Goal: Information Seeking & Learning: Compare options

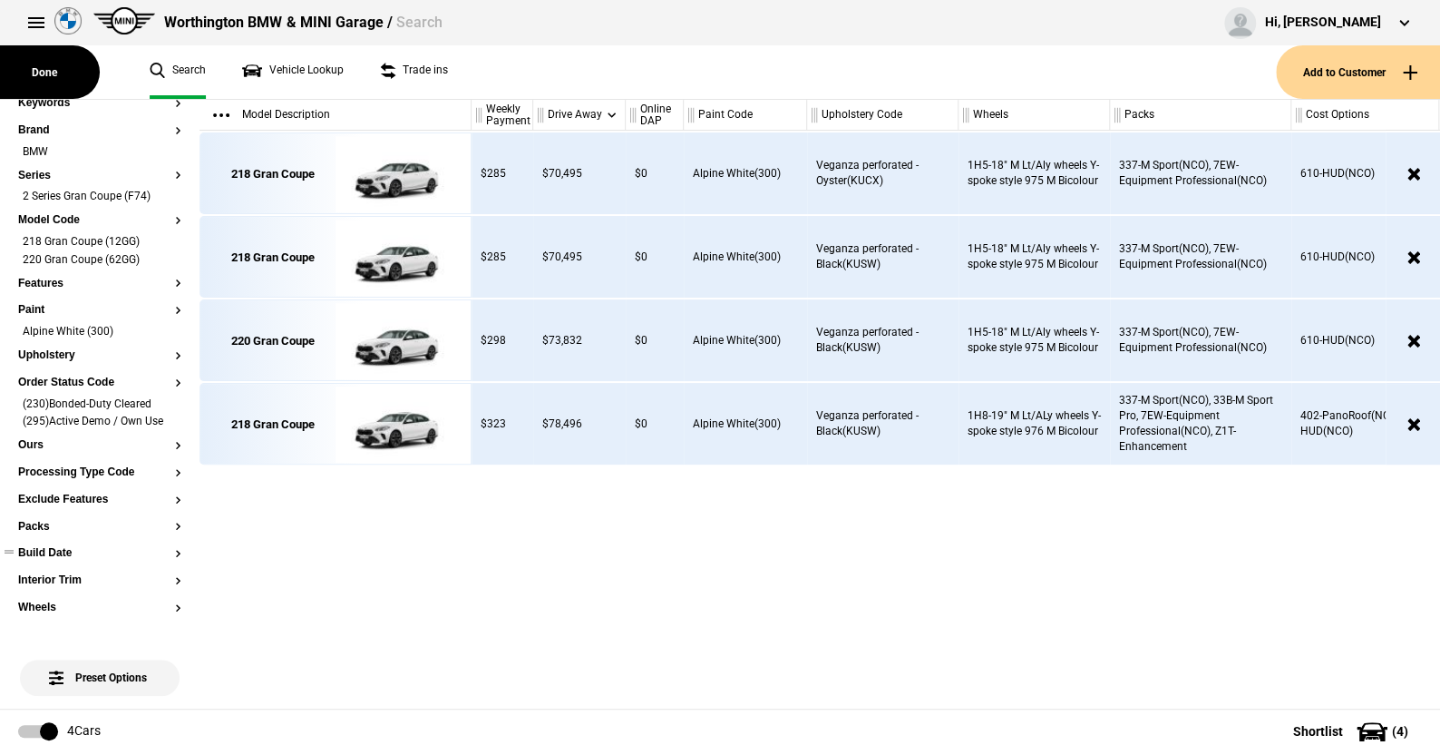
scroll to position [91, 0]
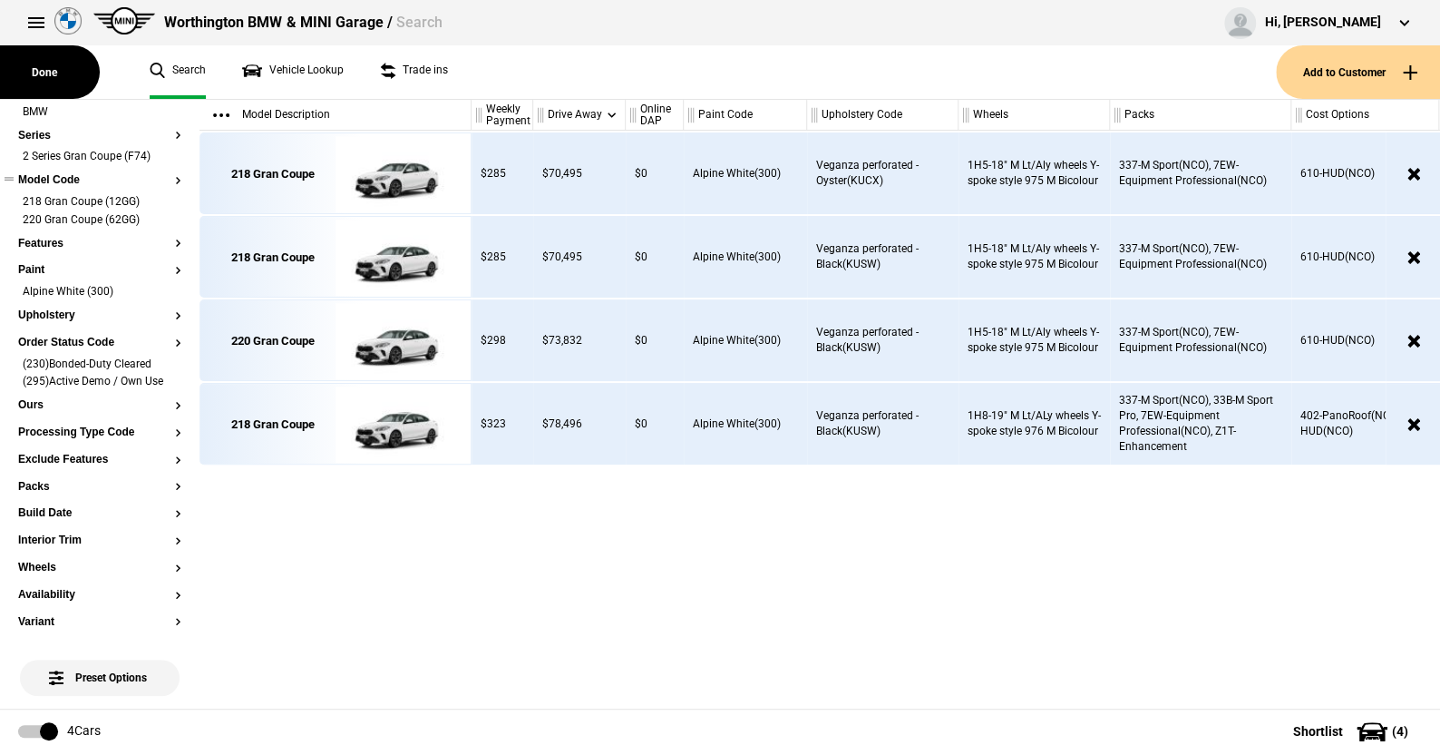
click at [160, 194] on li "218 Gran Coupe (12GG)" at bounding box center [99, 203] width 163 height 18
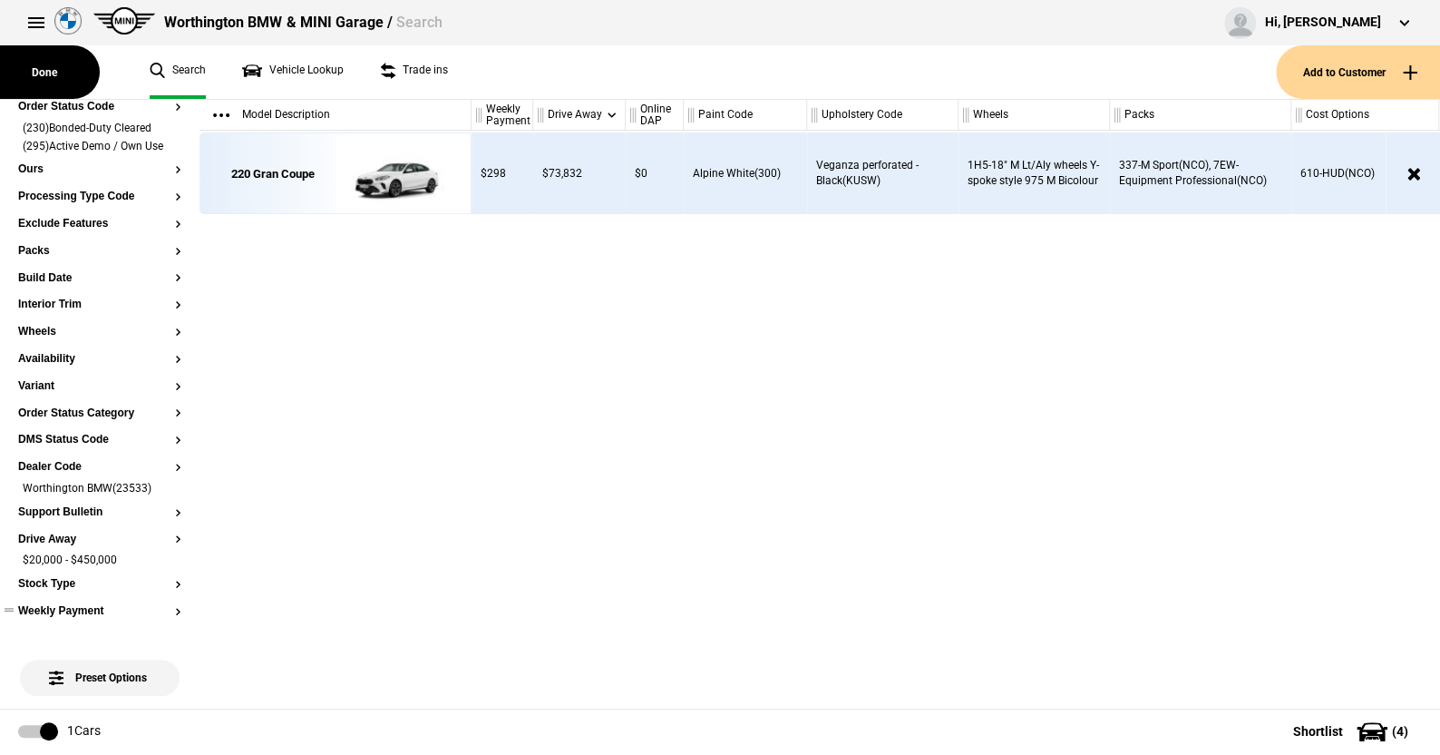
scroll to position [363, 0]
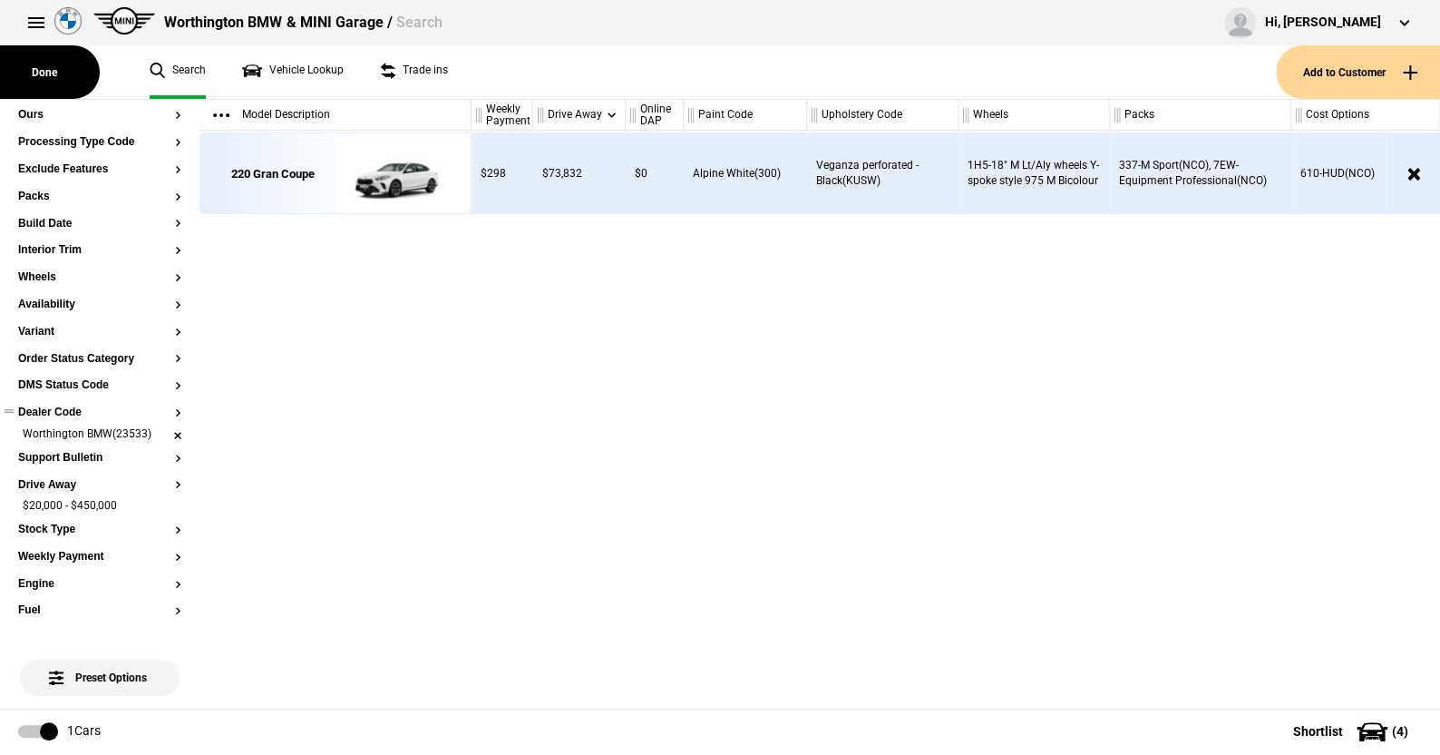
click at [161, 443] on li "Worthington BMW(23533)" at bounding box center [99, 435] width 163 height 18
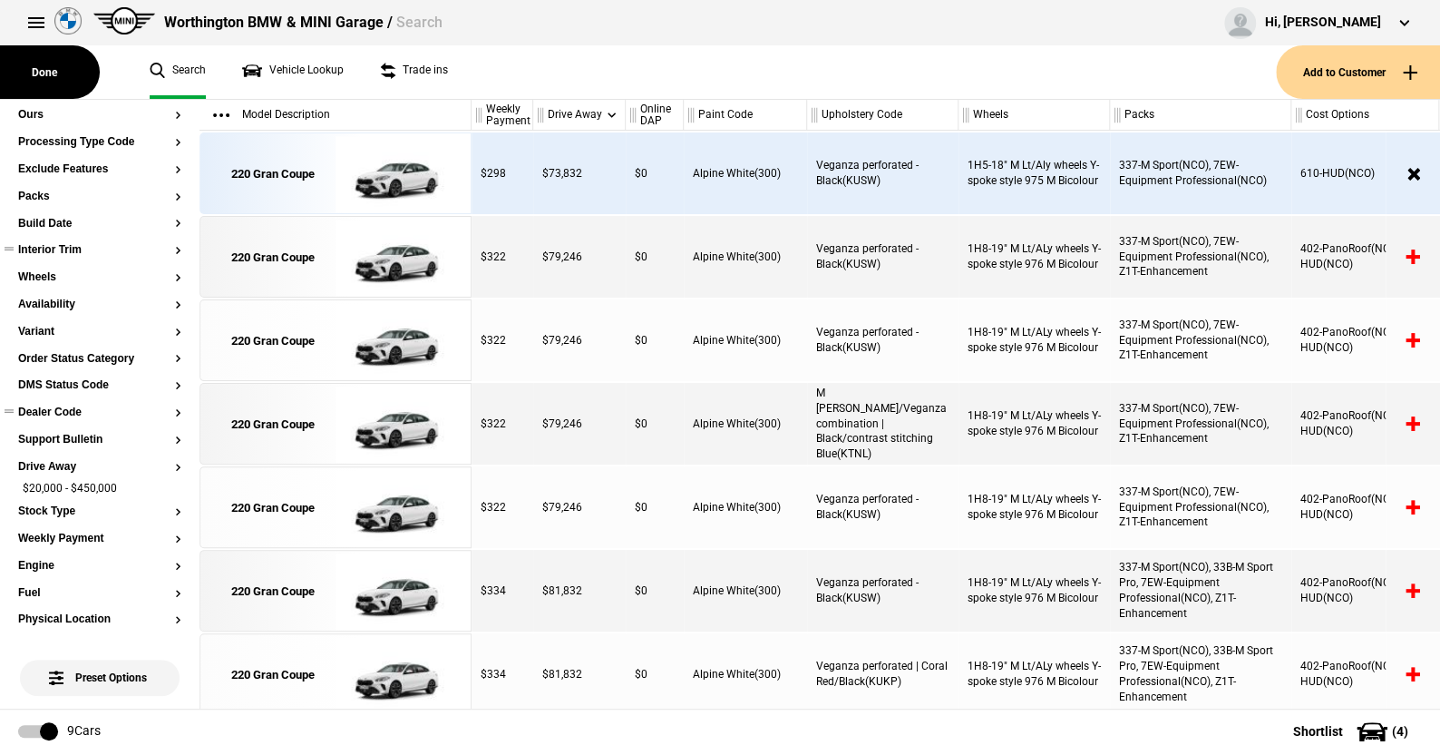
click at [47, 257] on button "Interior Trim" at bounding box center [99, 250] width 163 height 13
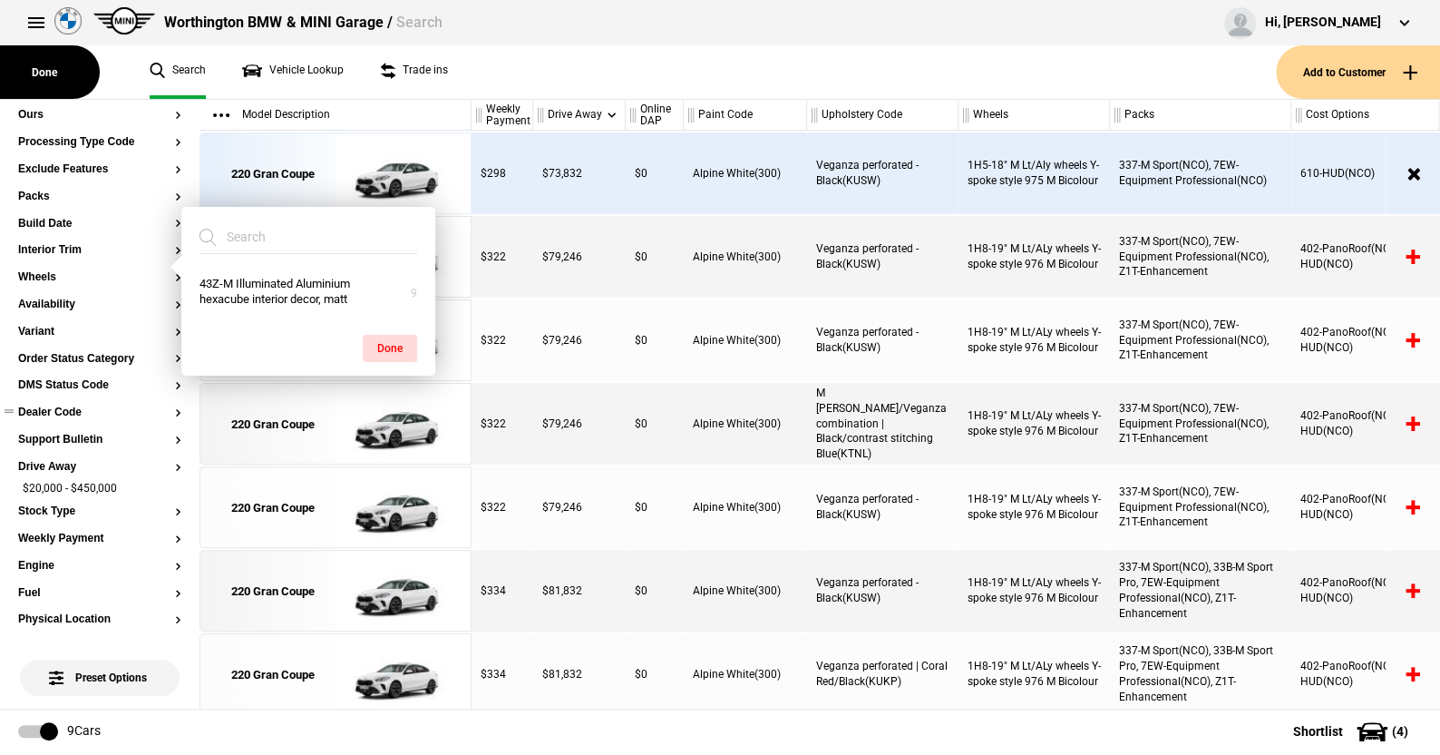
click at [503, 64] on ul "Search Vehicle Lookup Trade ins" at bounding box center [704, 72] width 1145 height 54
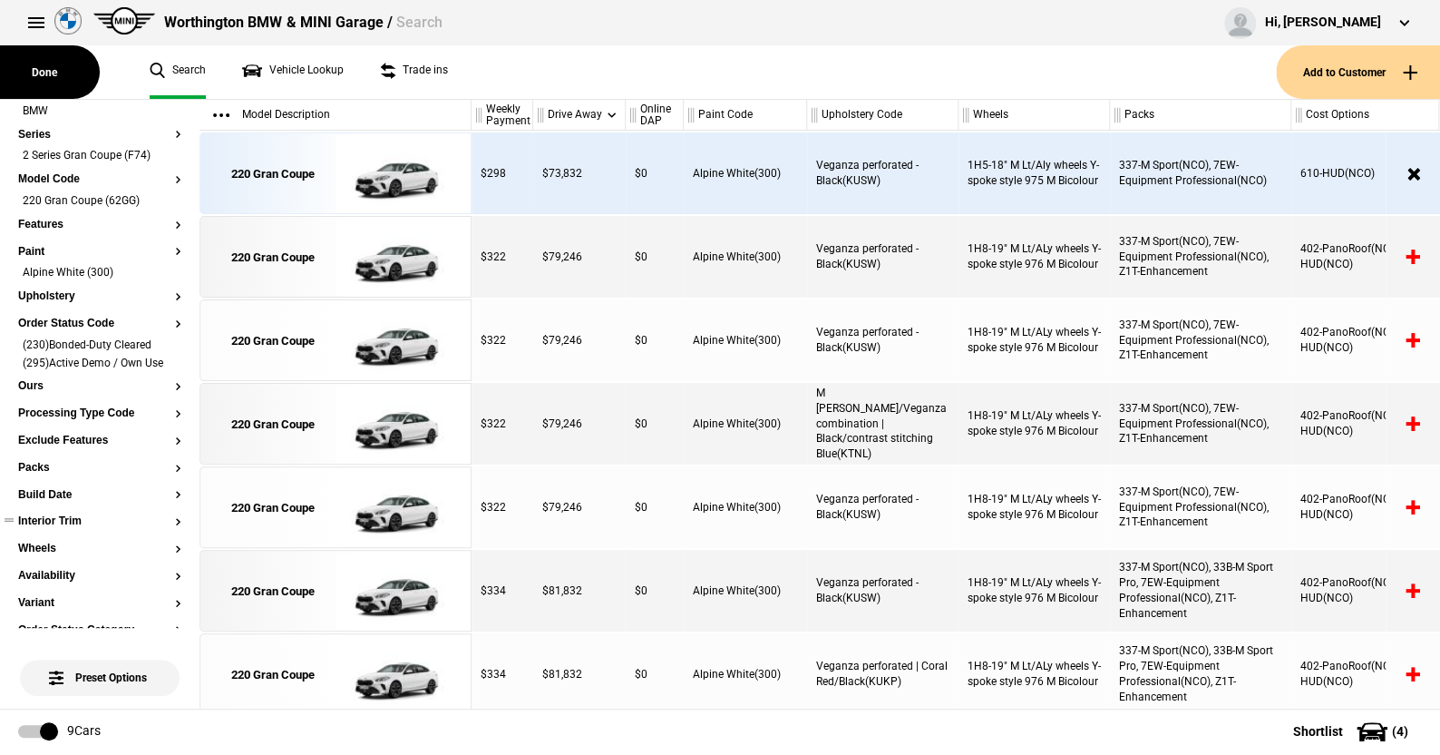
scroll to position [91, 0]
click at [55, 291] on button "Upholstery" at bounding box center [99, 297] width 163 height 13
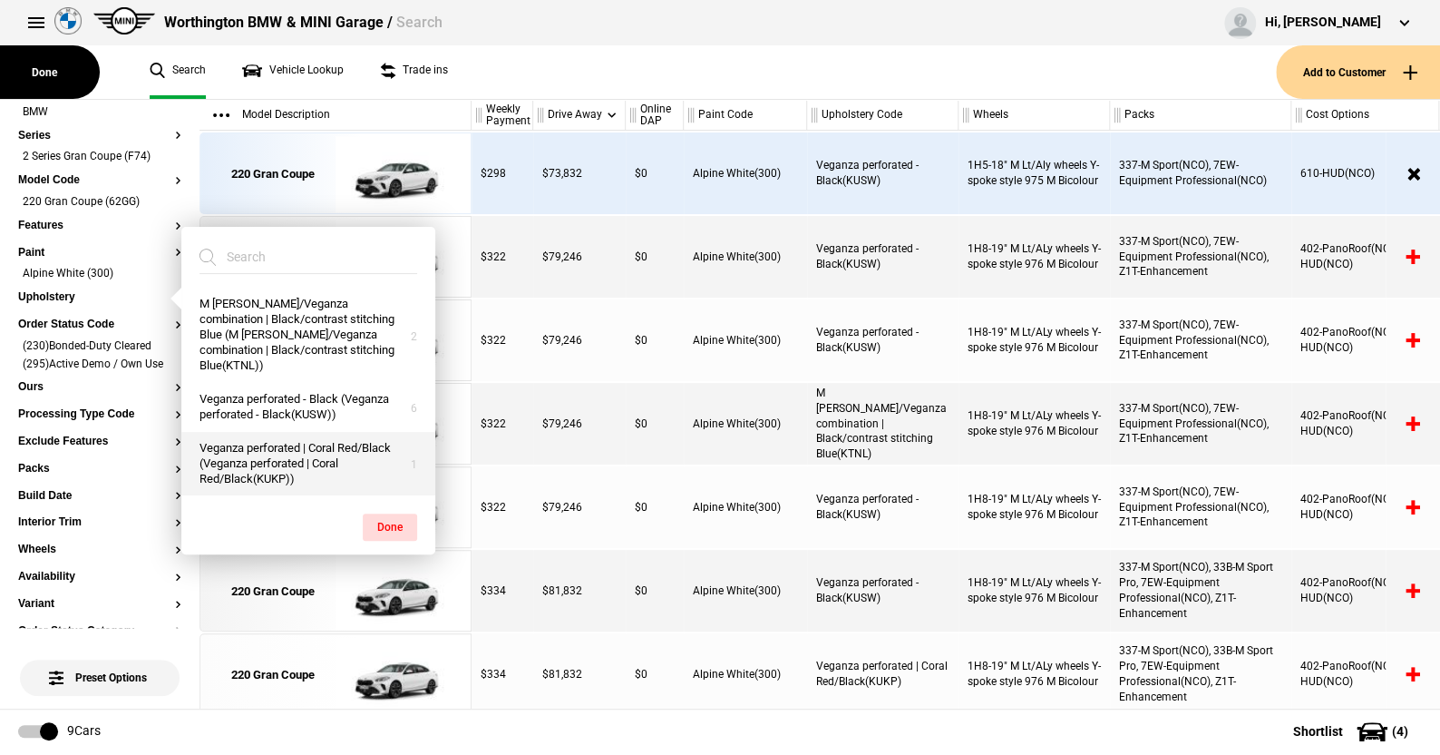
click at [256, 444] on button "Veganza perforated | Coral Red/Black (Veganza perforated | Coral Red/Black(KUKP…" at bounding box center [308, 464] width 254 height 64
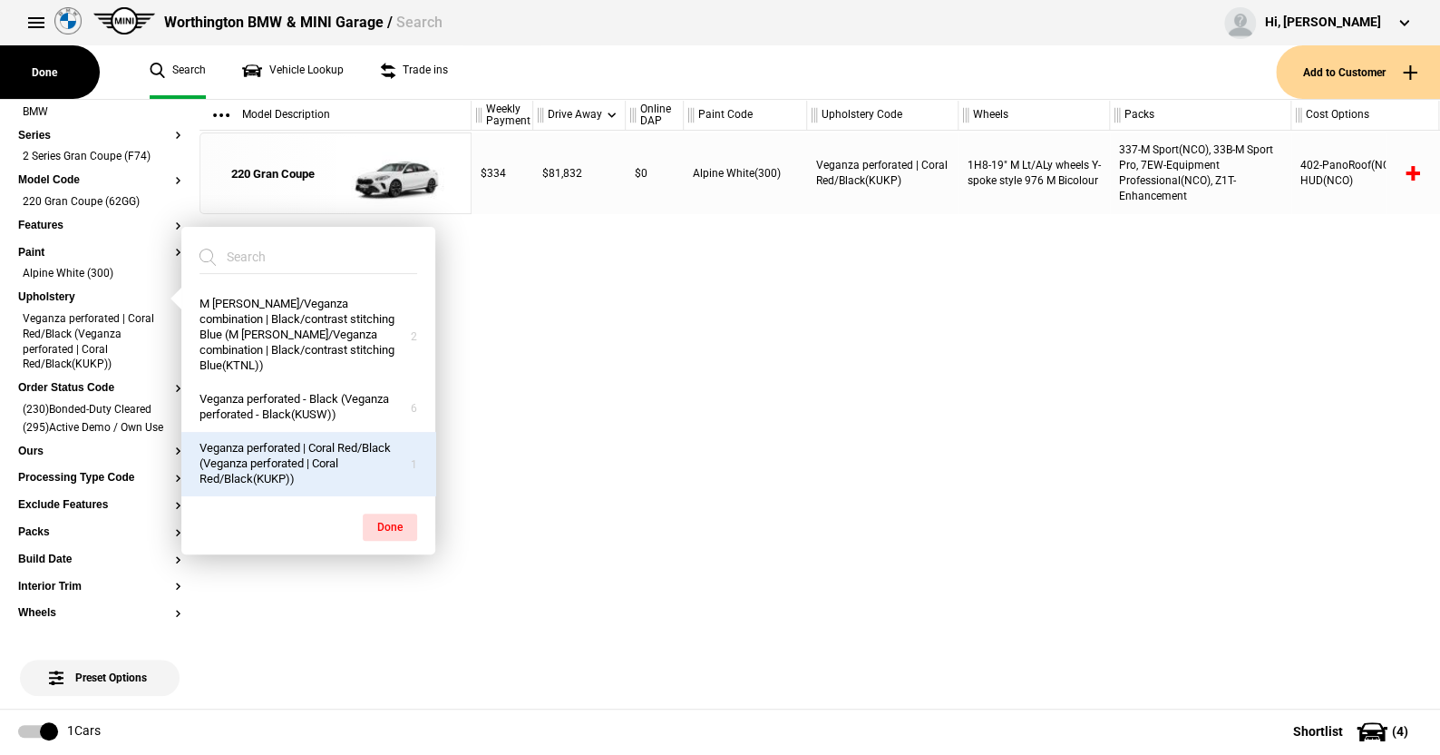
drag, startPoint x: 383, startPoint y: 504, endPoint x: 375, endPoint y: 480, distance: 25.8
click at [376, 495] on div "Done" at bounding box center [308, 517] width 254 height 45
click at [395, 513] on button "Done" at bounding box center [390, 526] width 54 height 27
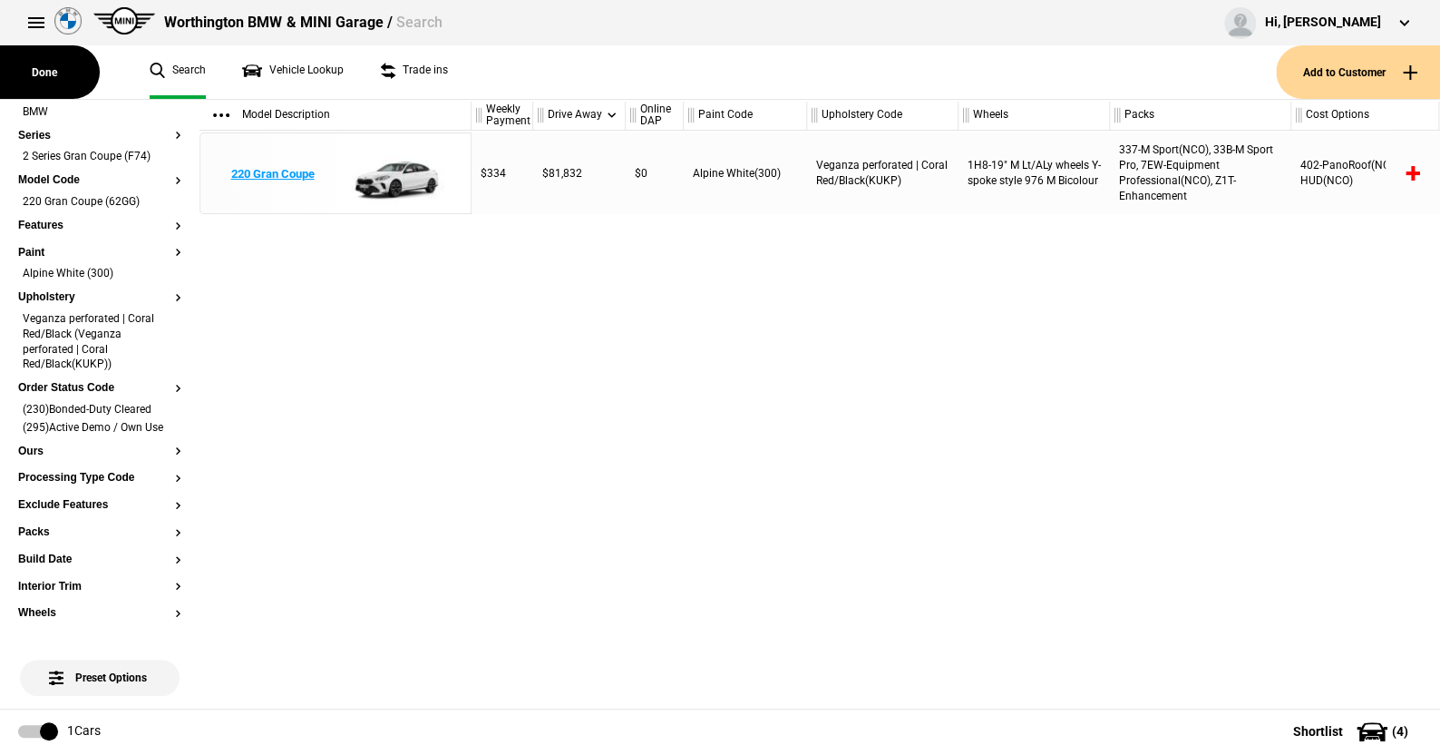
click at [394, 177] on img at bounding box center [399, 174] width 126 height 82
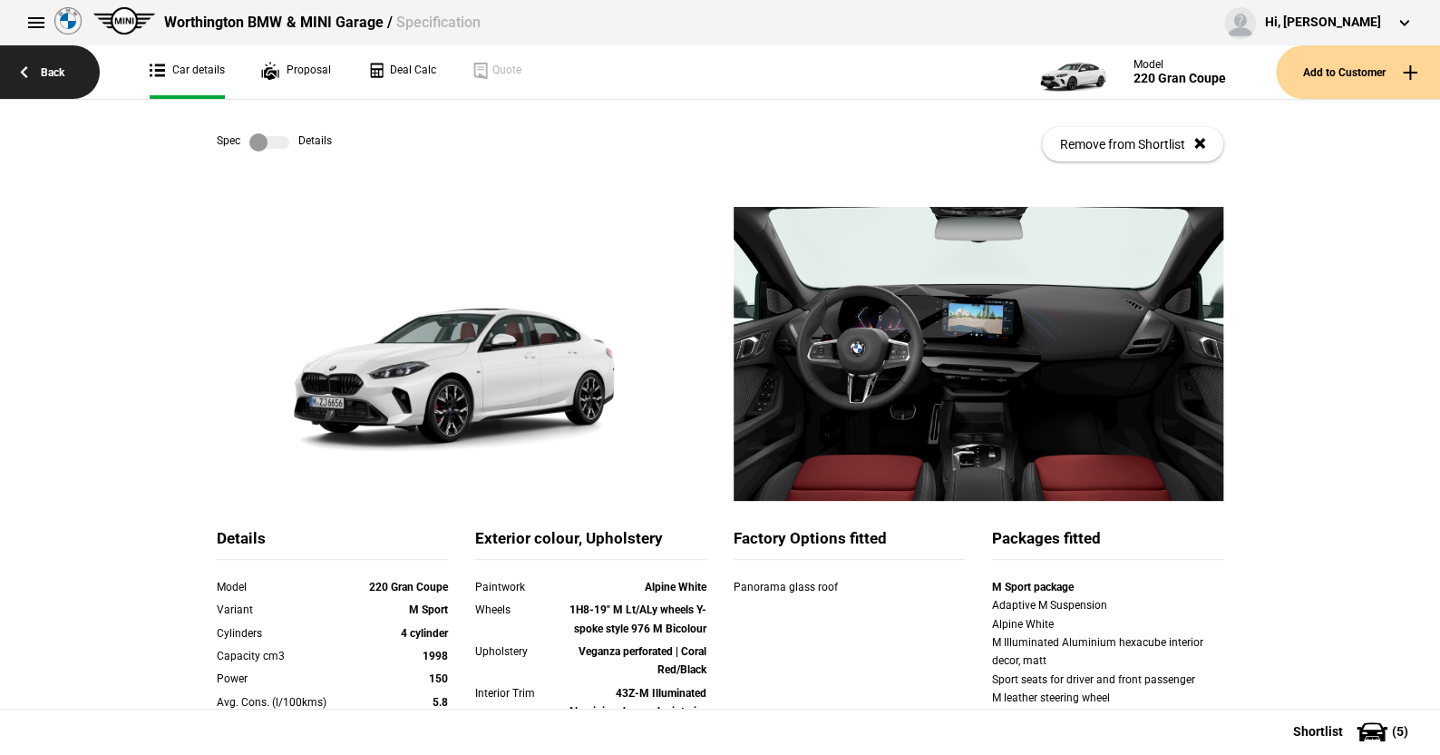
click at [50, 70] on link "Back" at bounding box center [50, 72] width 100 height 54
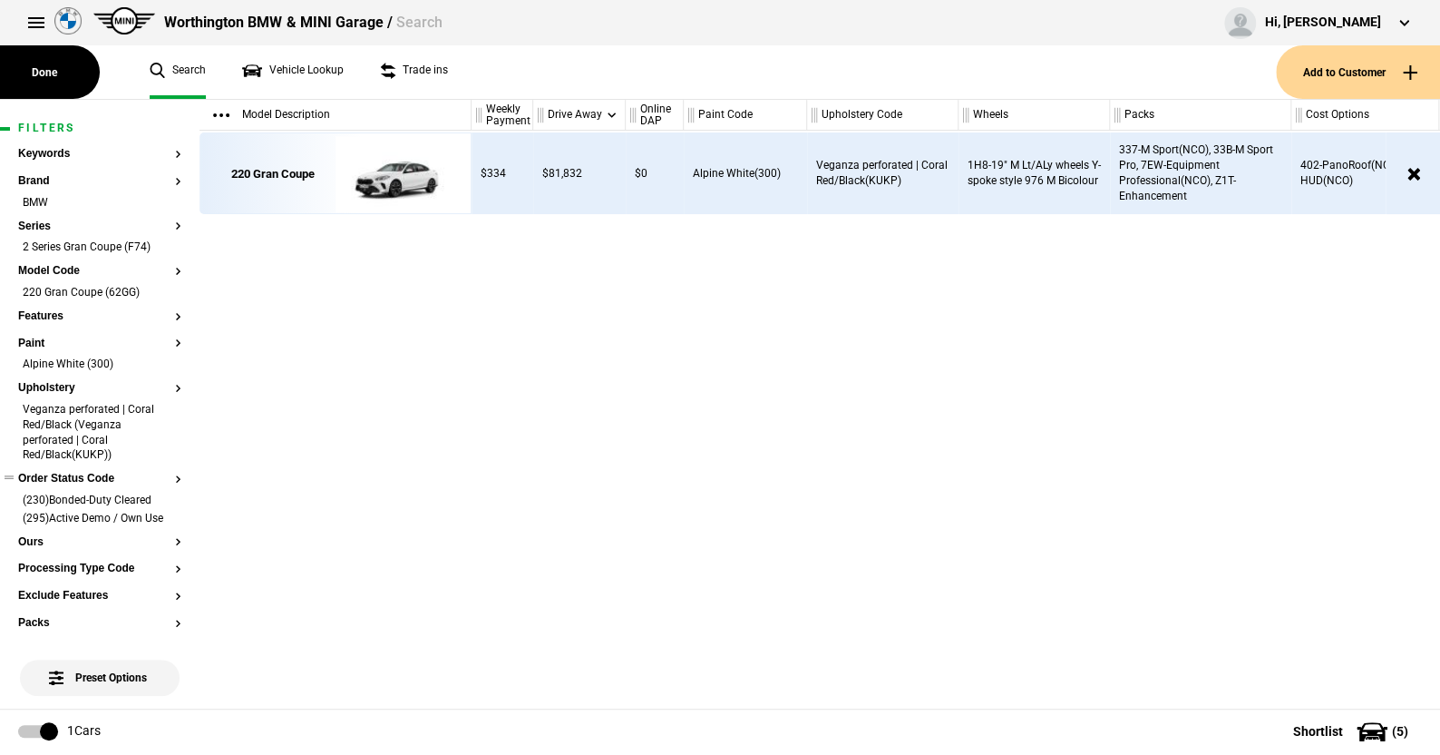
click at [102, 480] on button "Order Status Code" at bounding box center [99, 479] width 163 height 13
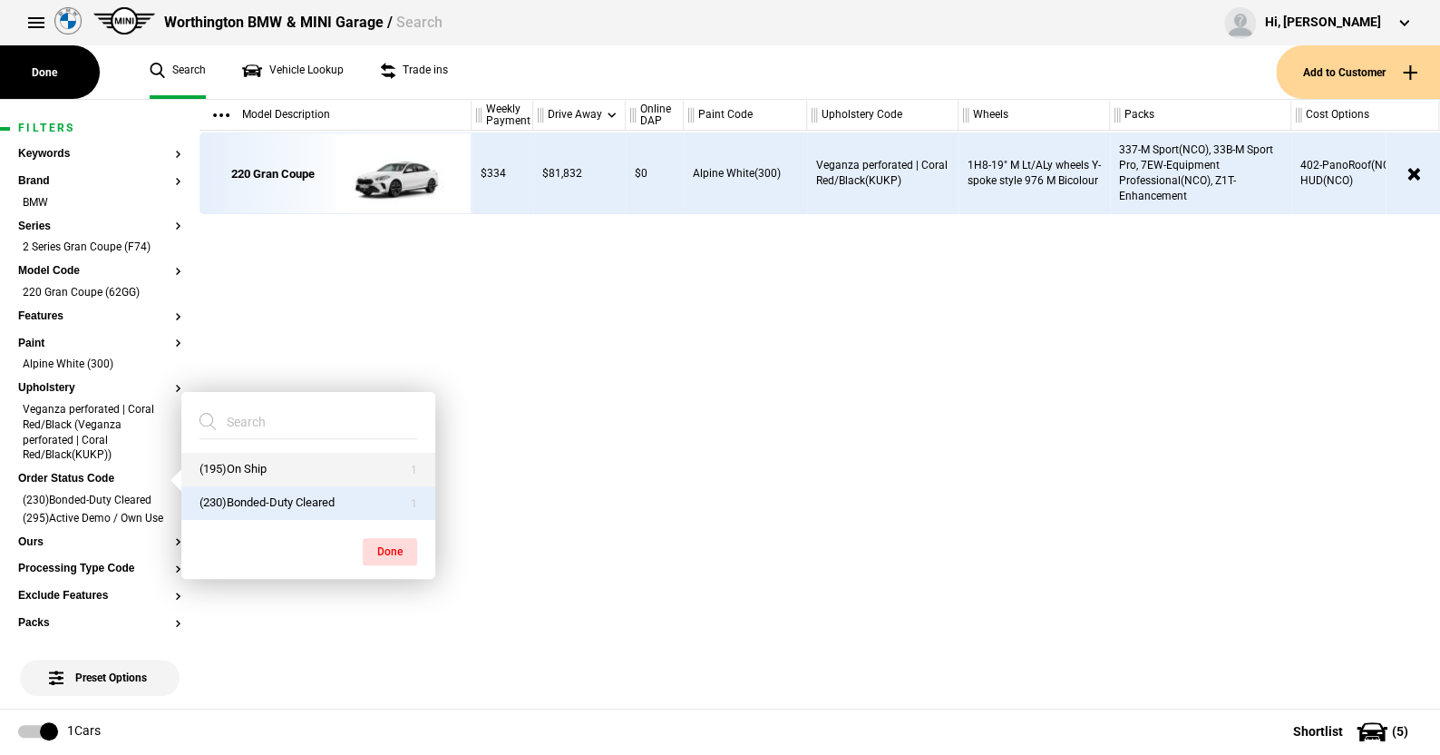
click at [229, 462] on button "(195)On Ship" at bounding box center [308, 470] width 254 height 34
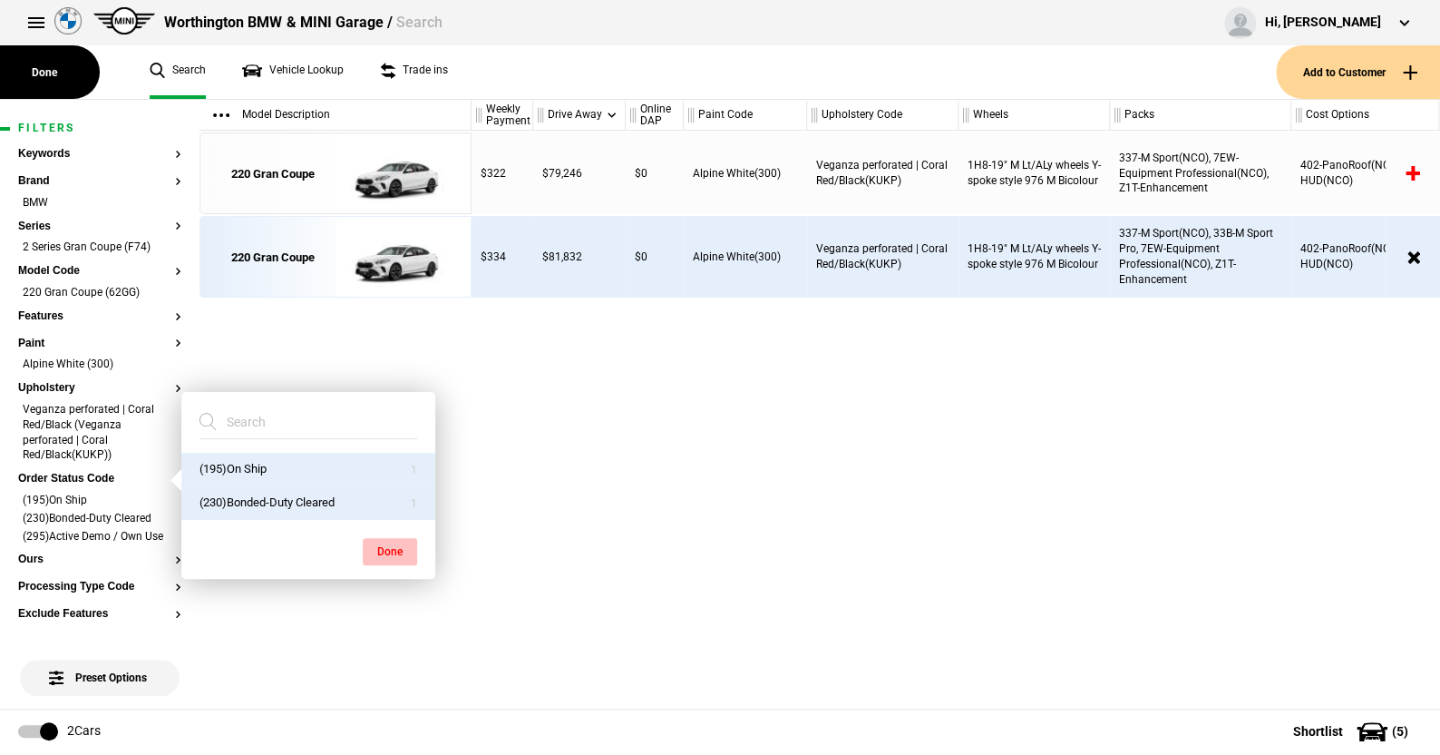
click at [391, 543] on button "Done" at bounding box center [390, 551] width 54 height 27
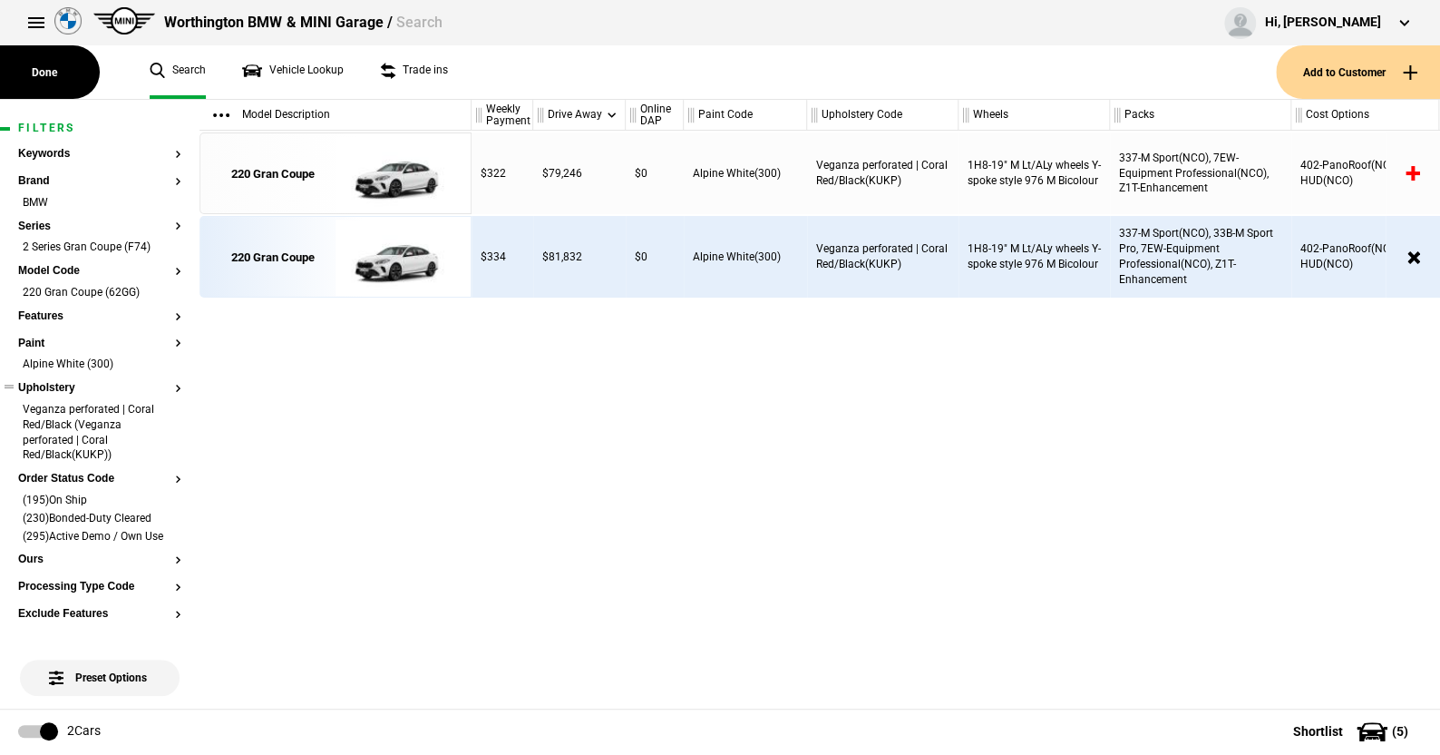
click at [54, 385] on button "Upholstery" at bounding box center [99, 388] width 163 height 13
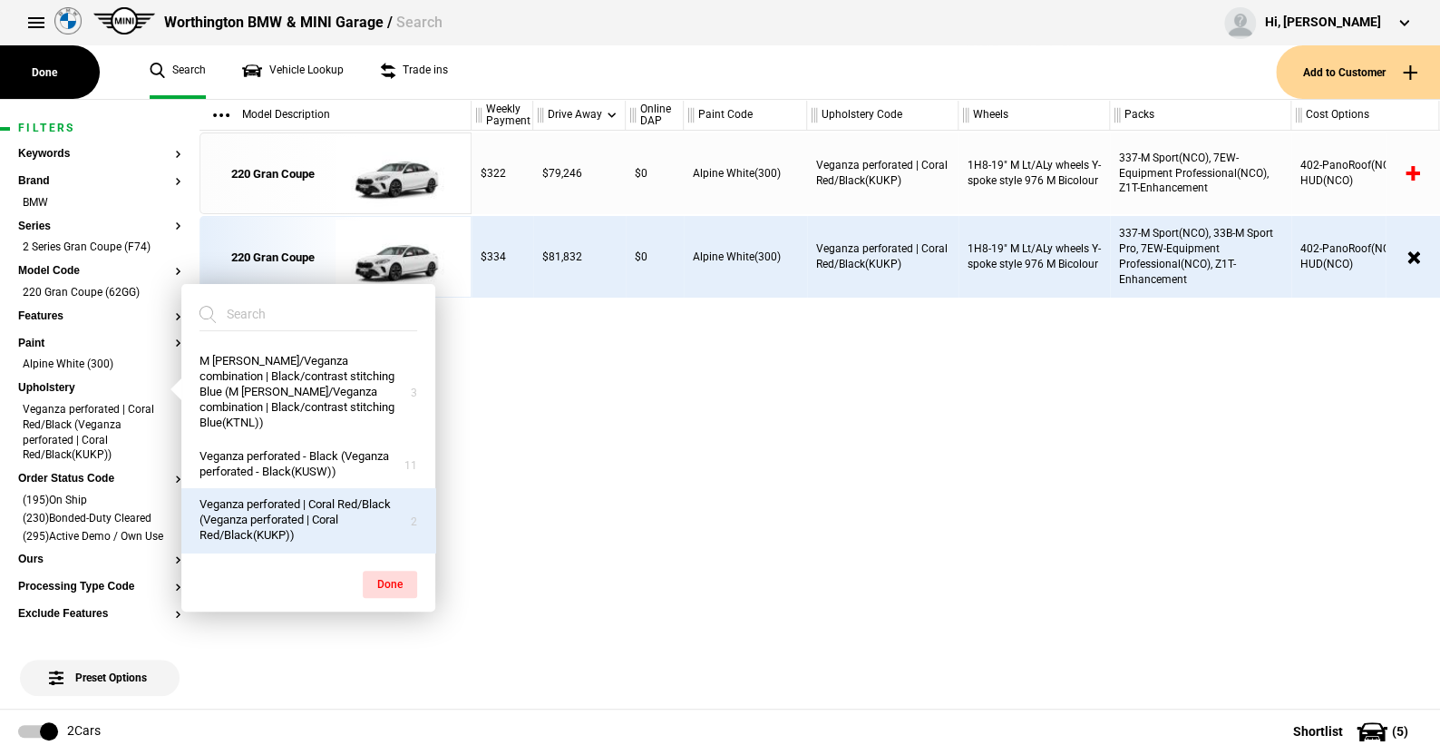
click at [353, 493] on button "Veganza perforated | Coral Red/Black (Veganza perforated | Coral Red/Black(KUKP…" at bounding box center [308, 520] width 254 height 64
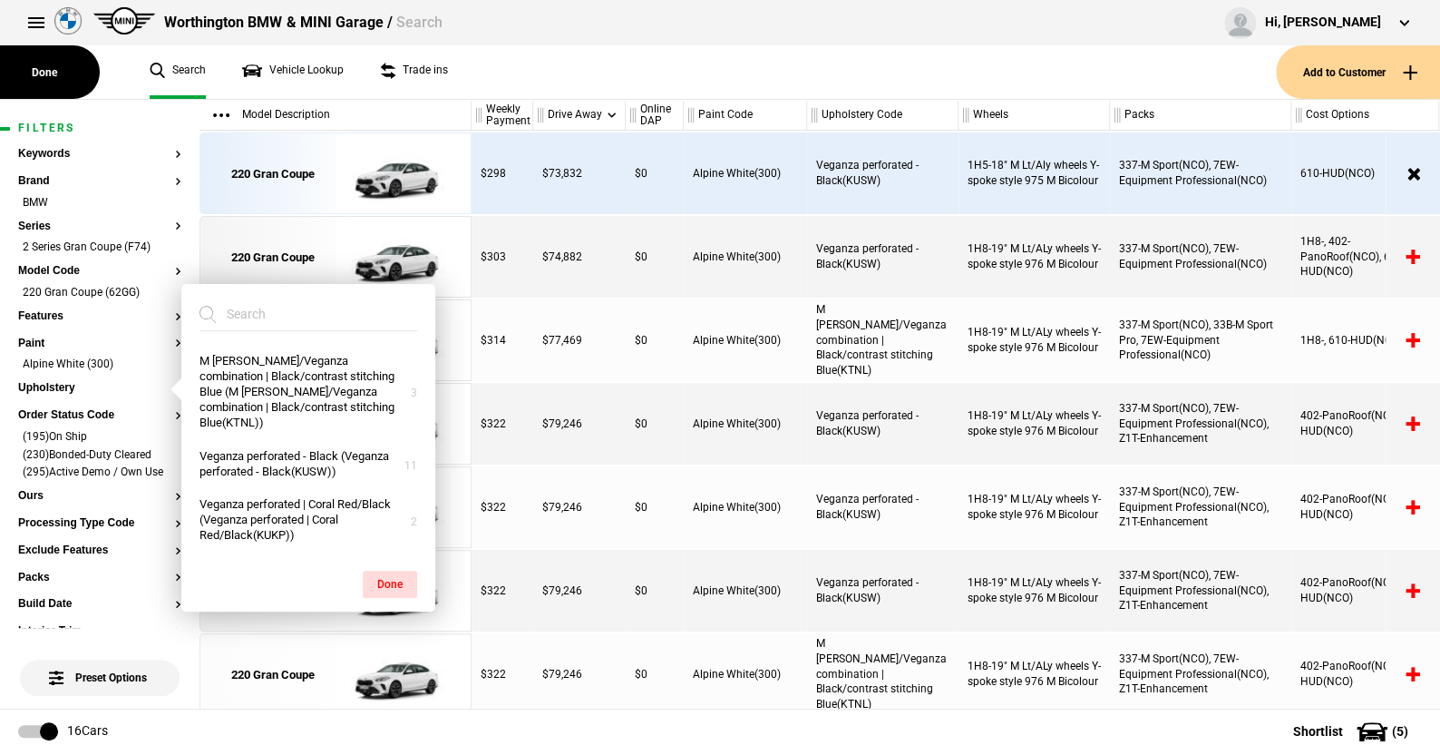
click at [541, 76] on ul "Search Vehicle Lookup Trade ins" at bounding box center [704, 72] width 1145 height 54
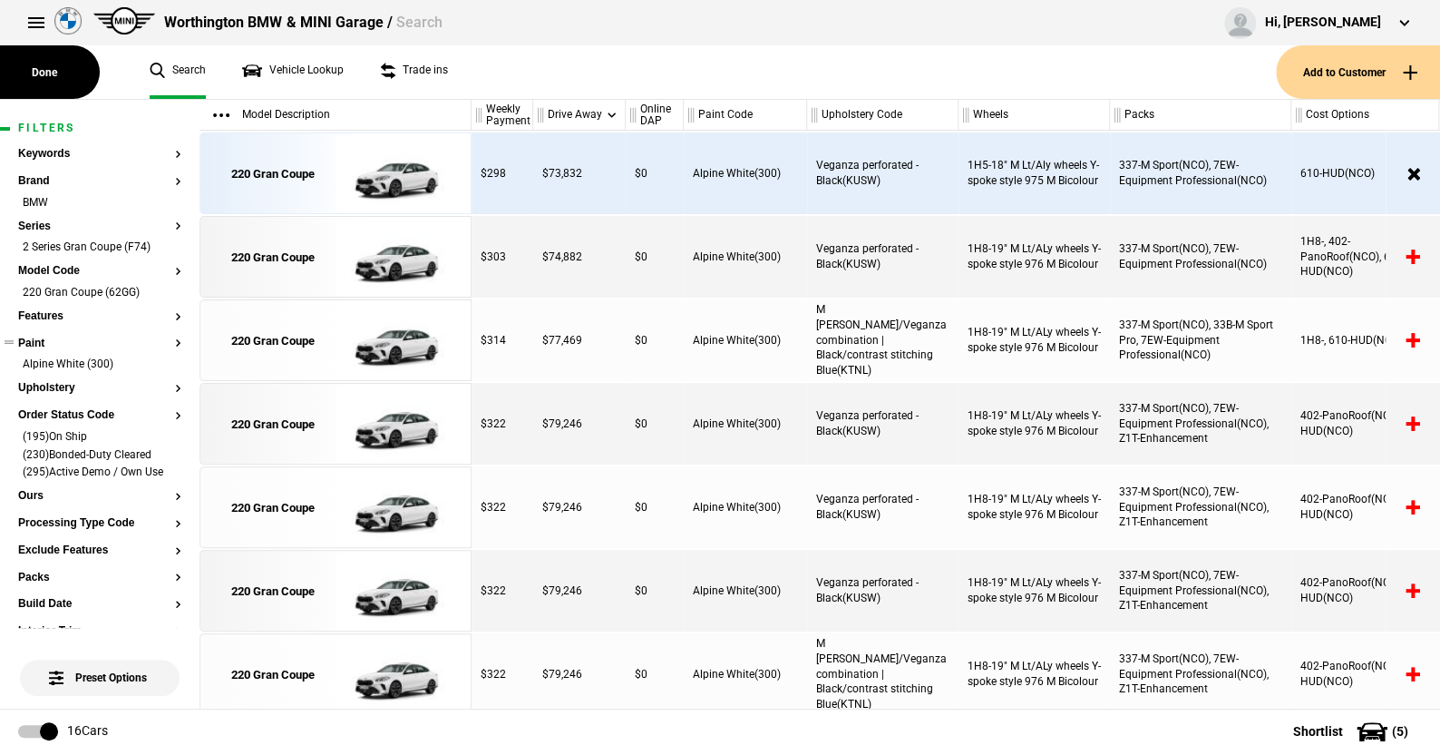
click at [34, 344] on button "Paint" at bounding box center [99, 343] width 163 height 13
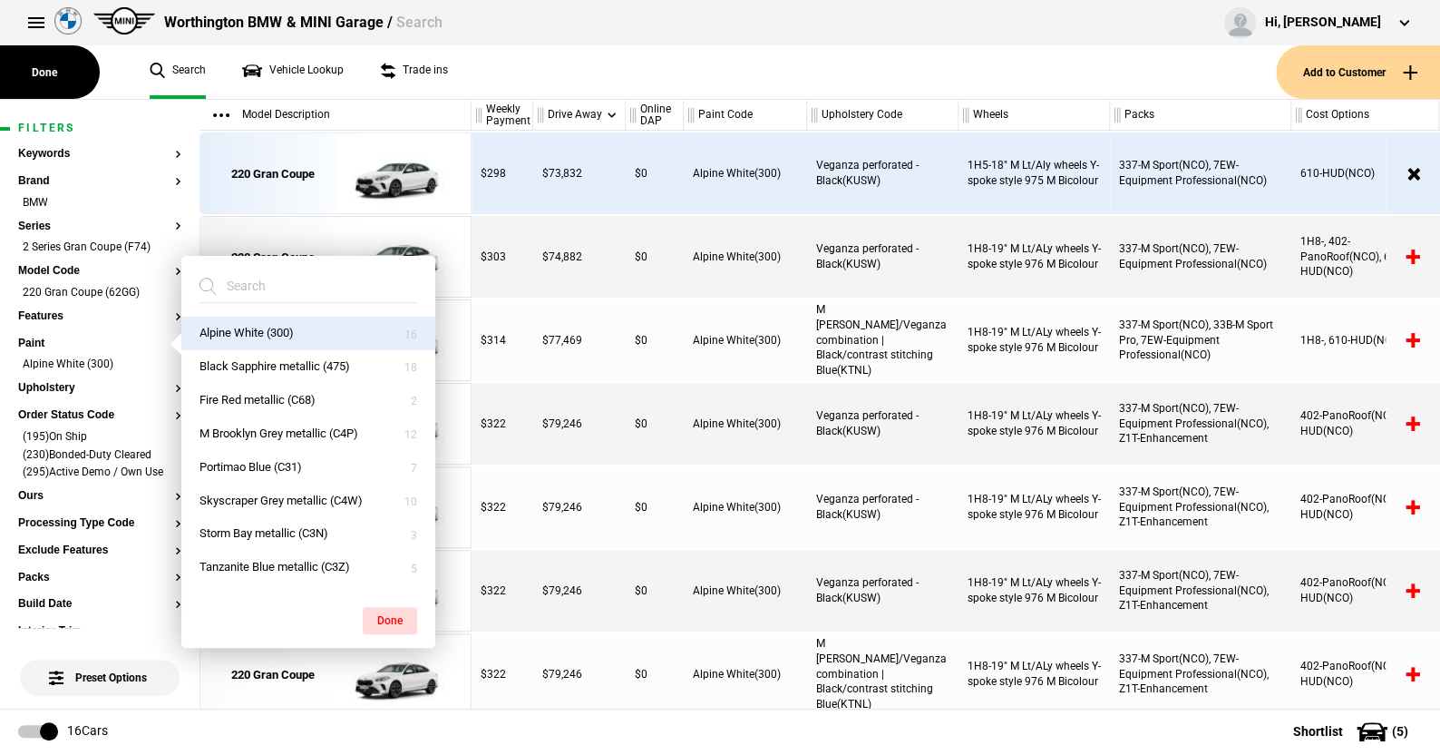
click at [605, 76] on ul "Search Vehicle Lookup Trade ins" at bounding box center [704, 72] width 1145 height 54
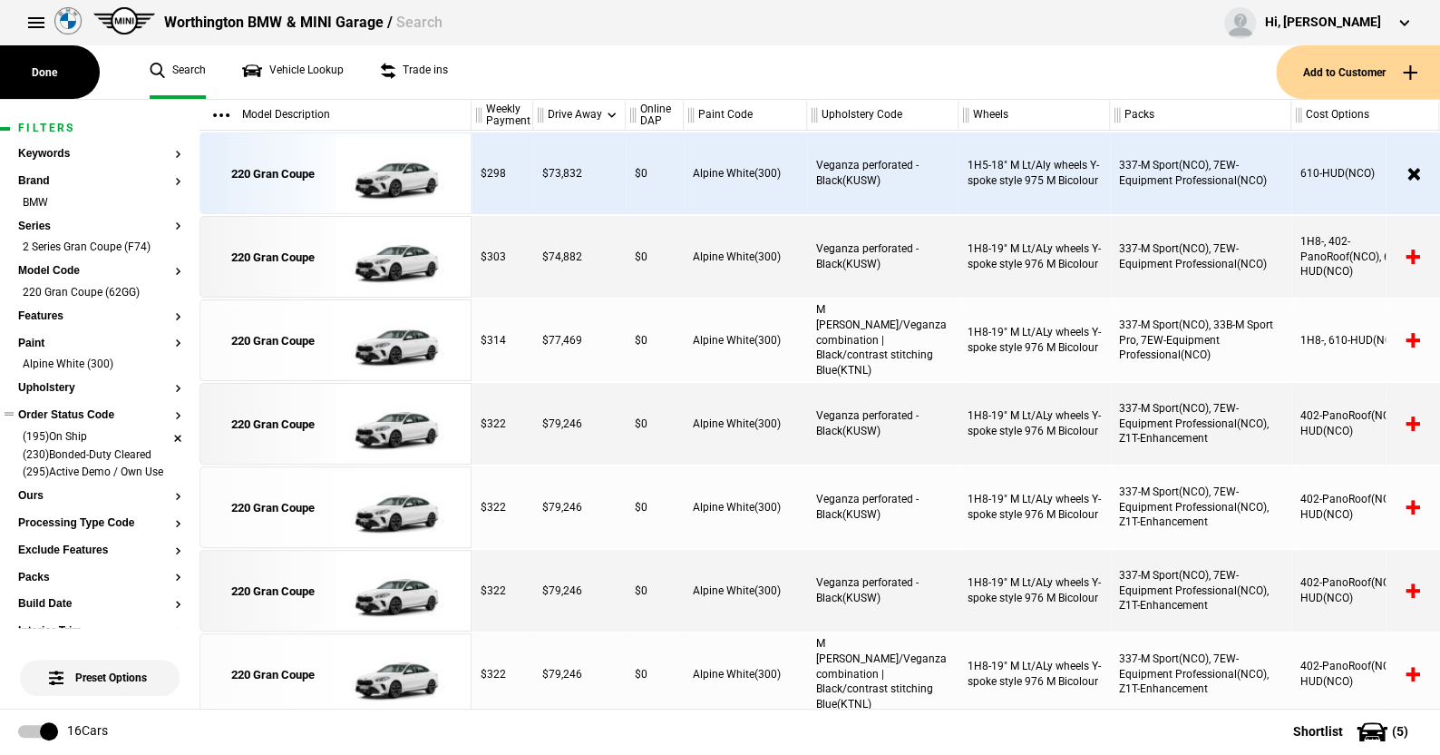
click at [163, 433] on li "(195)On Ship" at bounding box center [99, 438] width 163 height 18
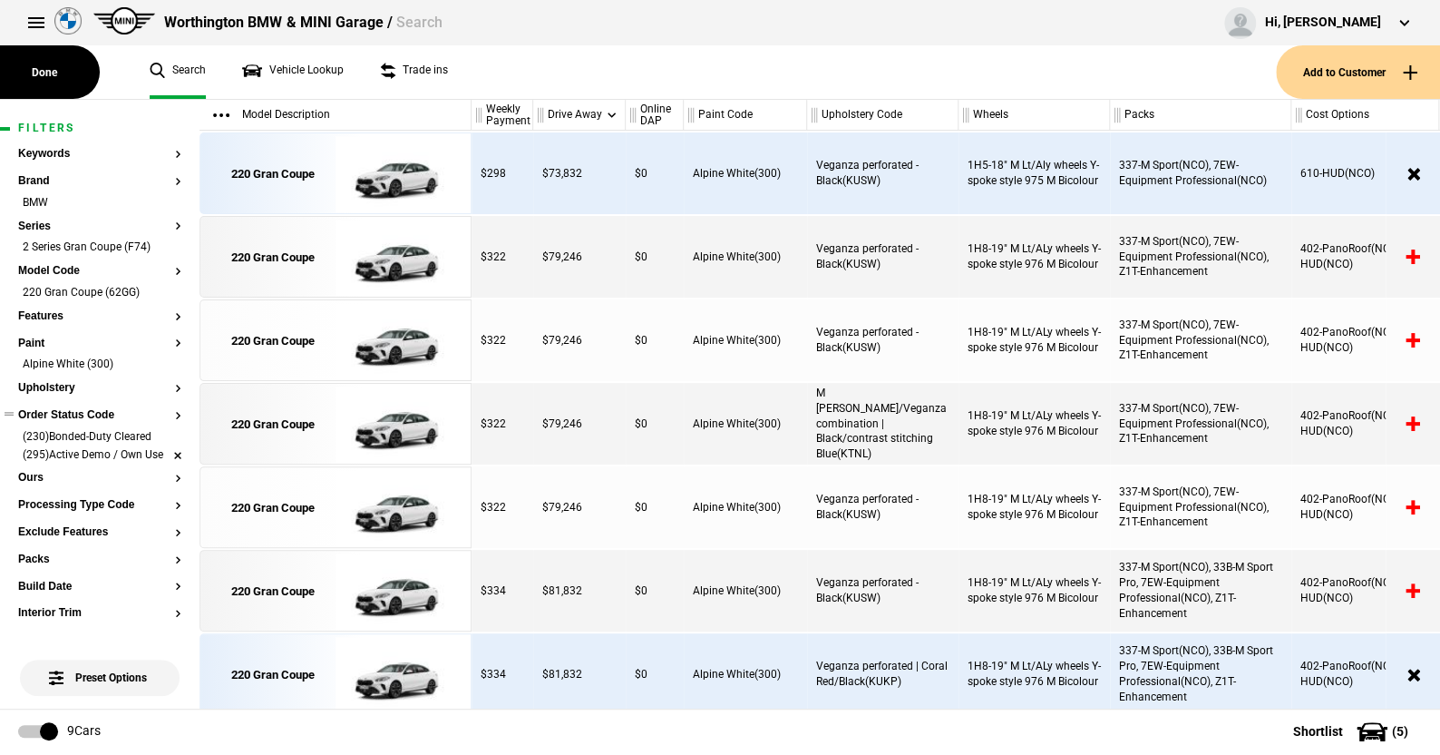
click at [161, 457] on li "(295)Active Demo / Own Use" at bounding box center [99, 456] width 163 height 18
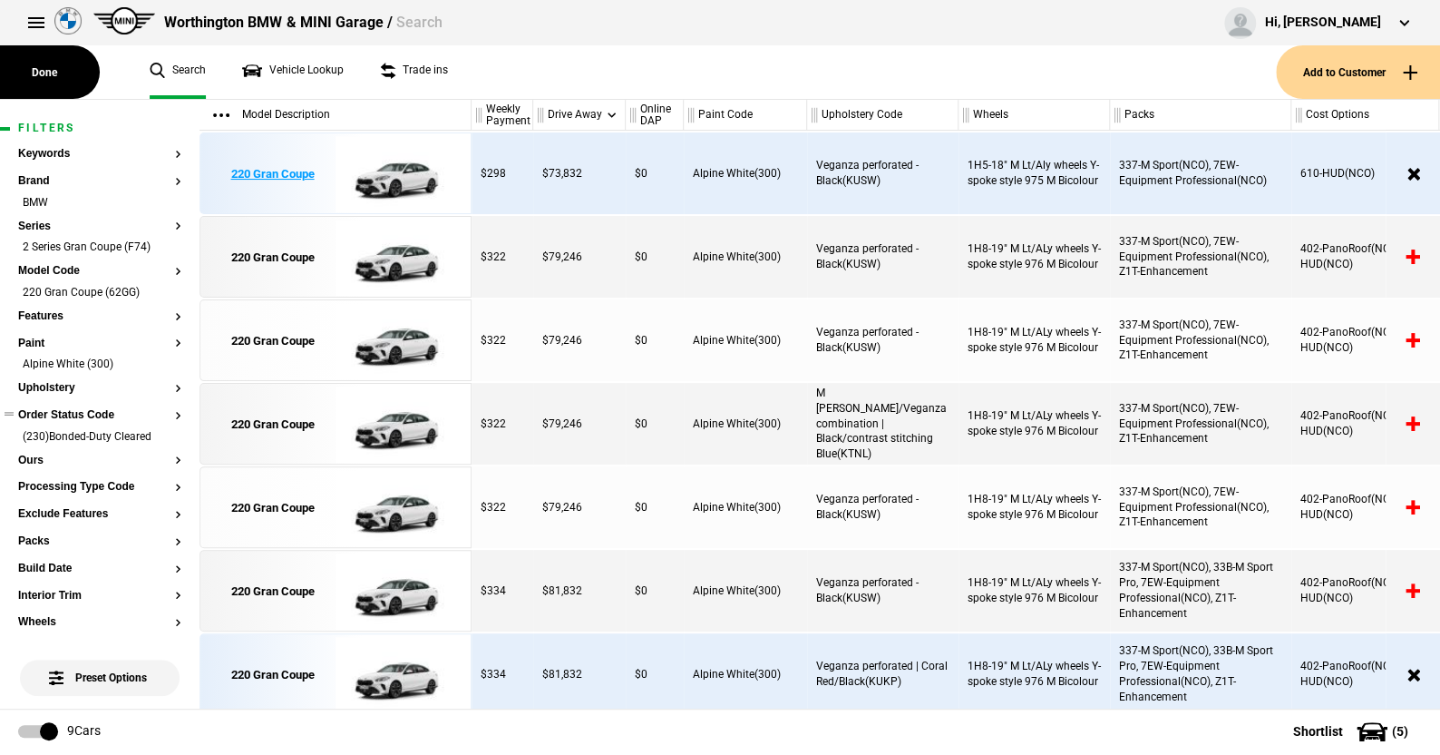
click at [393, 171] on img at bounding box center [399, 174] width 126 height 82
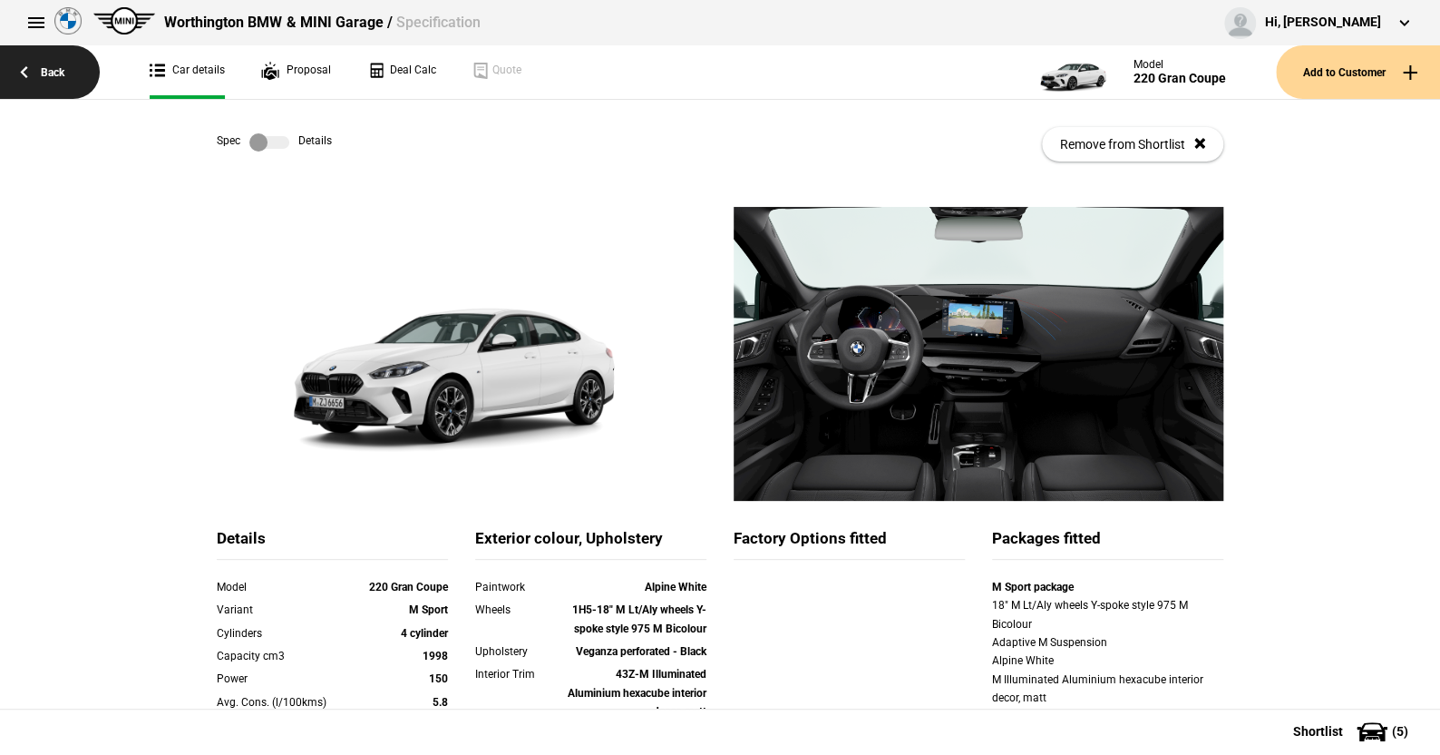
click at [61, 68] on link "Back" at bounding box center [50, 72] width 100 height 54
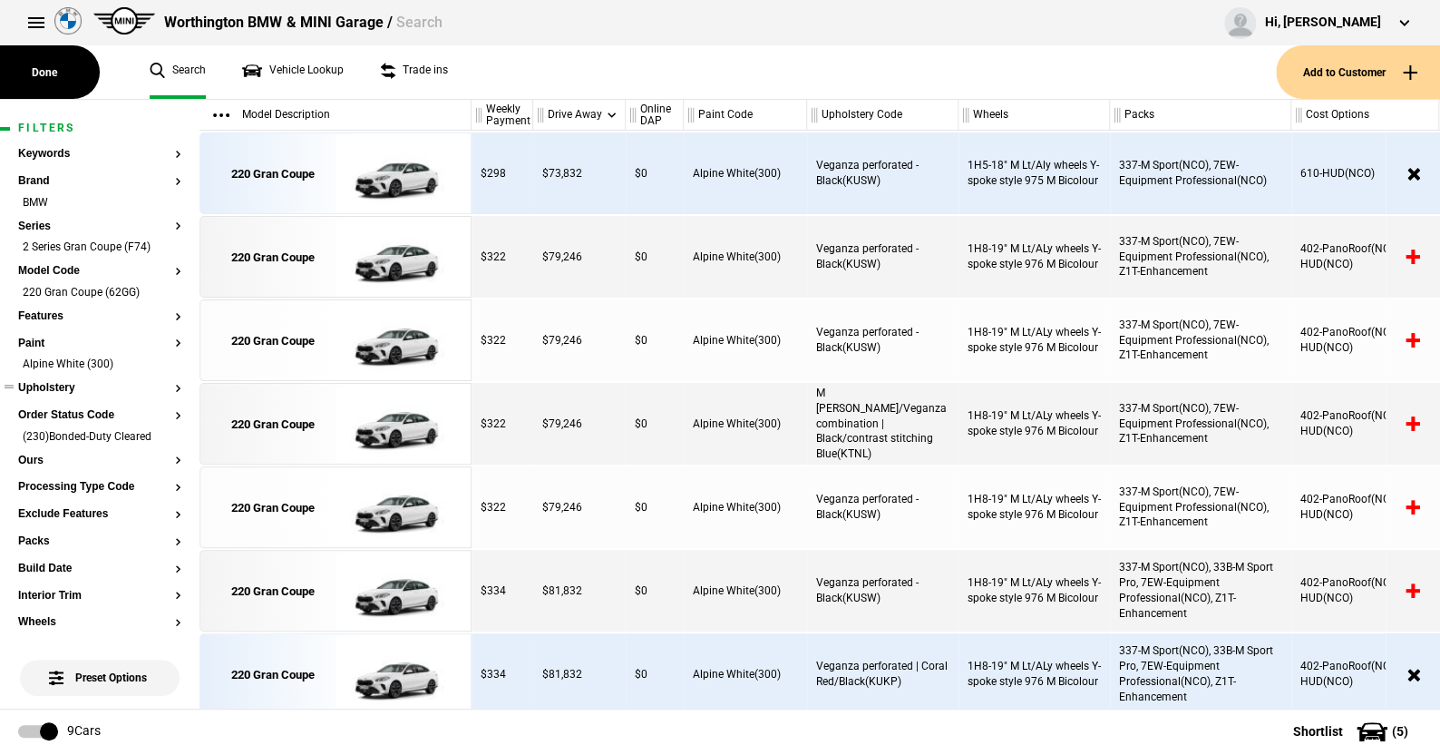
click at [63, 385] on button "Upholstery" at bounding box center [99, 388] width 163 height 13
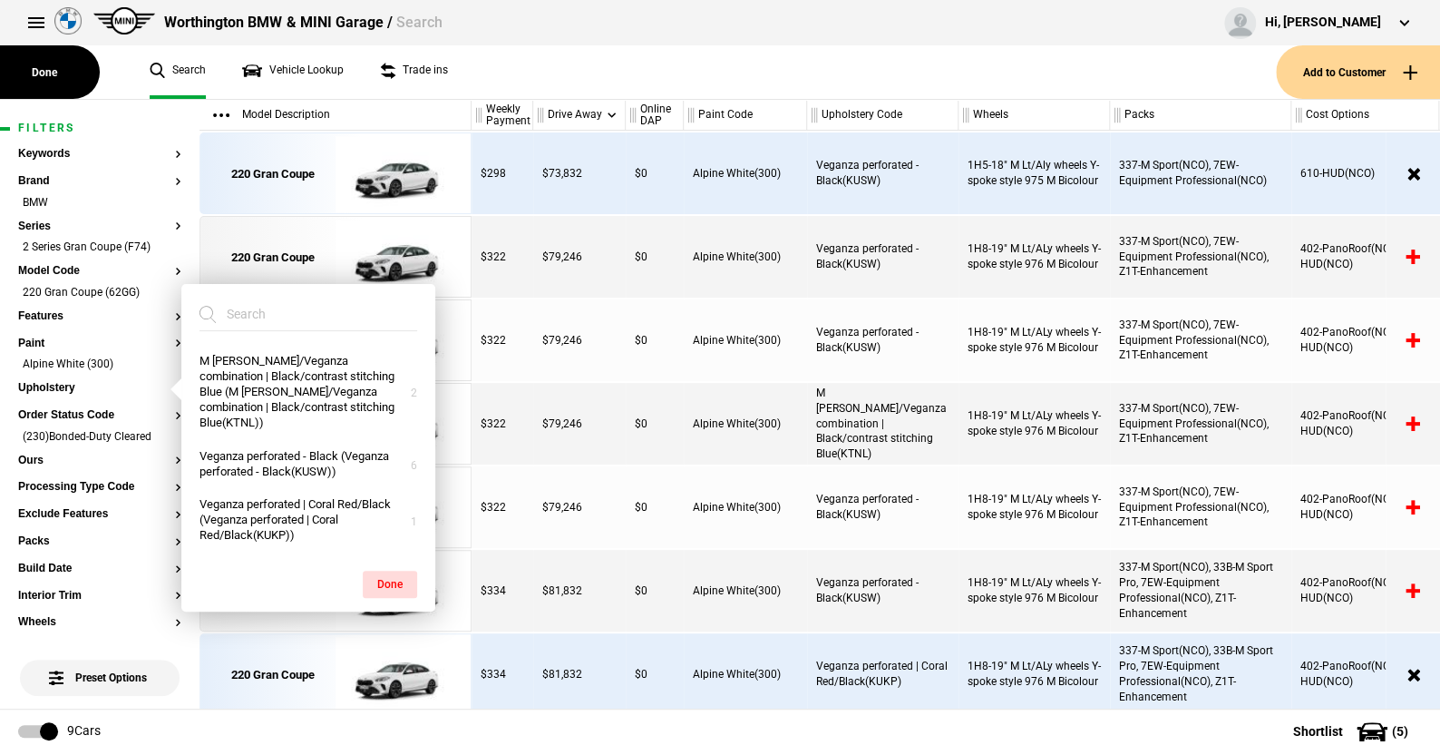
click at [673, 63] on ul "Search Vehicle Lookup Trade ins" at bounding box center [704, 72] width 1145 height 54
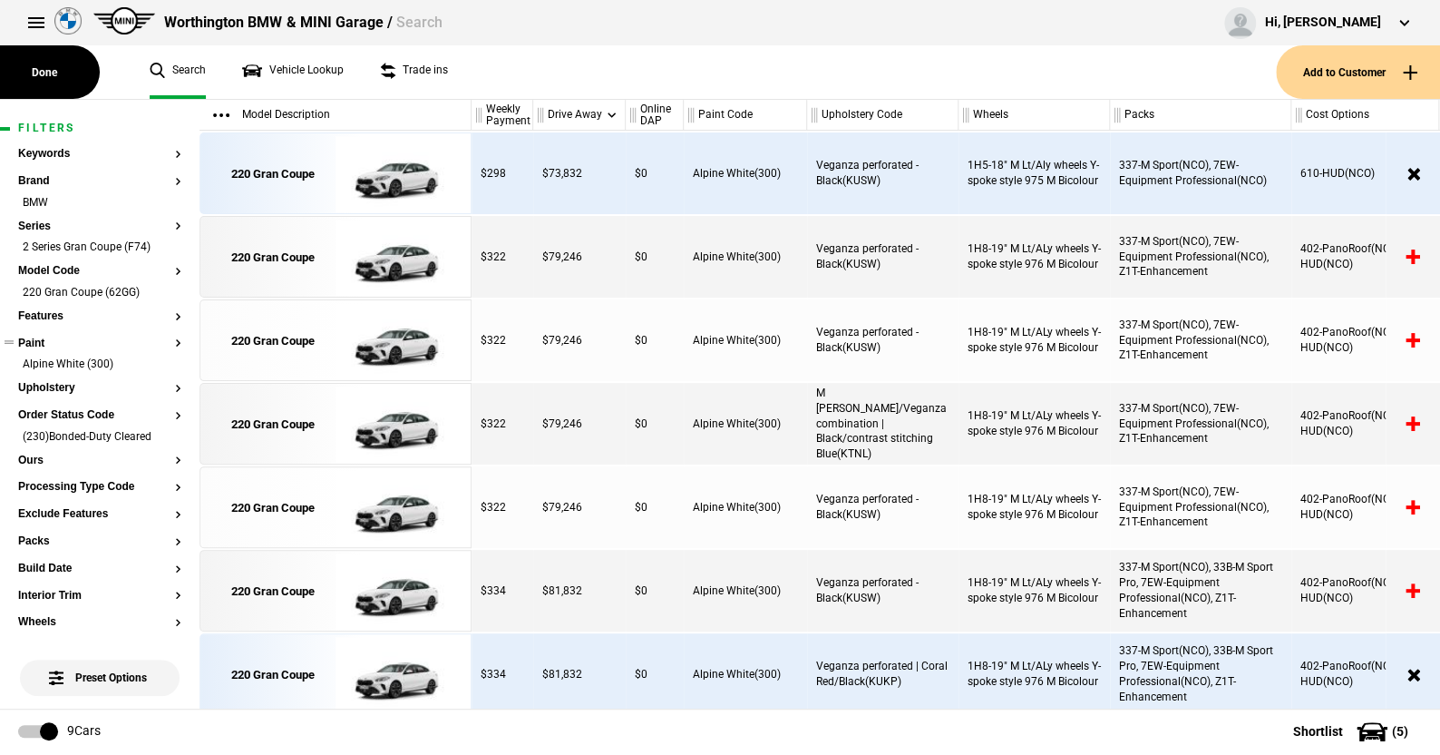
click at [64, 379] on ul "Alpine White (300)" at bounding box center [99, 368] width 163 height 25
click at [63, 384] on button "Upholstery" at bounding box center [99, 388] width 163 height 13
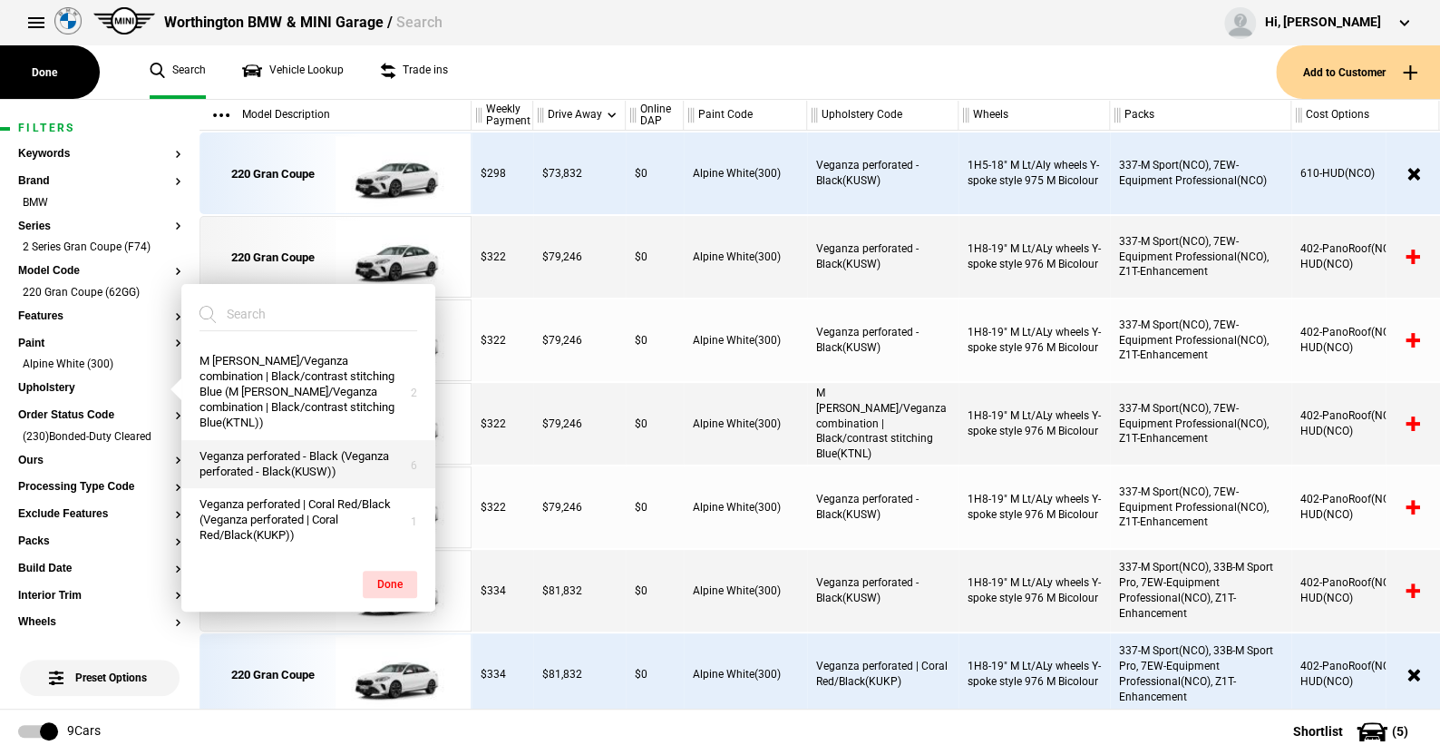
click at [269, 440] on button "Veganza perforated - Black (Veganza perforated - Black(KUSW))" at bounding box center [308, 464] width 254 height 49
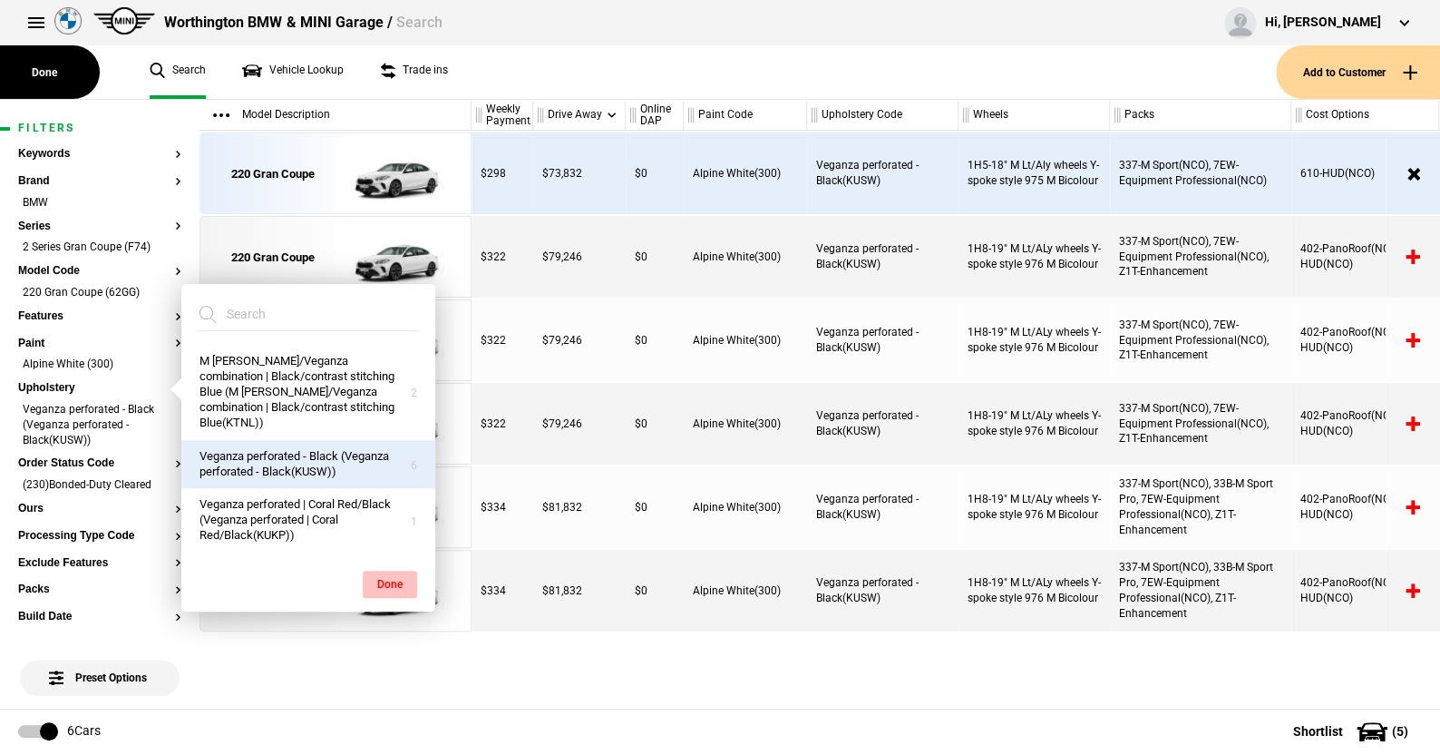
click at [393, 571] on button "Done" at bounding box center [390, 584] width 54 height 27
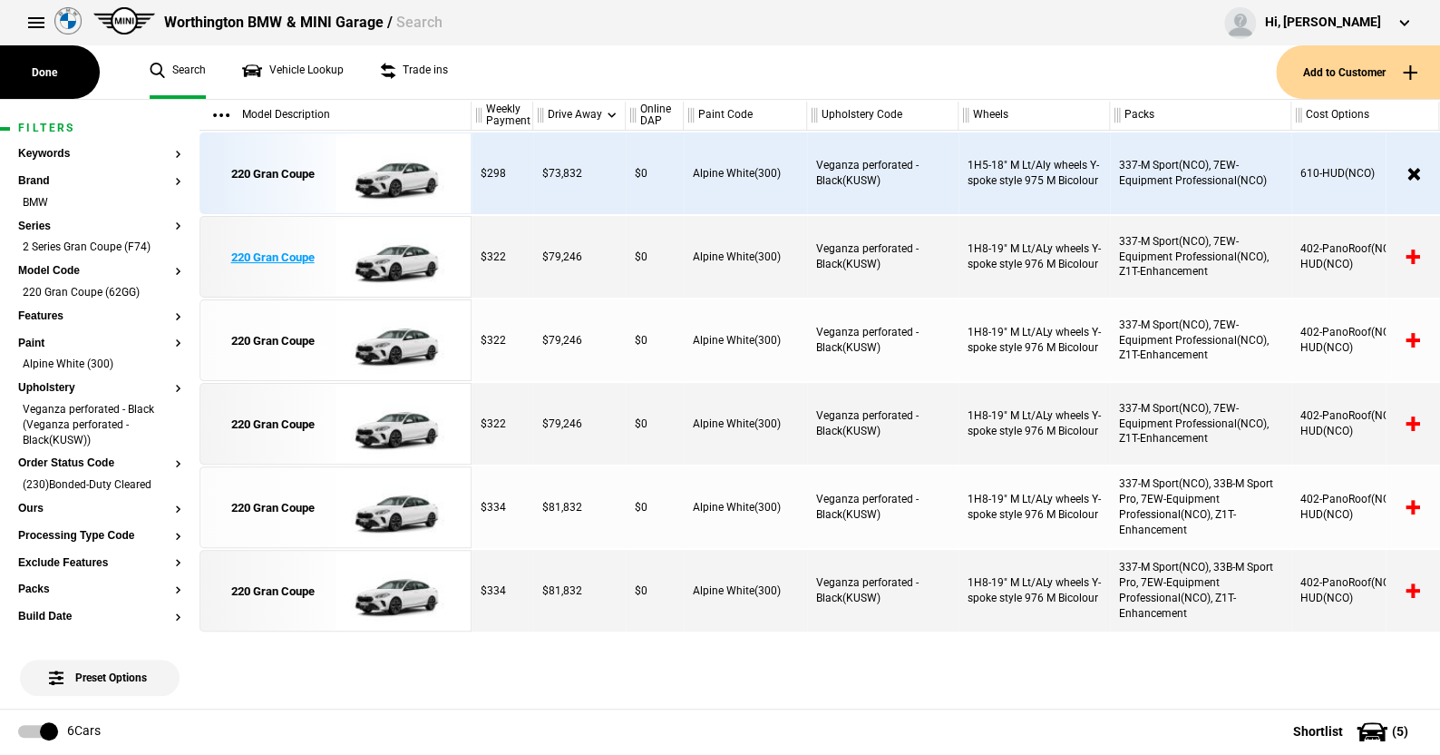
click at [395, 266] on img at bounding box center [399, 258] width 126 height 82
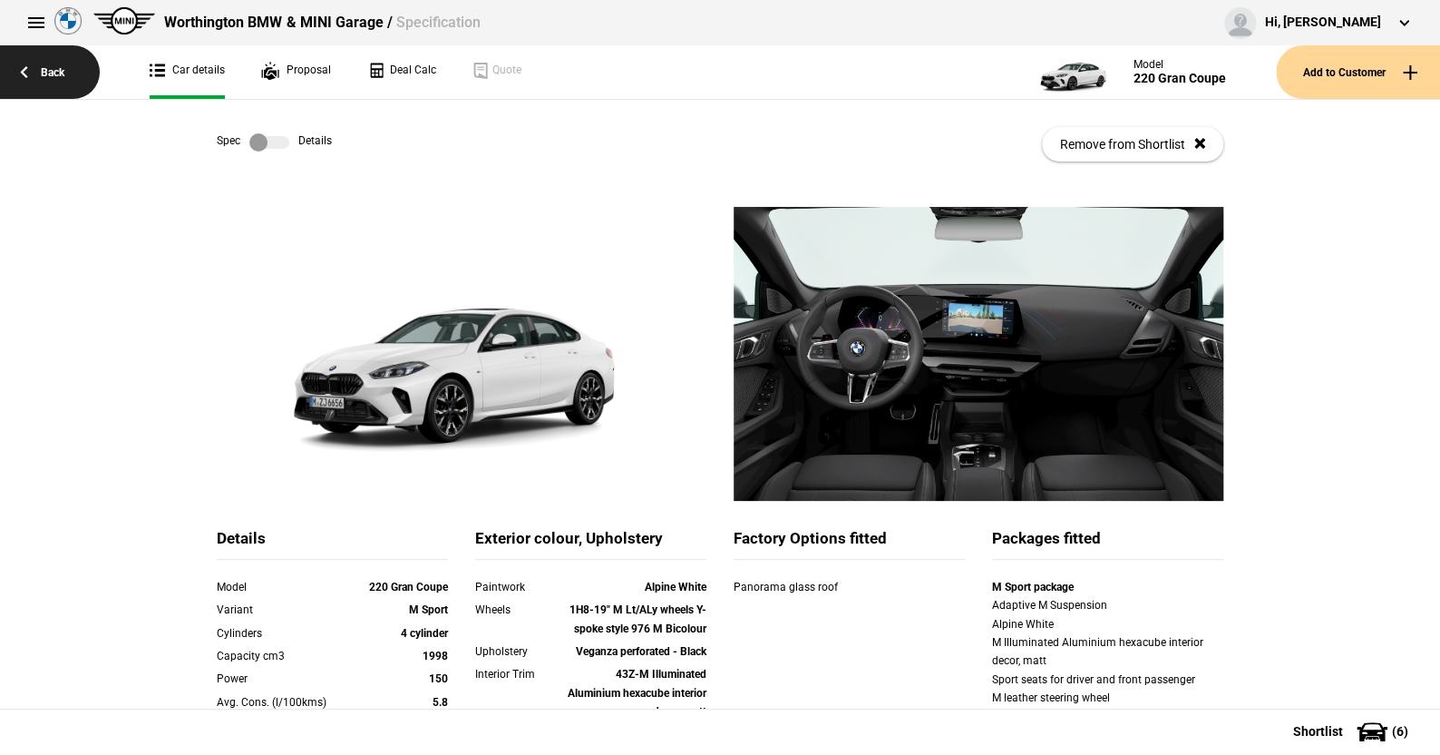
click at [53, 72] on link "Back" at bounding box center [50, 72] width 100 height 54
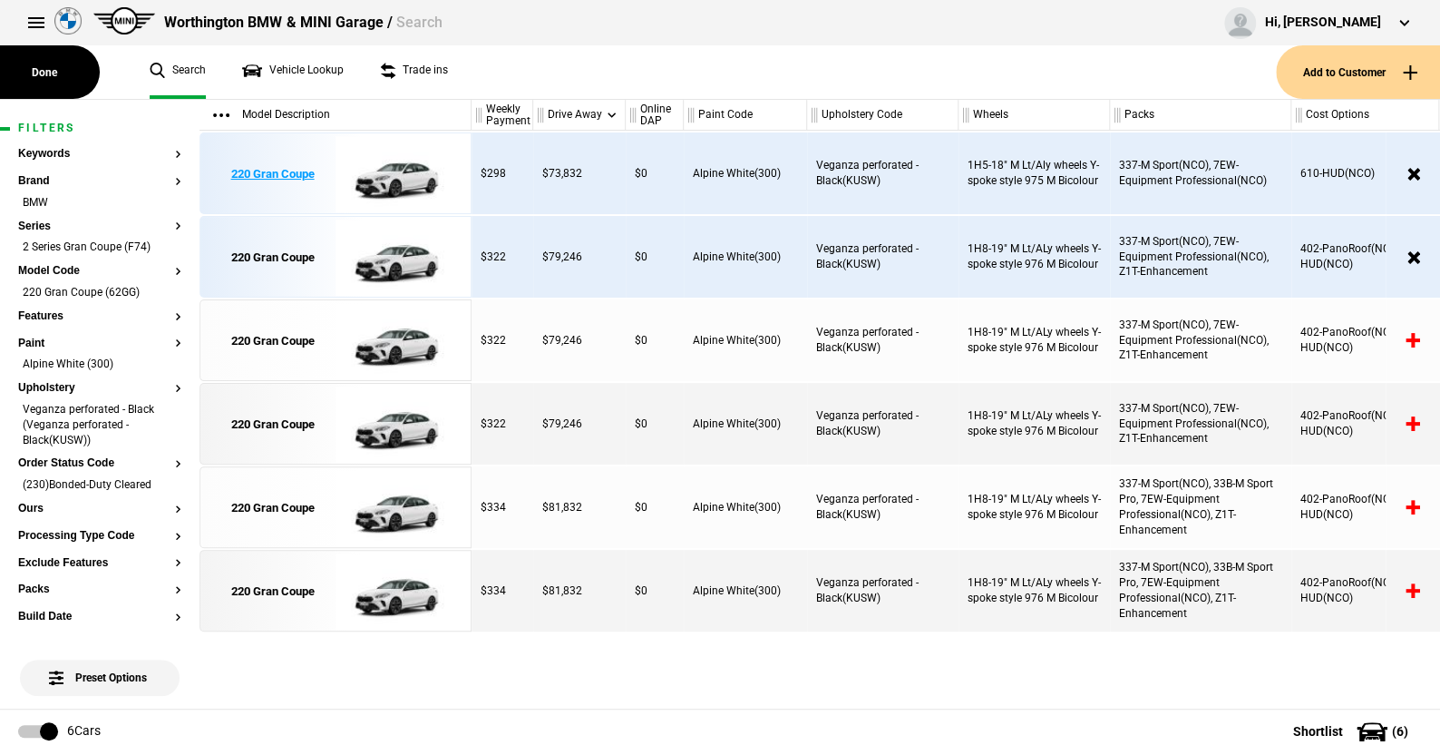
click at [427, 187] on img at bounding box center [399, 174] width 126 height 82
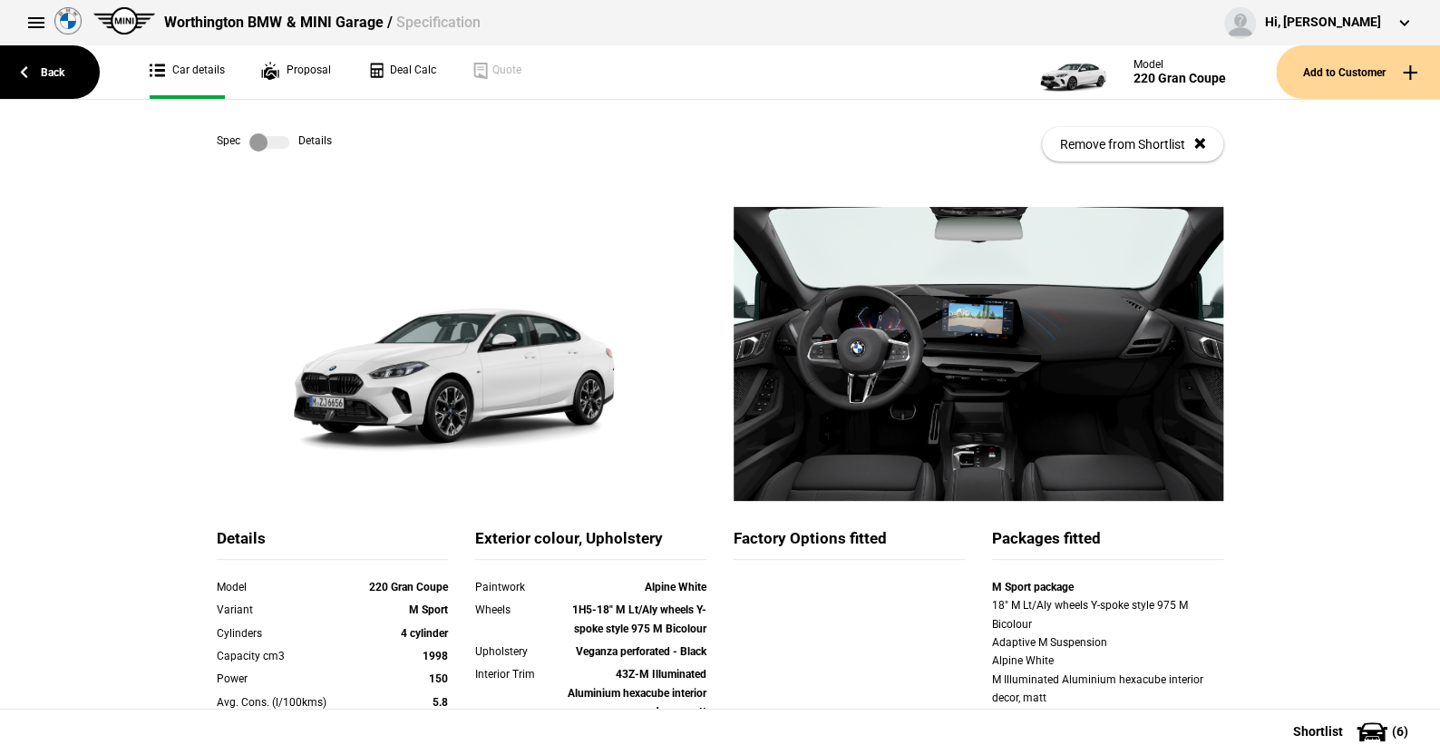
click at [280, 142] on label at bounding box center [269, 142] width 40 height 18
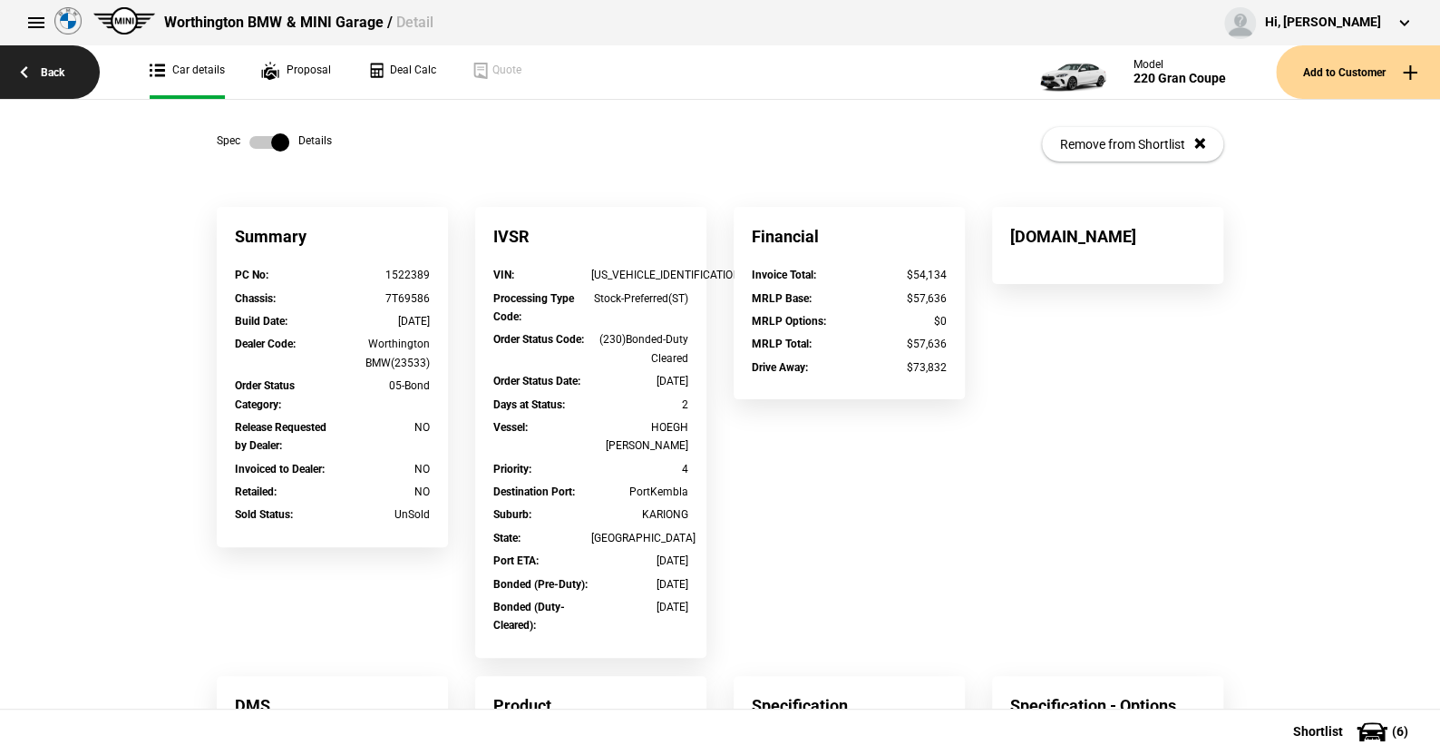
click at [63, 68] on link "Back" at bounding box center [50, 72] width 100 height 54
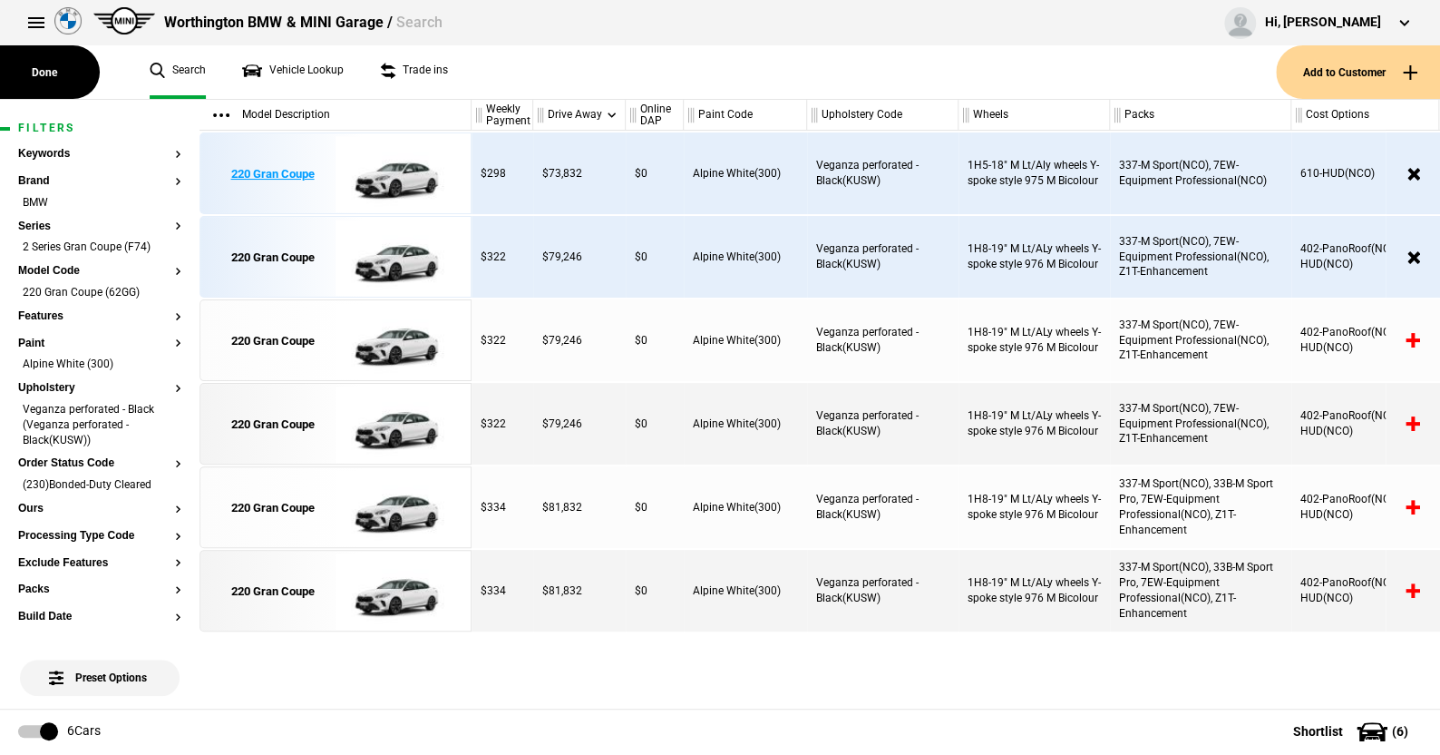
click at [405, 171] on img at bounding box center [399, 174] width 126 height 82
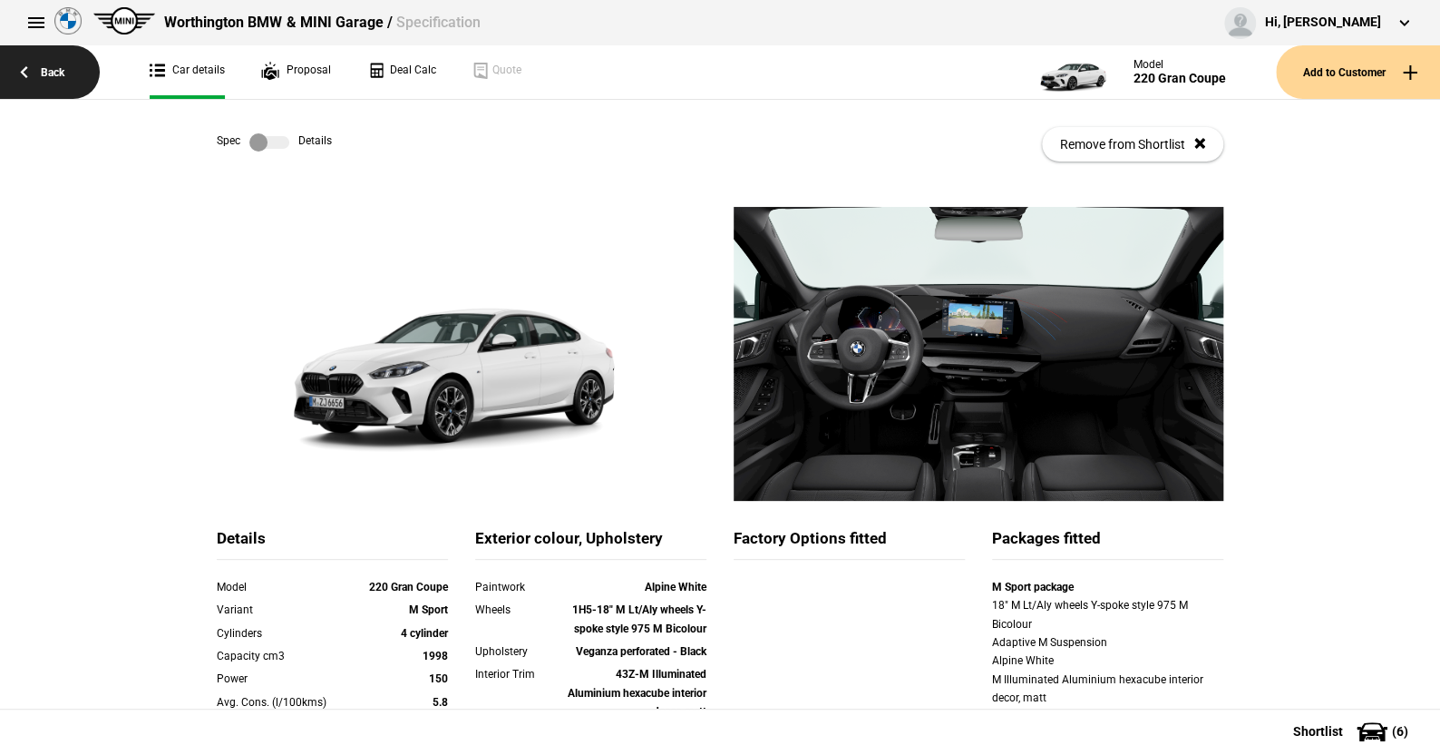
click at [55, 73] on link "Back" at bounding box center [50, 72] width 100 height 54
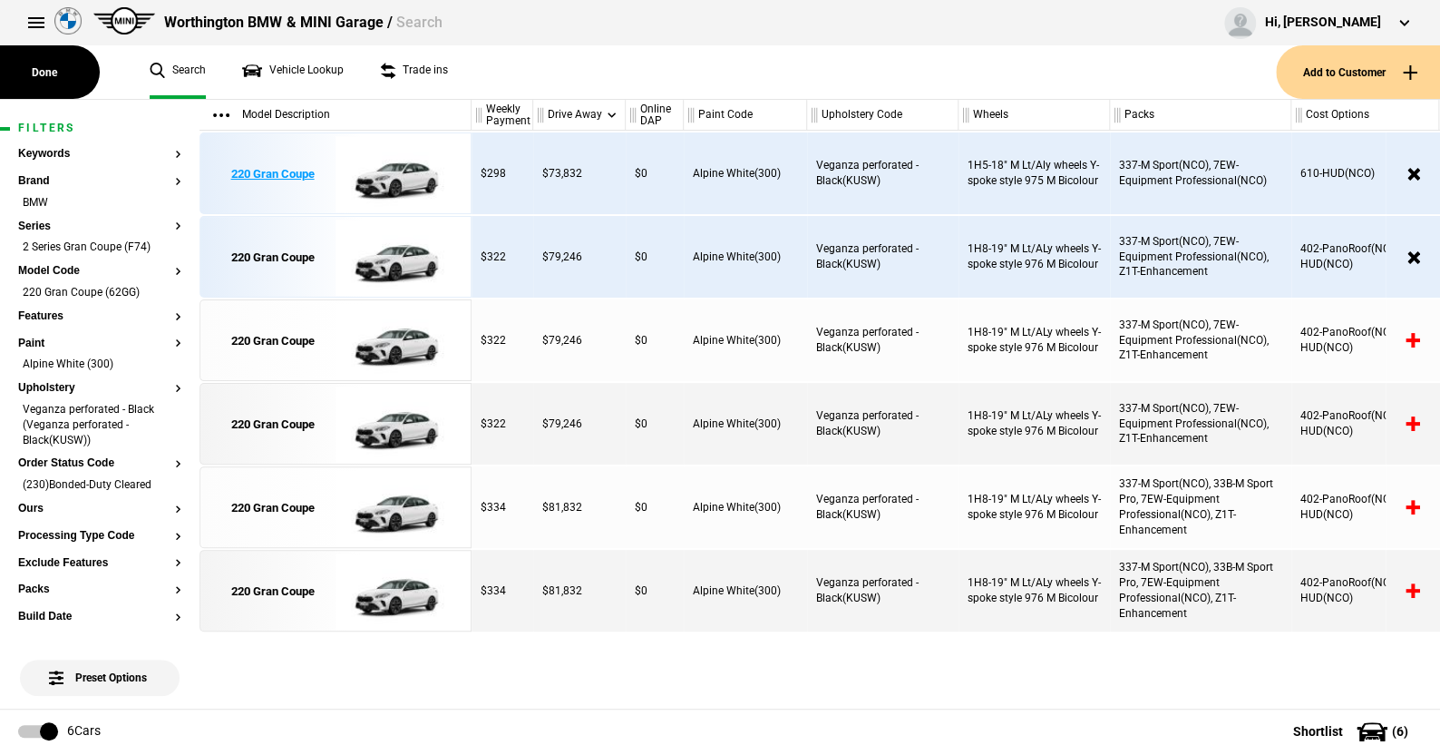
click at [396, 176] on img at bounding box center [399, 174] width 126 height 82
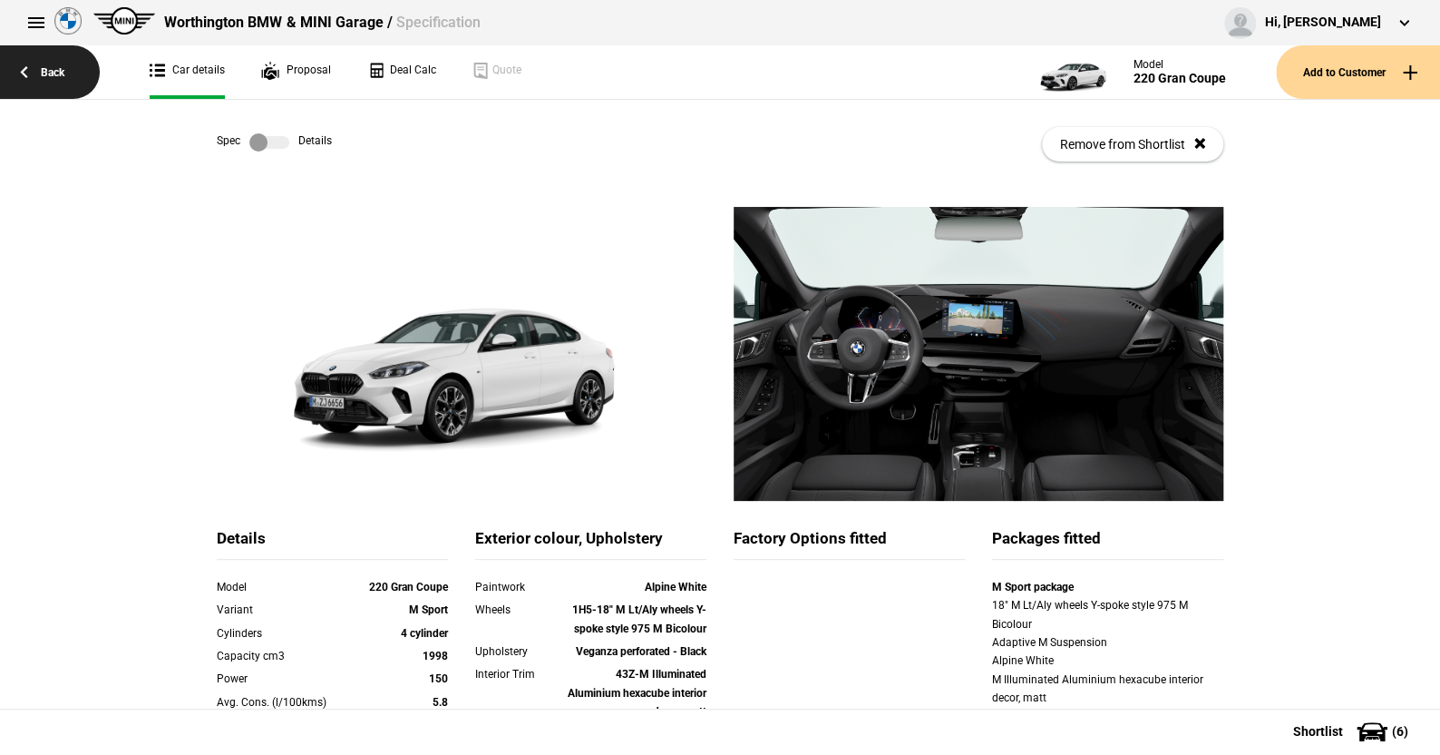
click at [43, 70] on link "Back" at bounding box center [50, 72] width 100 height 54
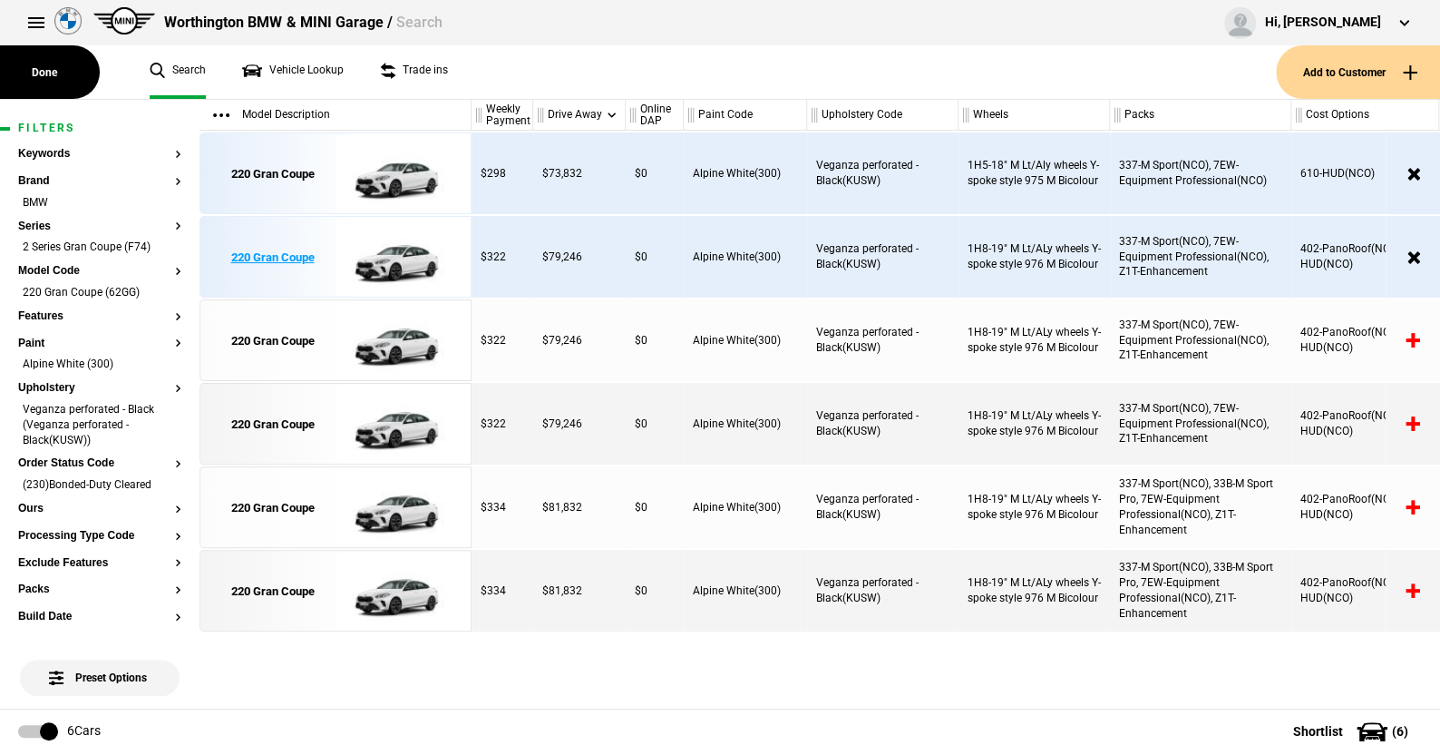
click at [402, 256] on img at bounding box center [399, 258] width 126 height 82
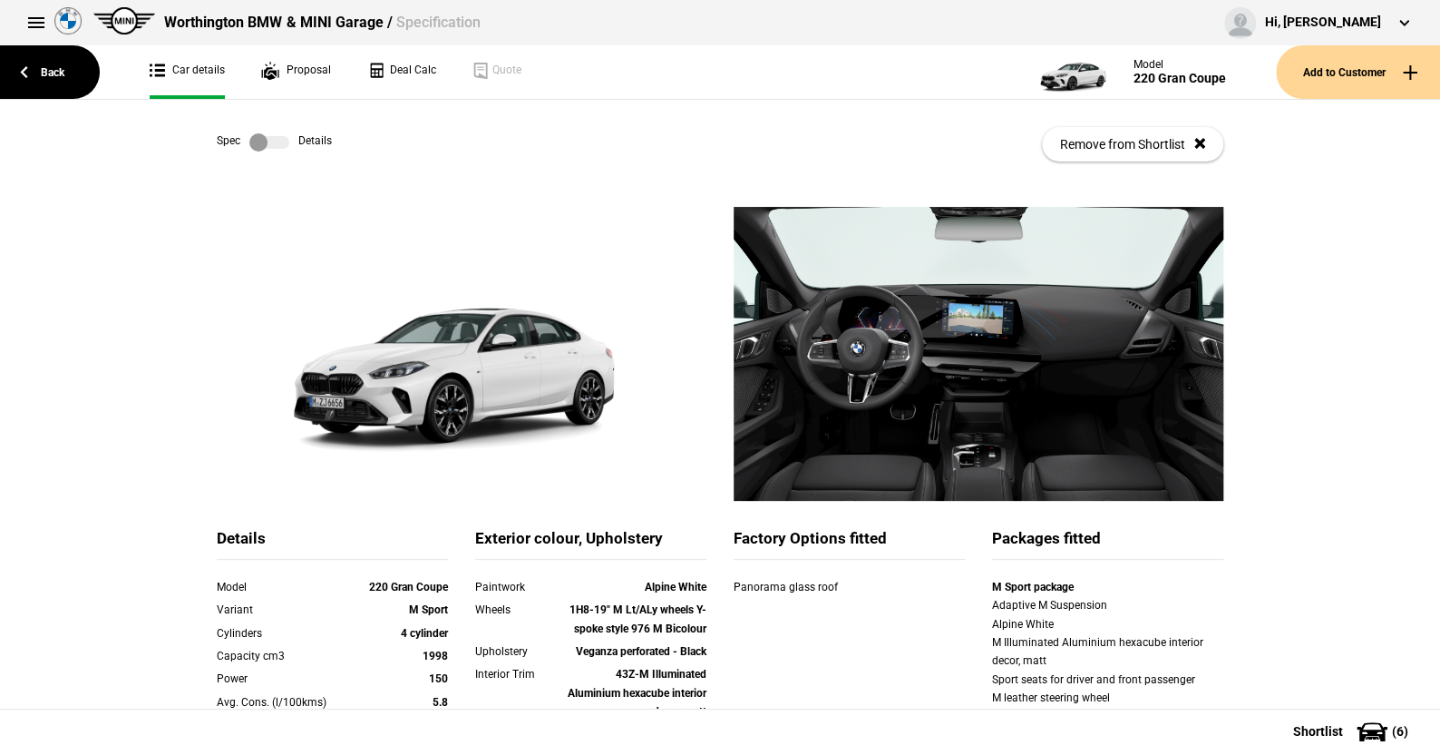
click at [269, 137] on label at bounding box center [269, 142] width 40 height 18
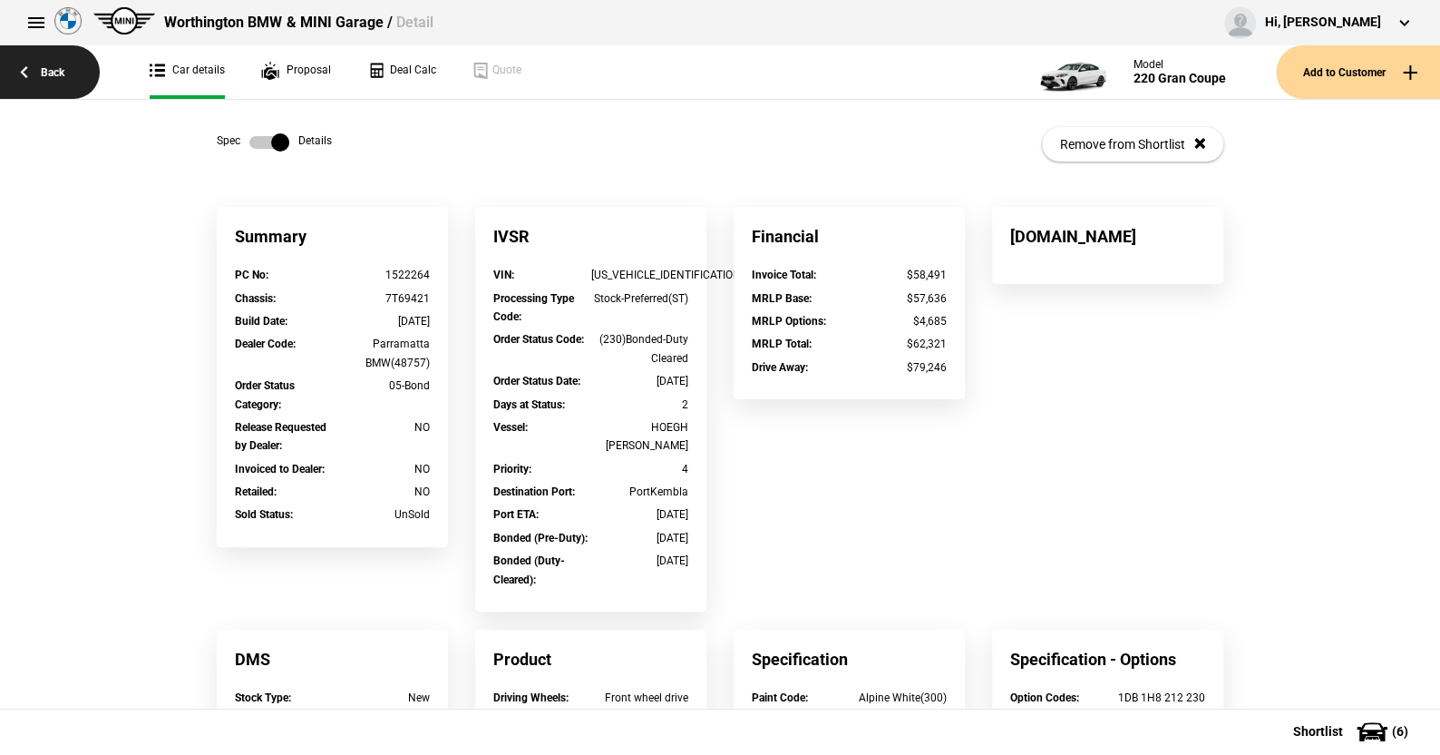
click at [54, 70] on link "Back" at bounding box center [50, 72] width 100 height 54
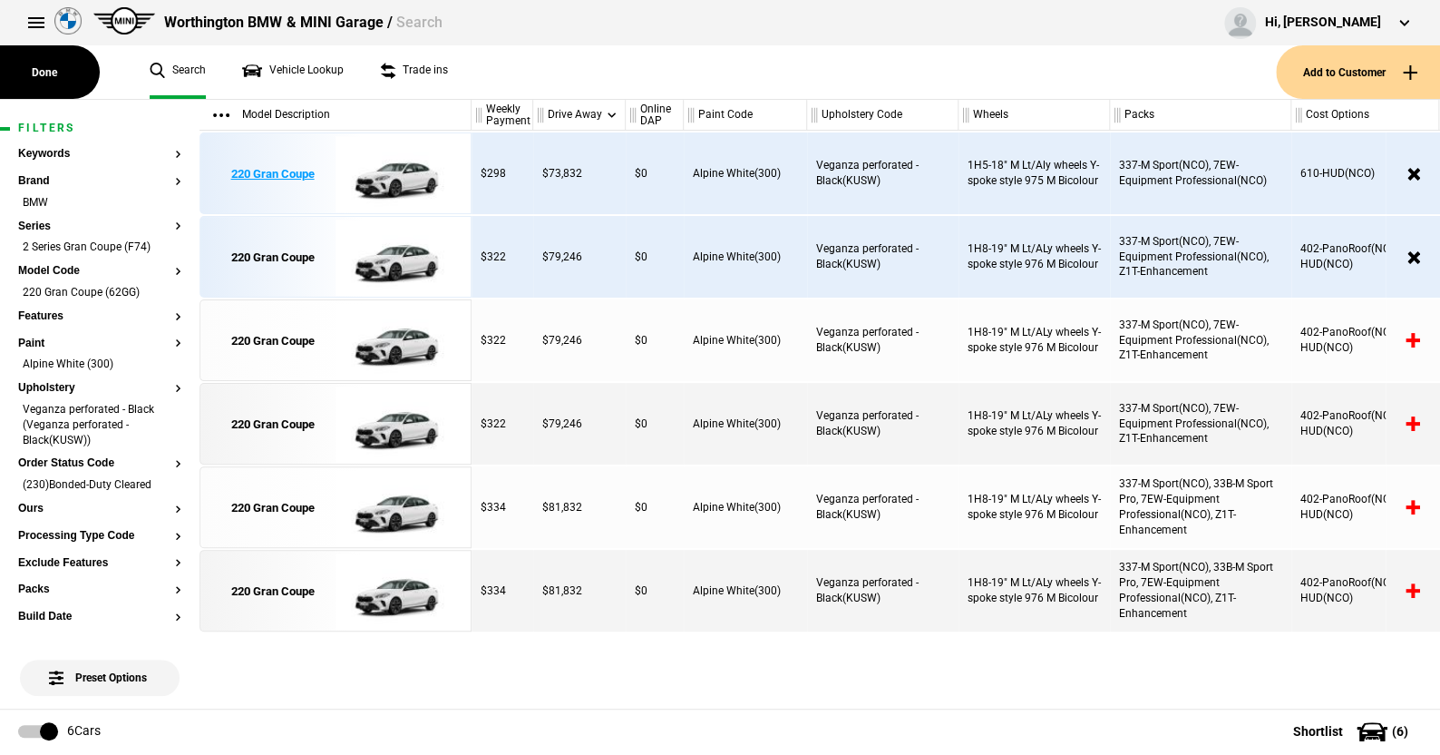
click at [384, 175] on img at bounding box center [399, 174] width 126 height 82
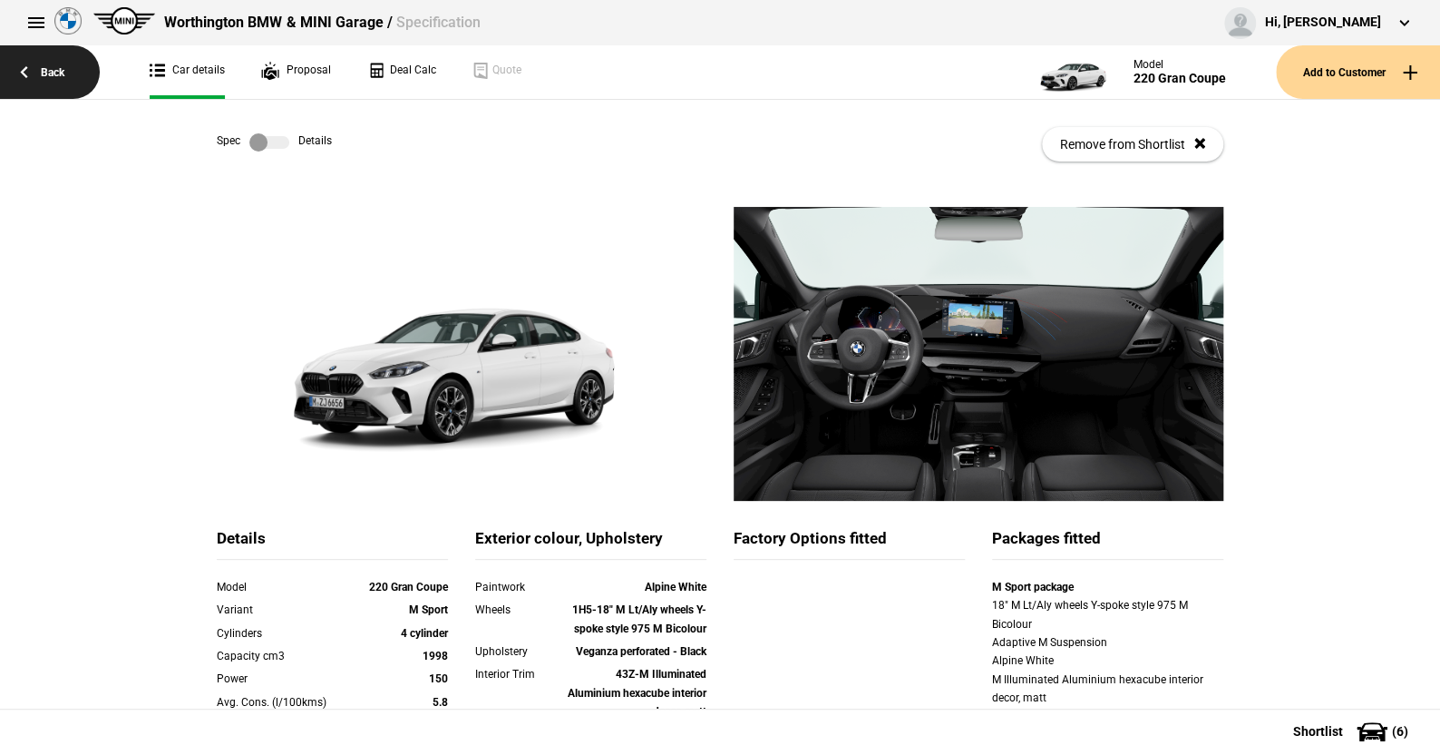
click at [57, 72] on link "Back" at bounding box center [50, 72] width 100 height 54
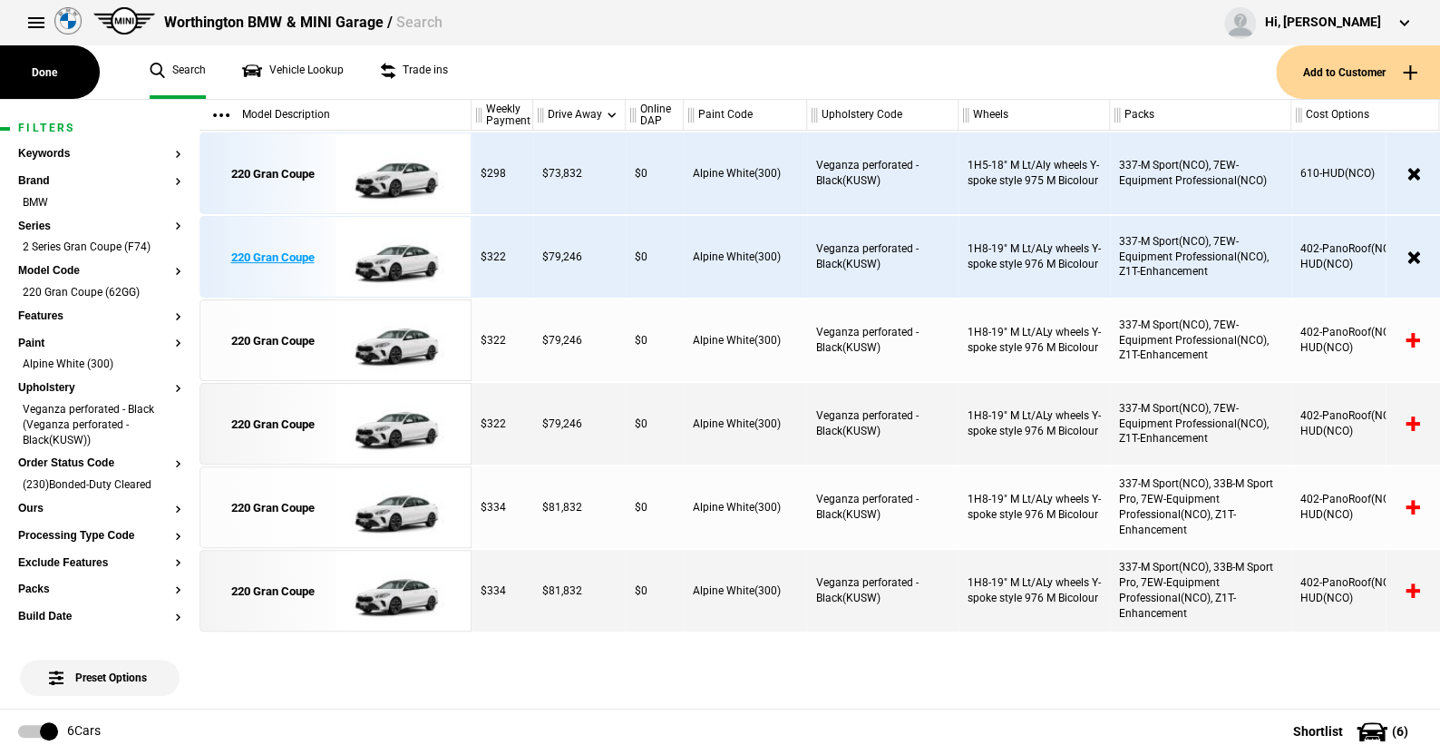
click at [386, 261] on img at bounding box center [399, 258] width 126 height 82
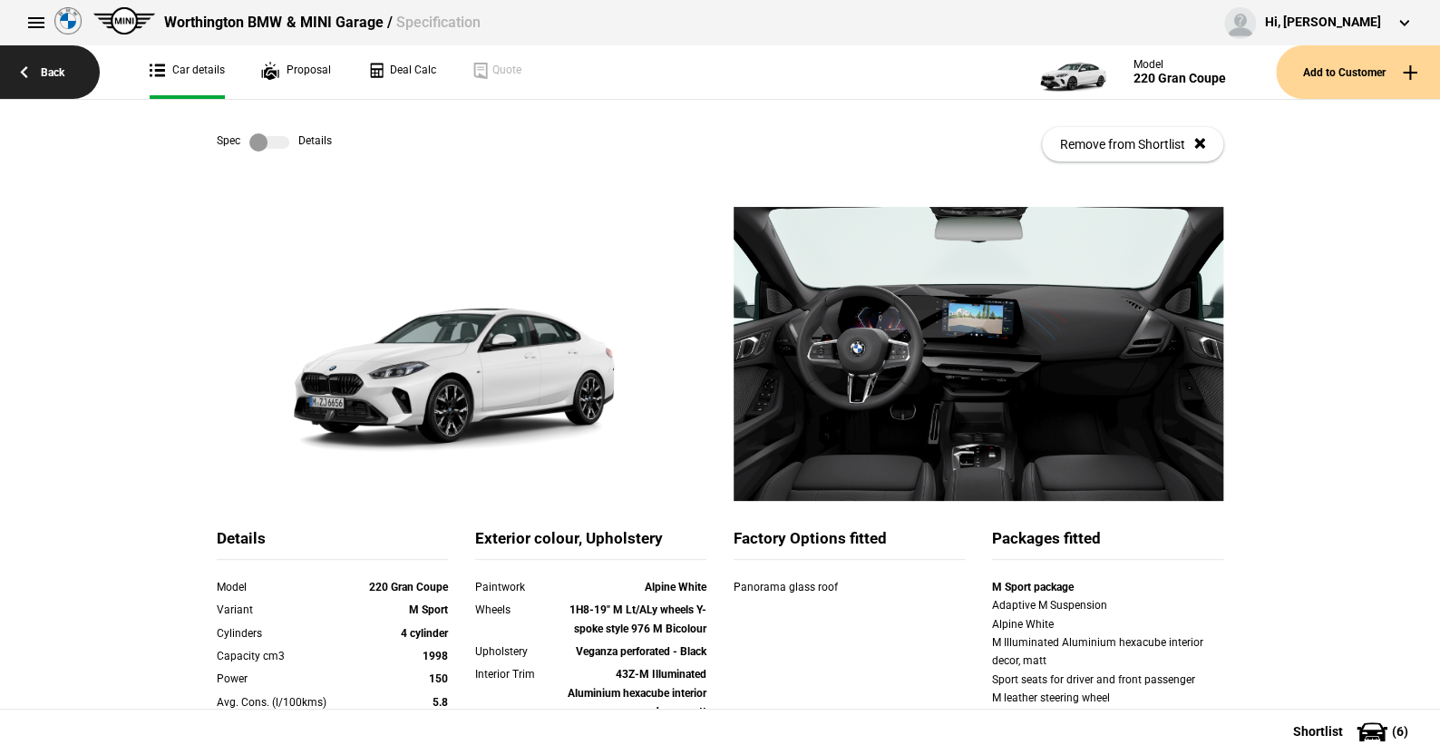
click at [60, 71] on link "Back" at bounding box center [50, 72] width 100 height 54
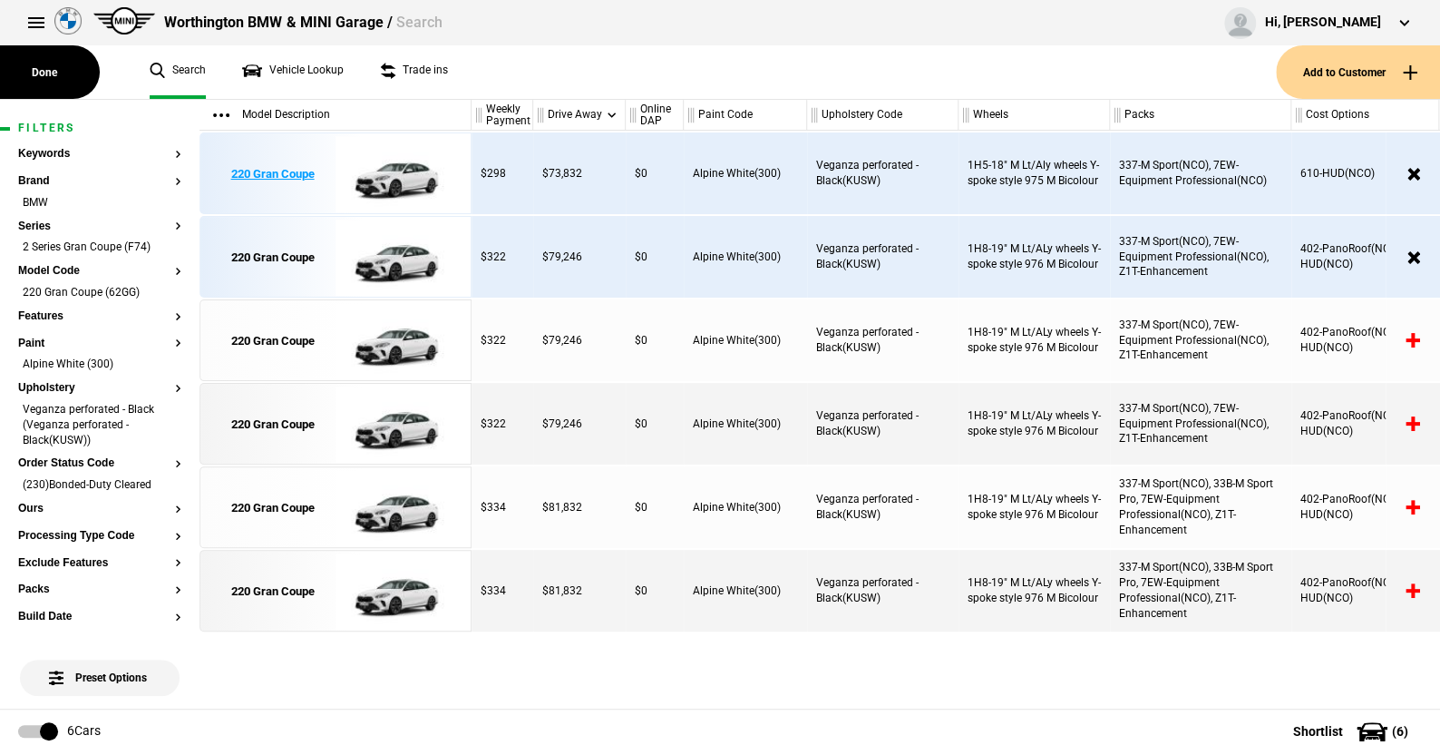
click at [388, 173] on img at bounding box center [399, 174] width 126 height 82
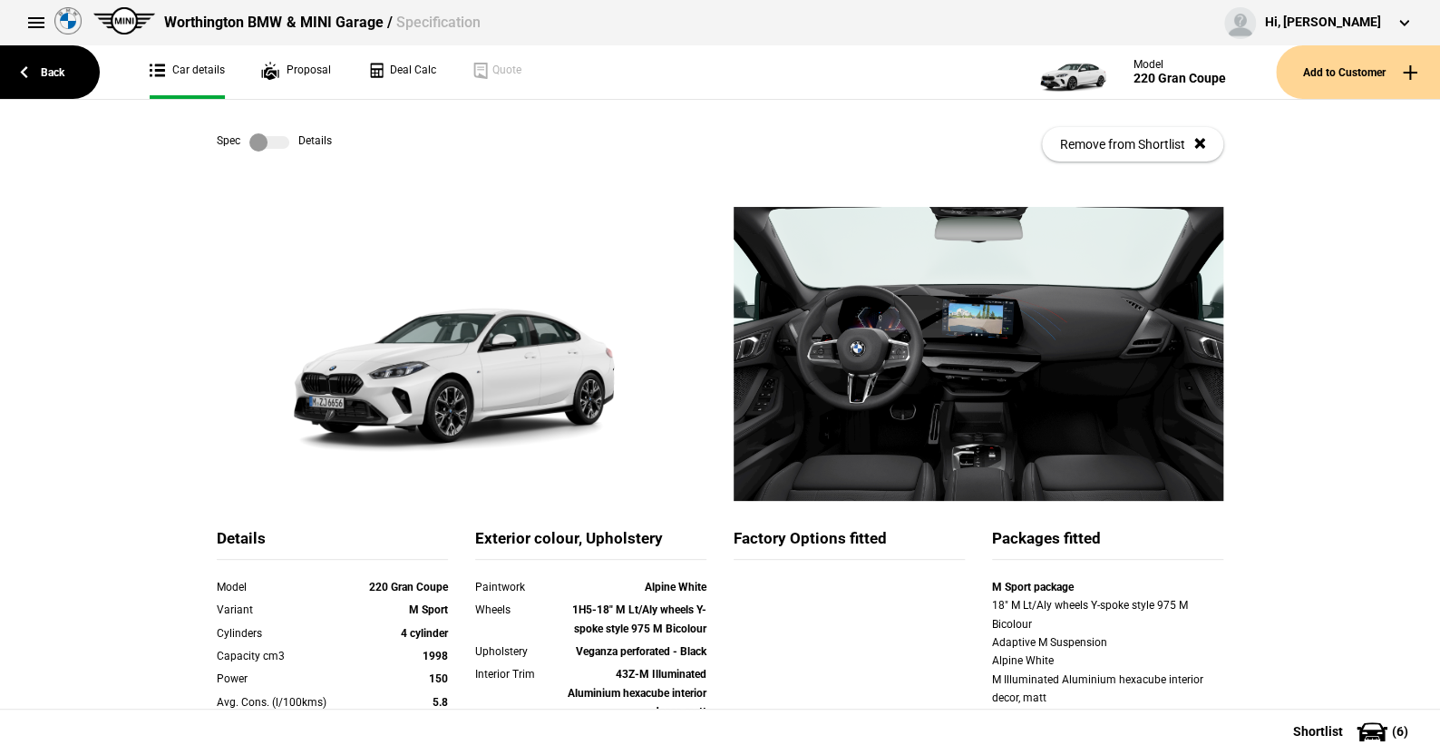
drag, startPoint x: 338, startPoint y: 211, endPoint x: 164, endPoint y: 174, distance: 178.1
click at [164, 174] on div "Spec Details Remove from Shortlist" at bounding box center [720, 153] width 1440 height 107
click at [56, 63] on link "Back" at bounding box center [50, 72] width 100 height 54
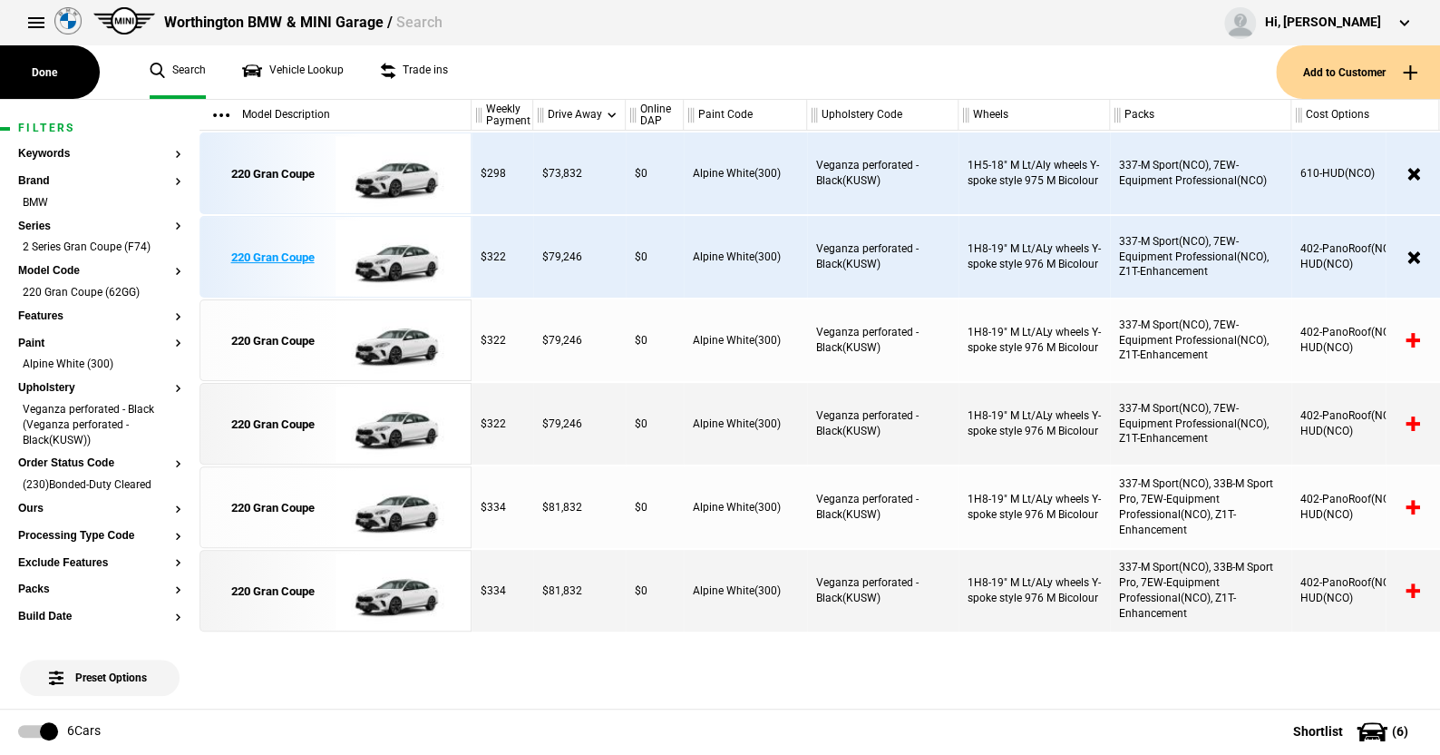
click at [395, 267] on img at bounding box center [399, 258] width 126 height 82
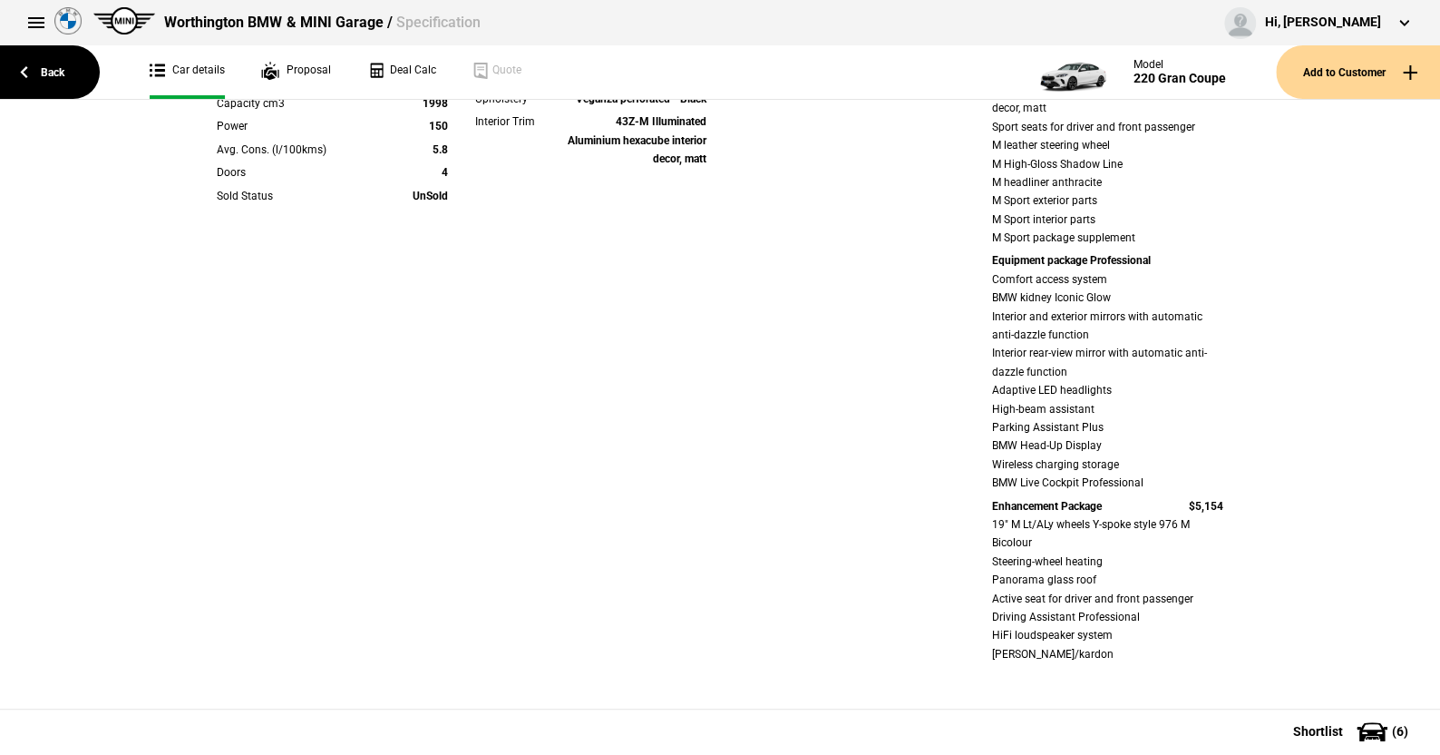
scroll to position [272, 0]
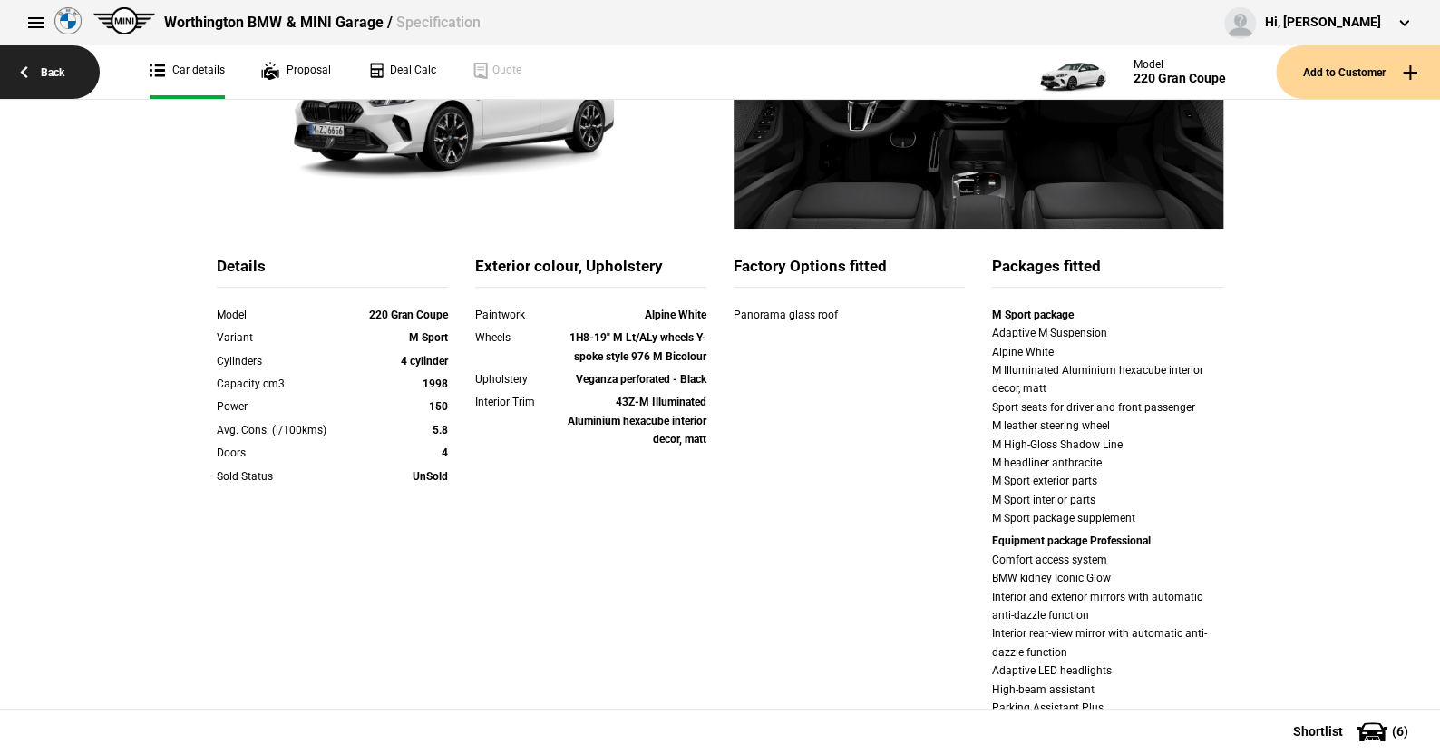
click at [49, 66] on link "Back" at bounding box center [50, 72] width 100 height 54
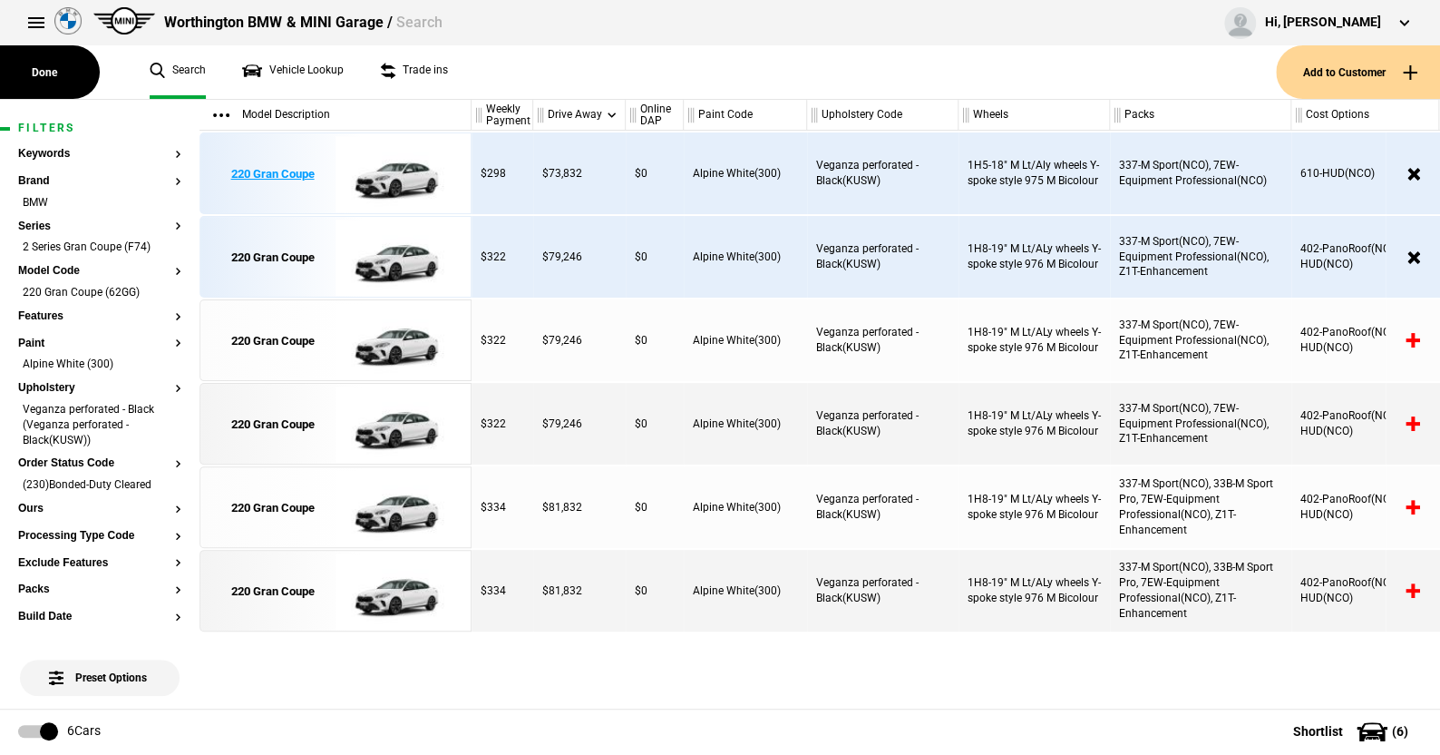
click at [385, 165] on img at bounding box center [399, 174] width 126 height 82
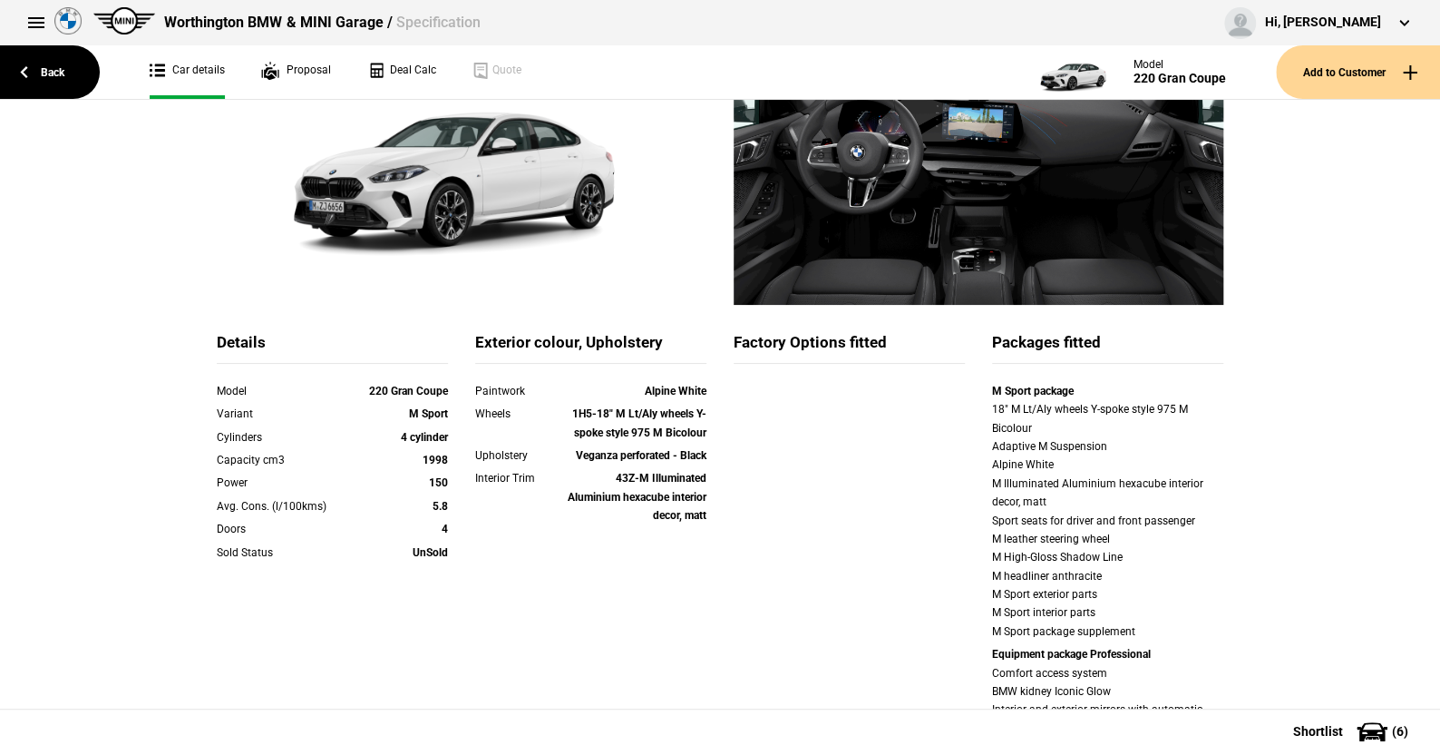
scroll to position [91, 0]
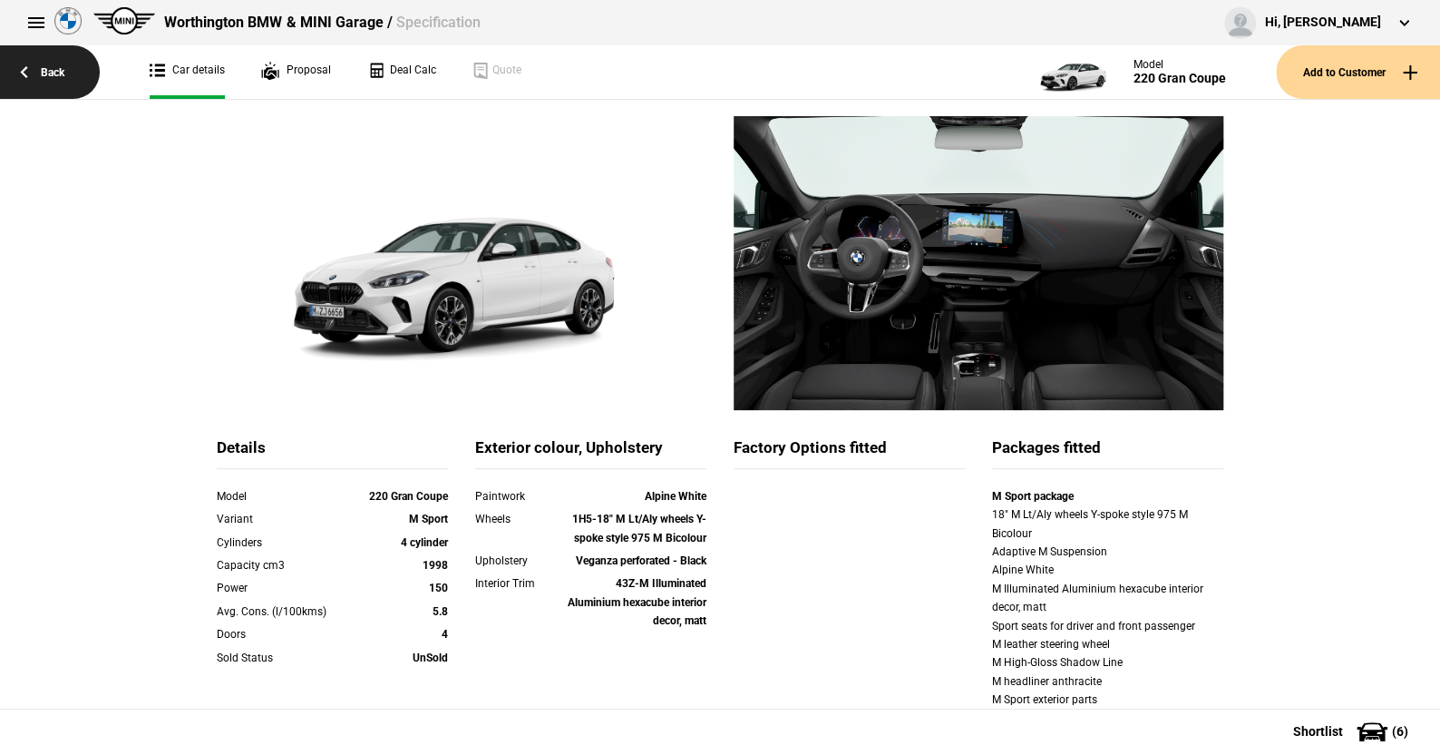
click at [54, 63] on link "Back" at bounding box center [50, 72] width 100 height 54
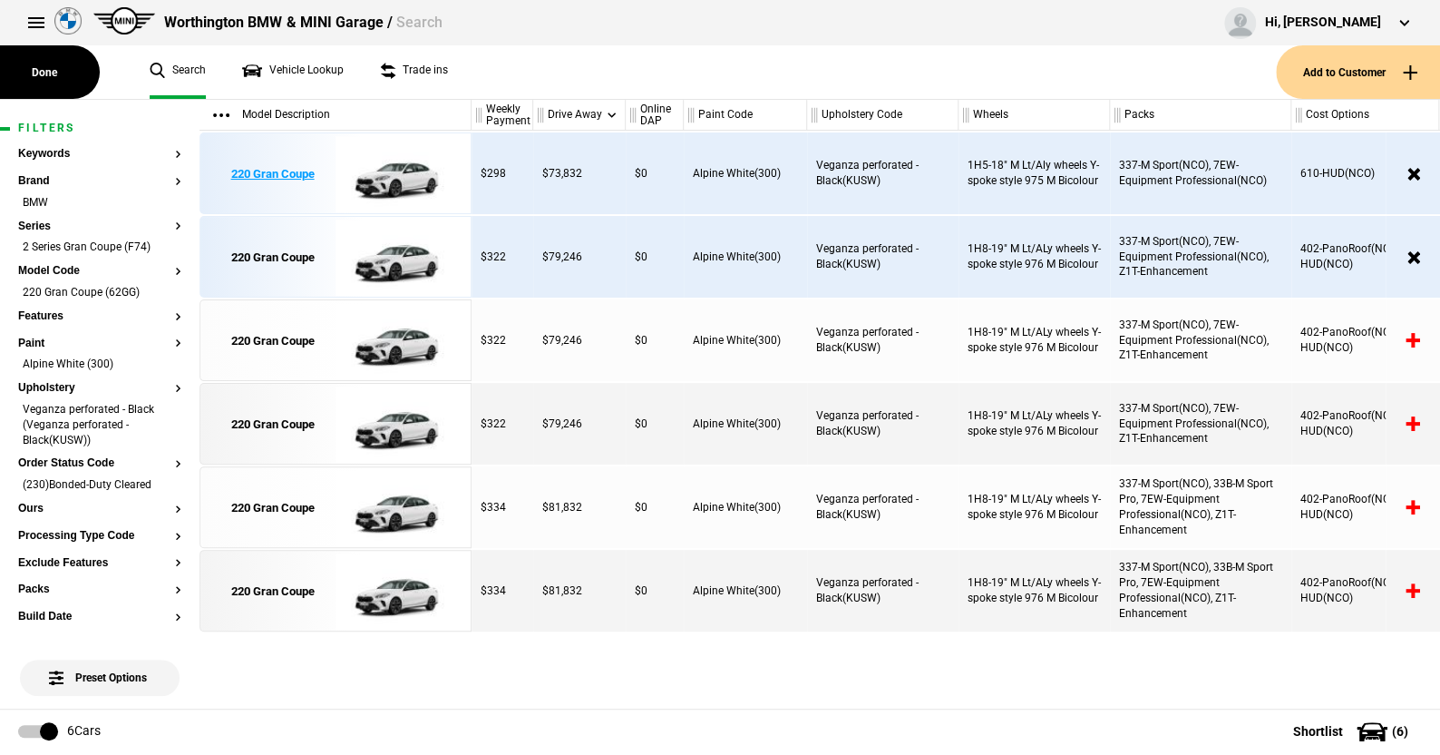
click at [401, 179] on img at bounding box center [399, 174] width 126 height 82
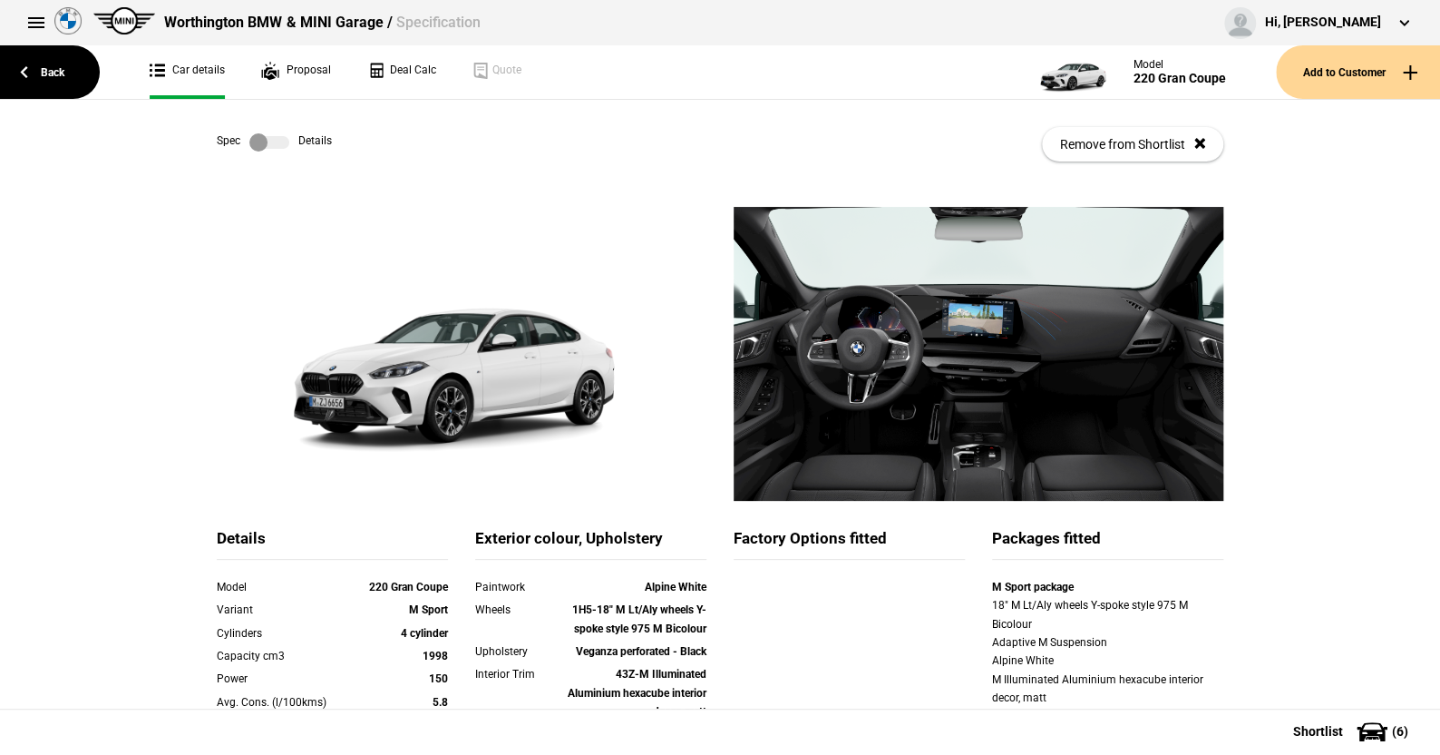
click at [272, 141] on label at bounding box center [269, 142] width 40 height 18
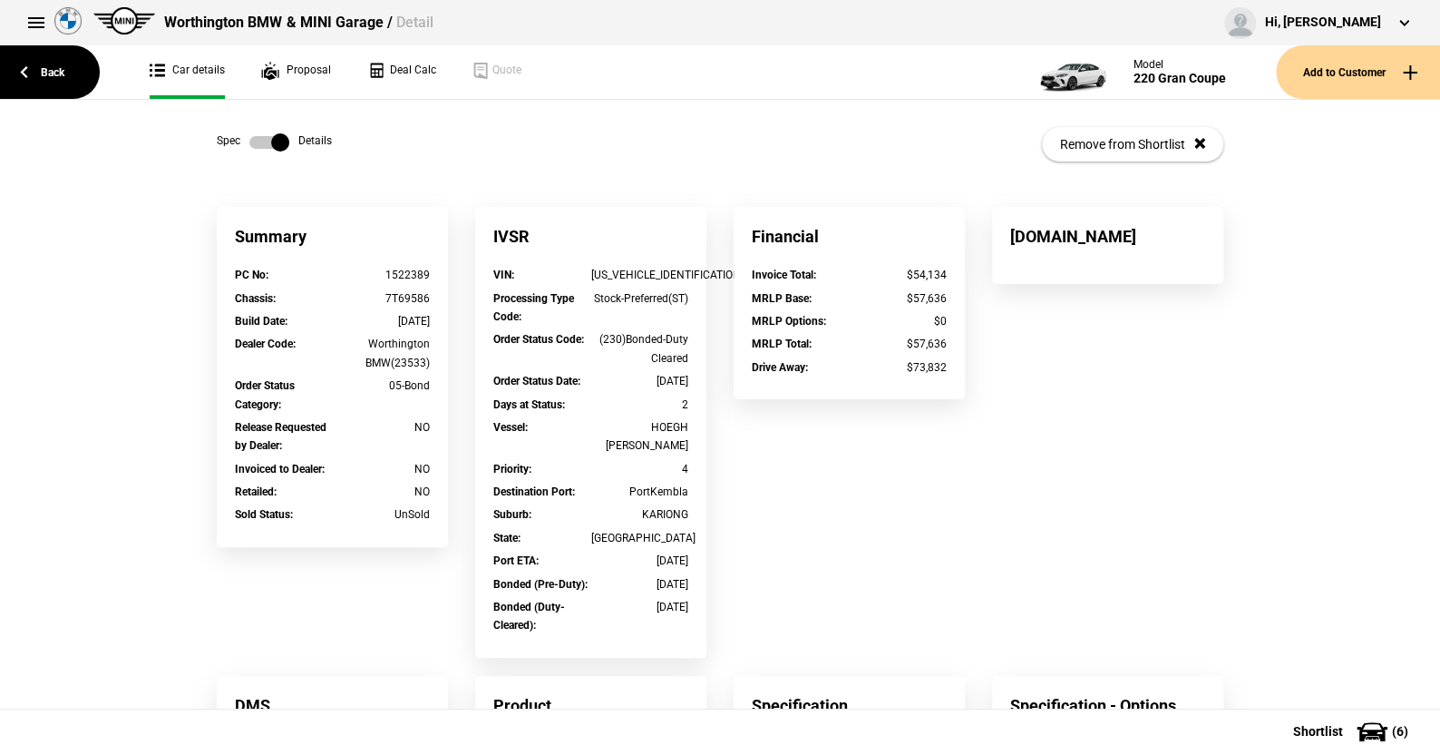
scroll to position [532, 0]
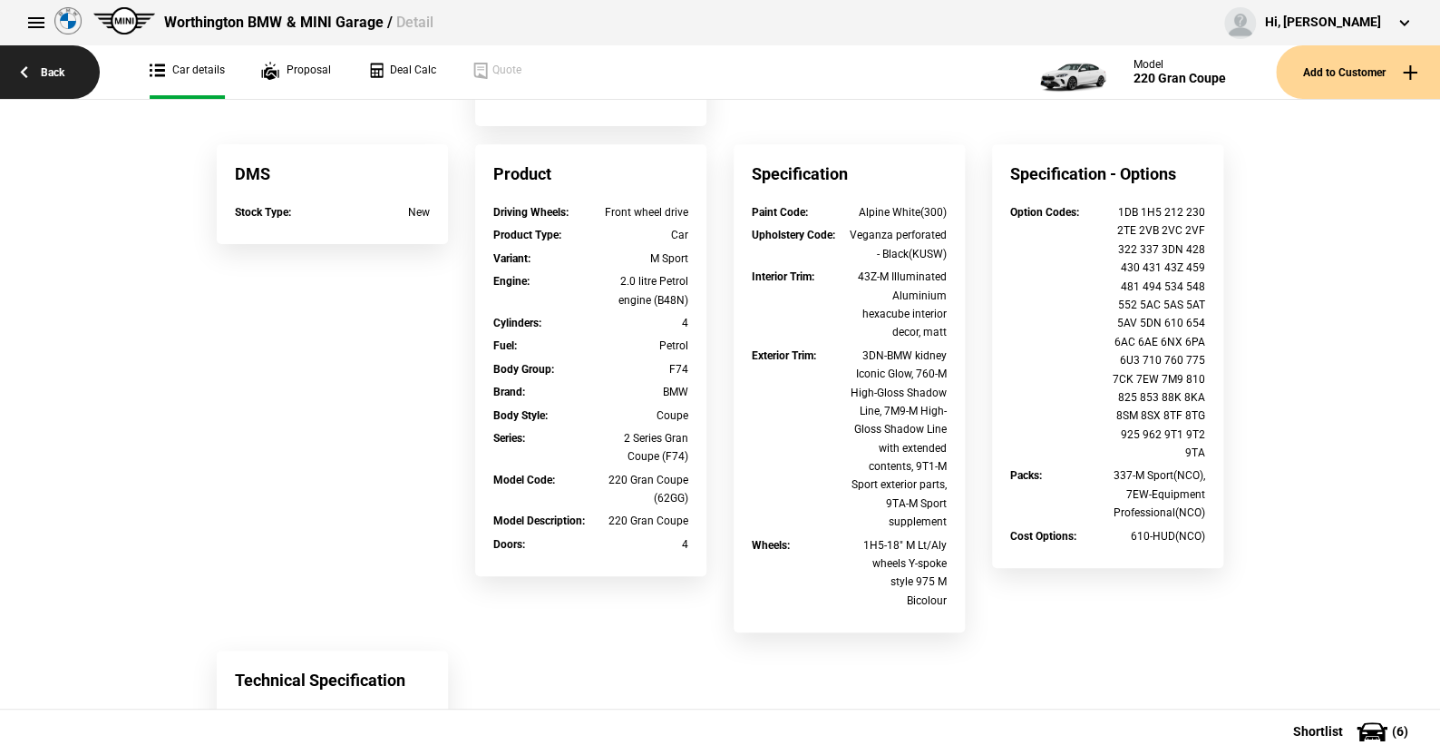
click at [47, 69] on link "Back" at bounding box center [50, 72] width 100 height 54
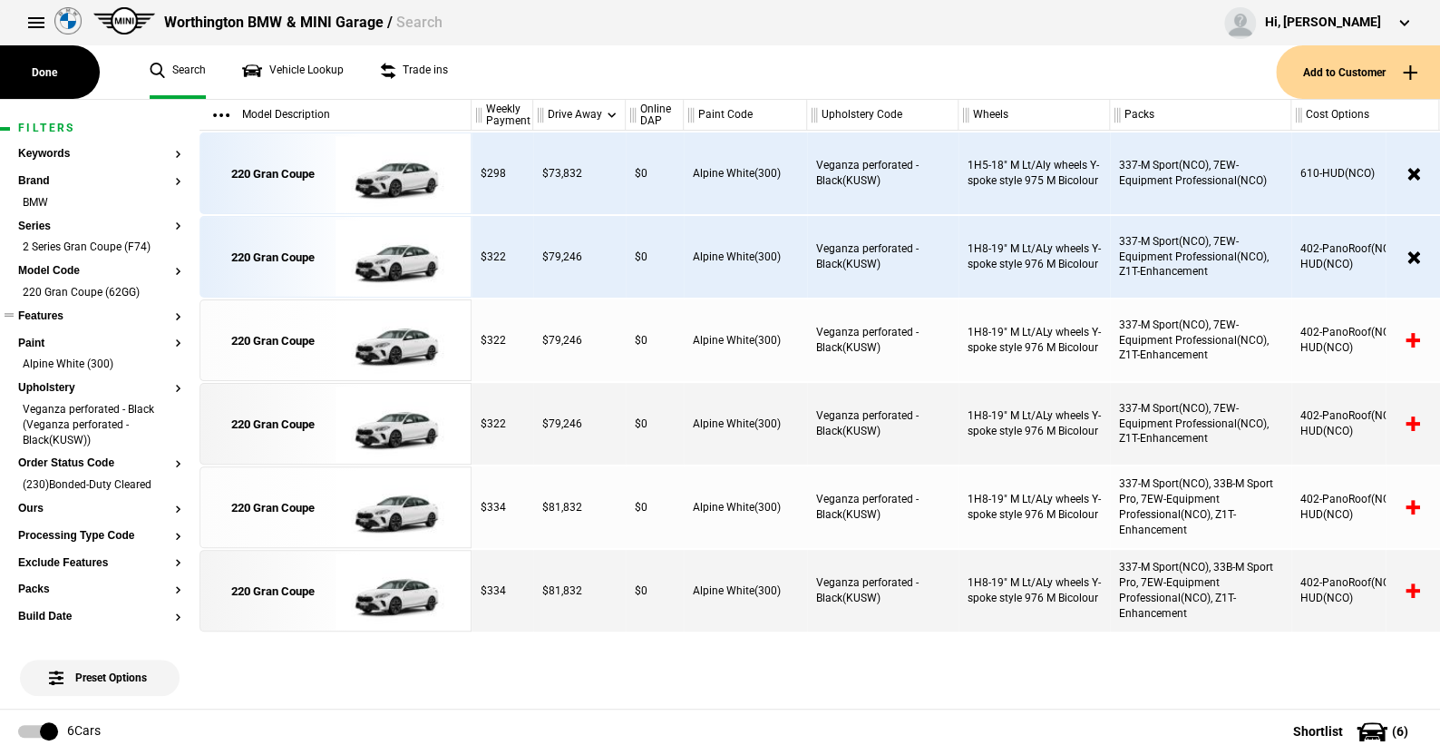
click at [47, 312] on button "Features" at bounding box center [99, 316] width 163 height 13
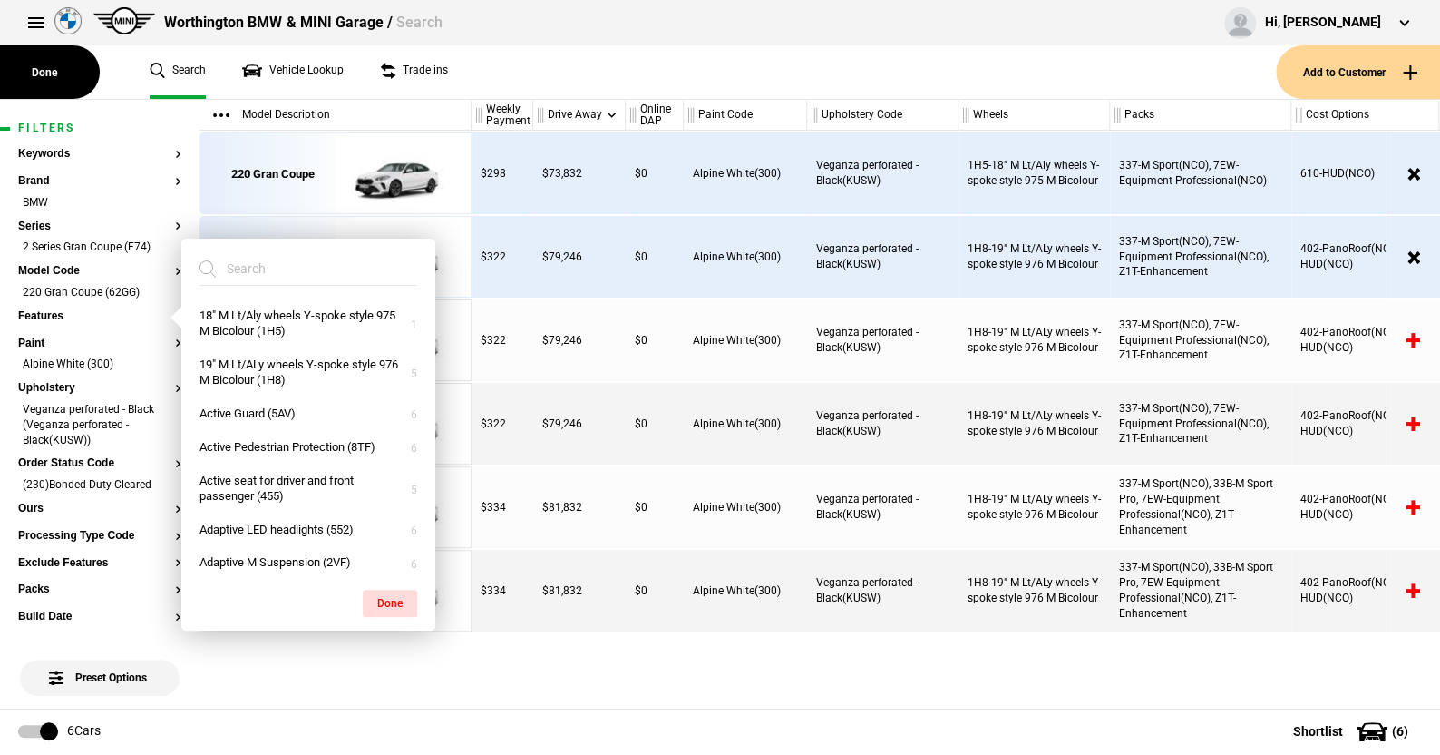
click at [468, 73] on ul "Search Vehicle Lookup Trade ins" at bounding box center [704, 72] width 1145 height 54
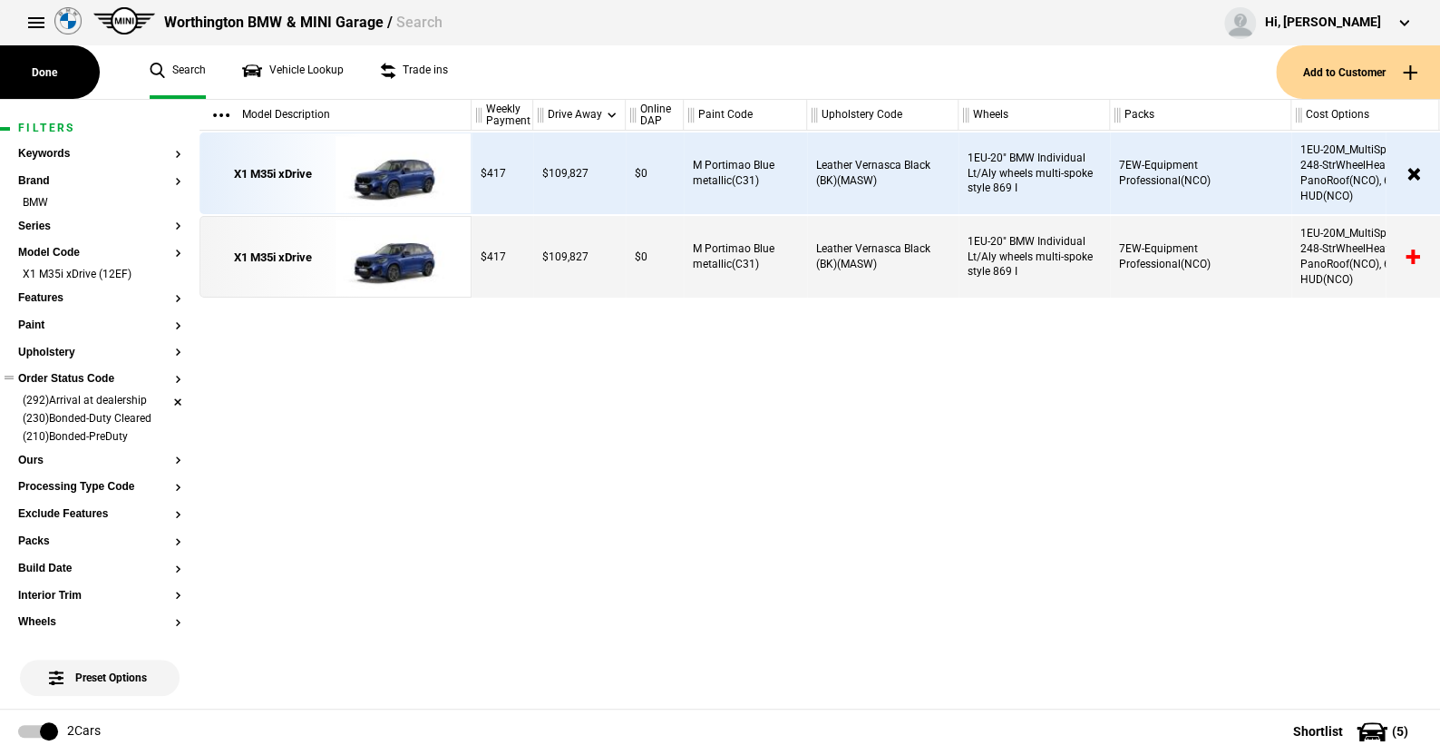
click at [160, 415] on li "(230)Bonded-Duty Cleared" at bounding box center [99, 420] width 163 height 18
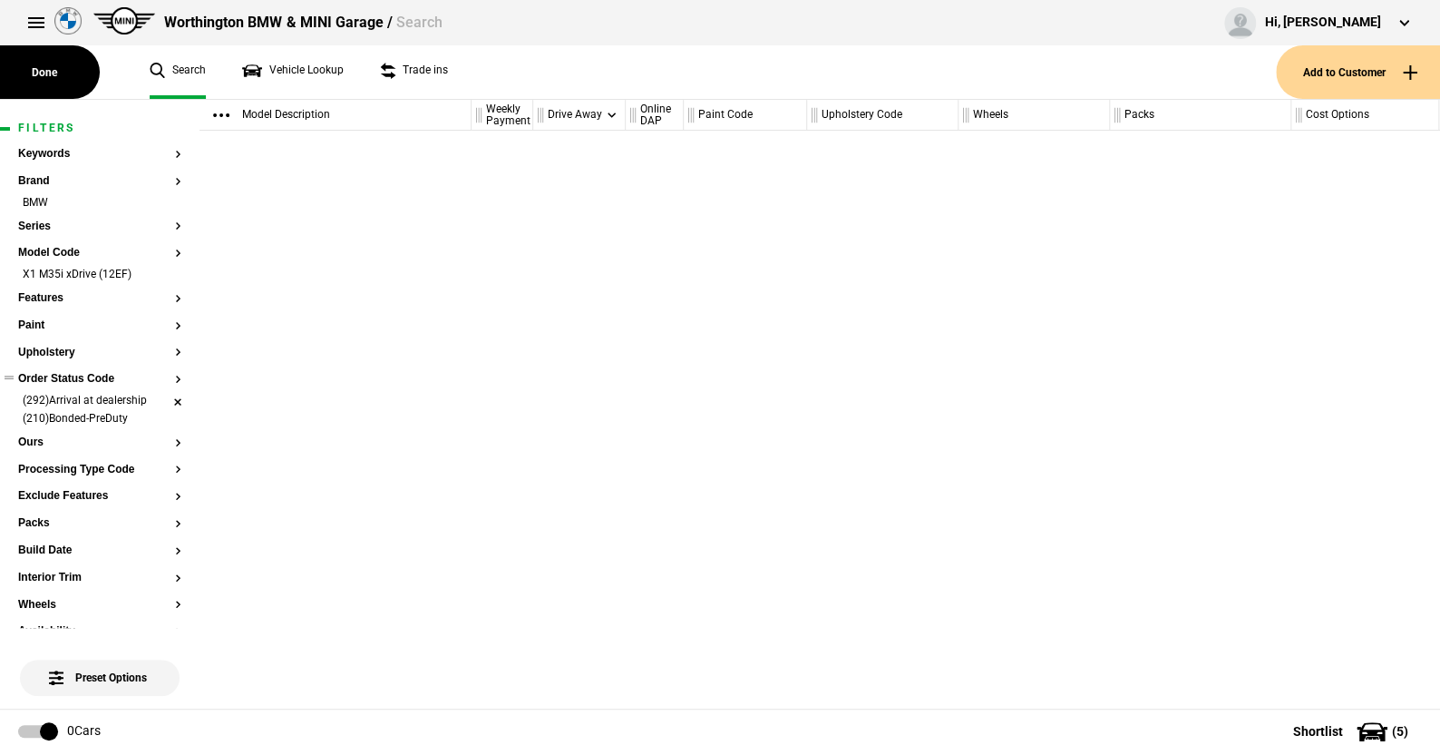
click at [159, 395] on li "(292)Arrival at dealership" at bounding box center [99, 402] width 163 height 18
click at [160, 393] on li "(210)Bonded-PreDuty" at bounding box center [99, 402] width 163 height 18
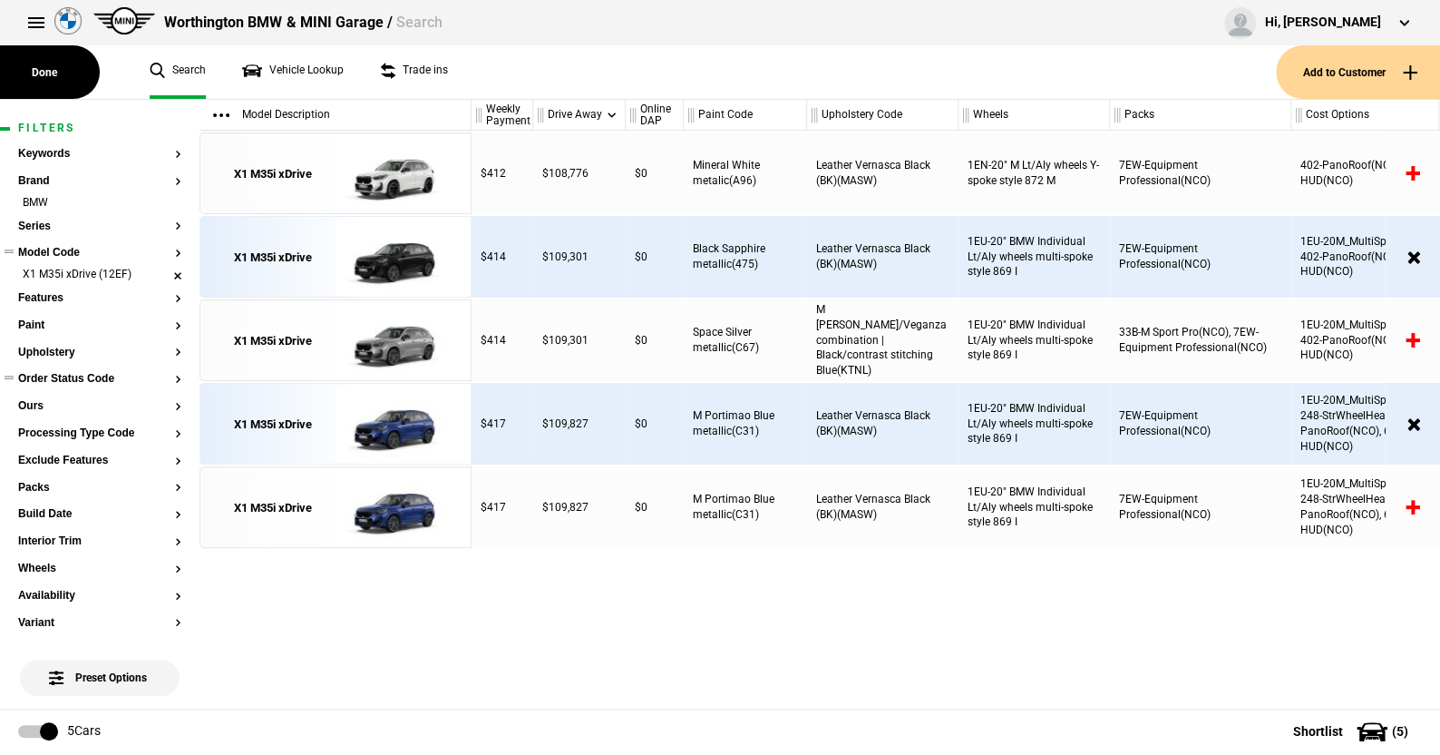
click at [160, 271] on li "X1 M35i xDrive (12EF)" at bounding box center [99, 276] width 163 height 18
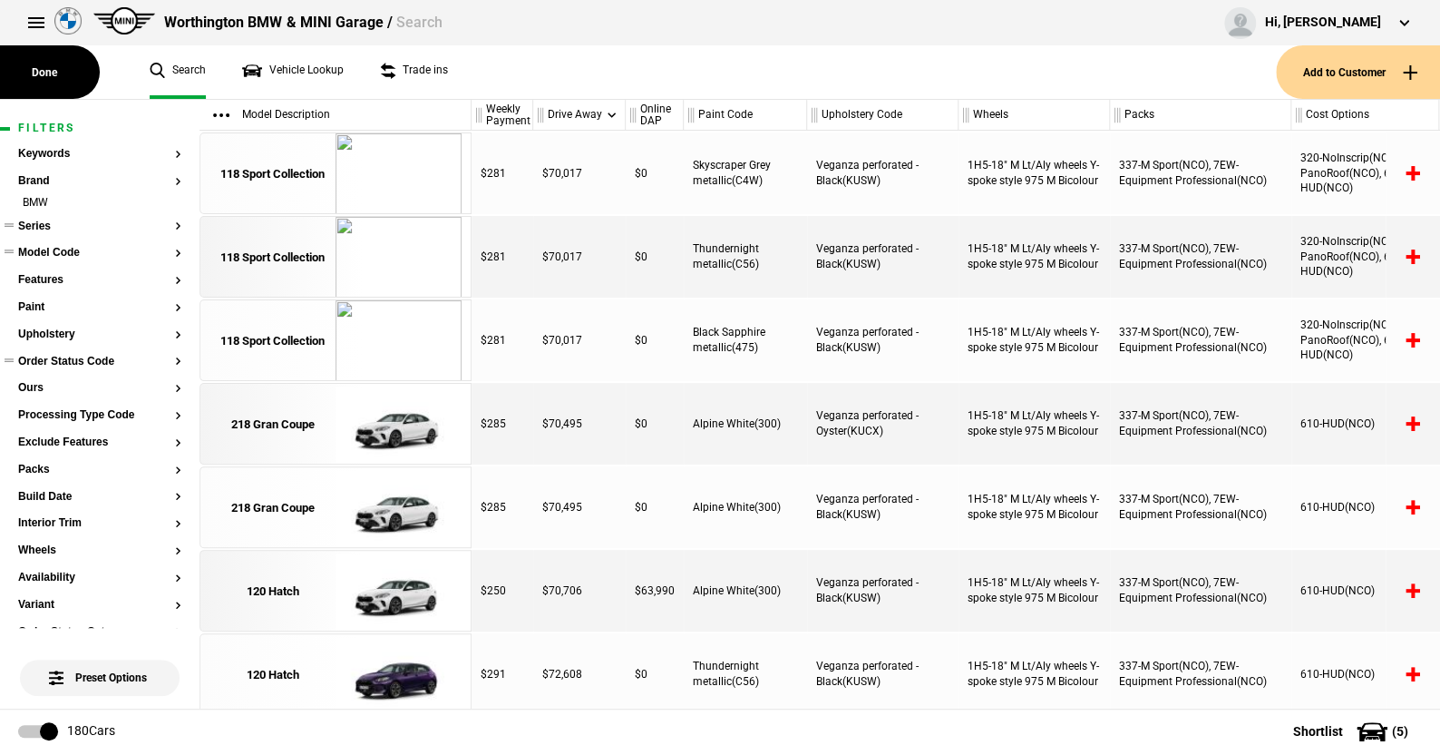
click at [34, 227] on button "Series" at bounding box center [99, 226] width 163 height 13
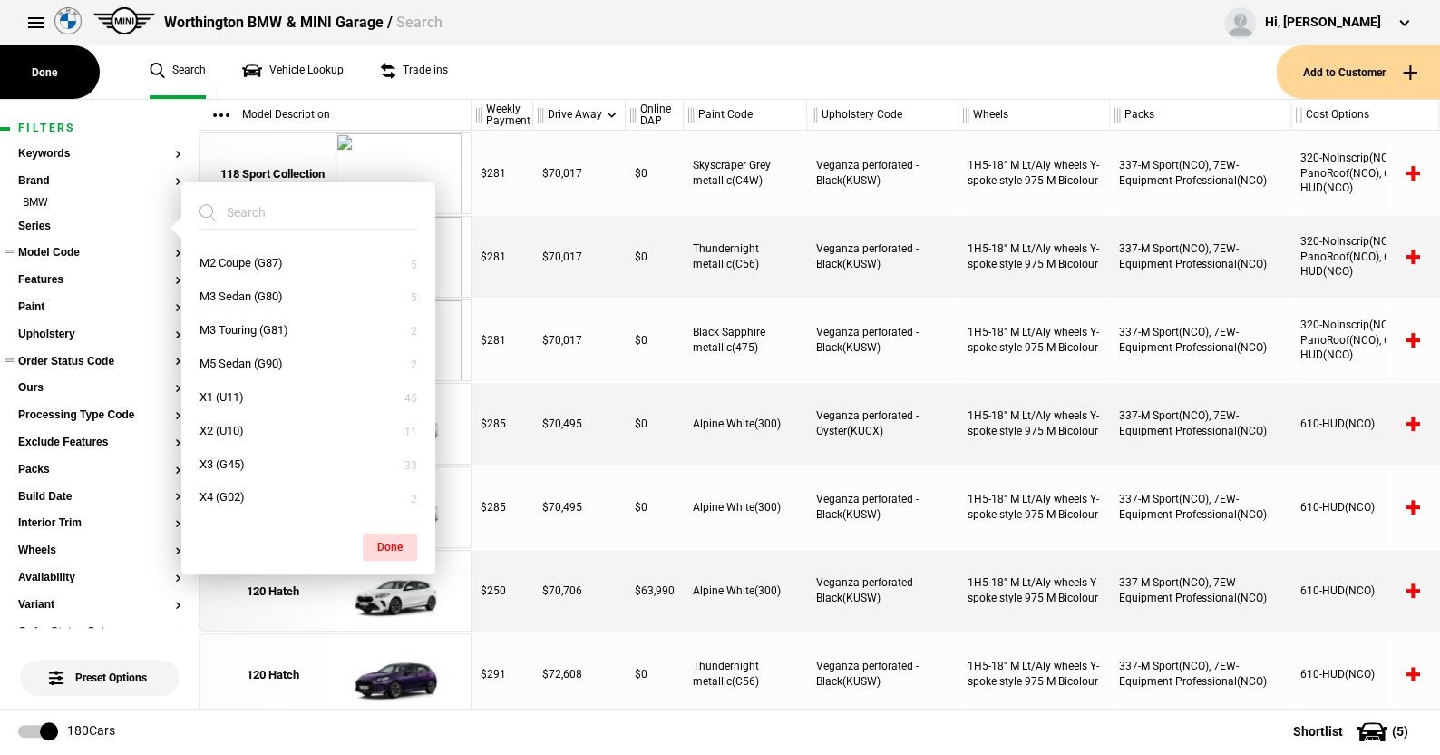
scroll to position [363, 0]
click at [216, 361] on button "X1 (U11)" at bounding box center [308, 366] width 254 height 34
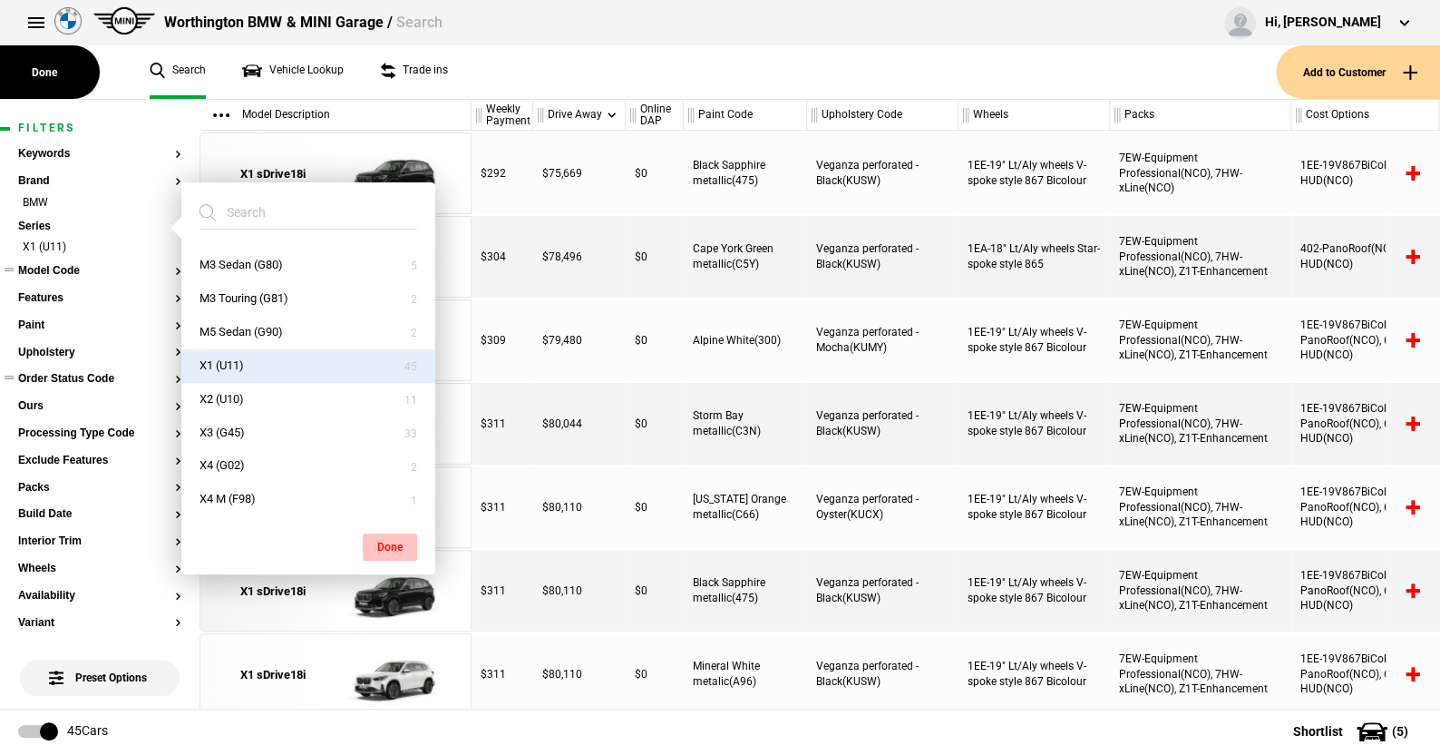
click at [388, 538] on button "Done" at bounding box center [390, 546] width 54 height 27
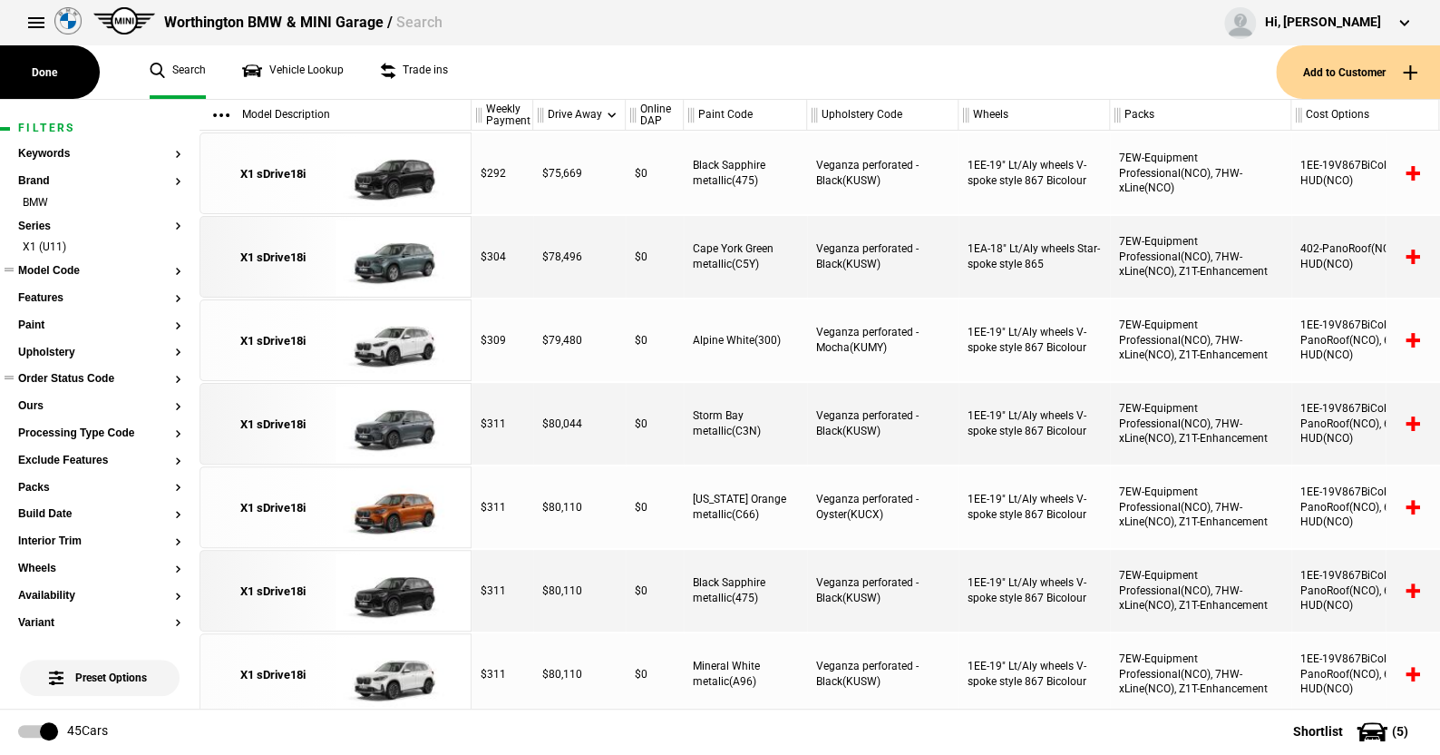
click at [60, 270] on button "Model Code" at bounding box center [99, 271] width 163 height 13
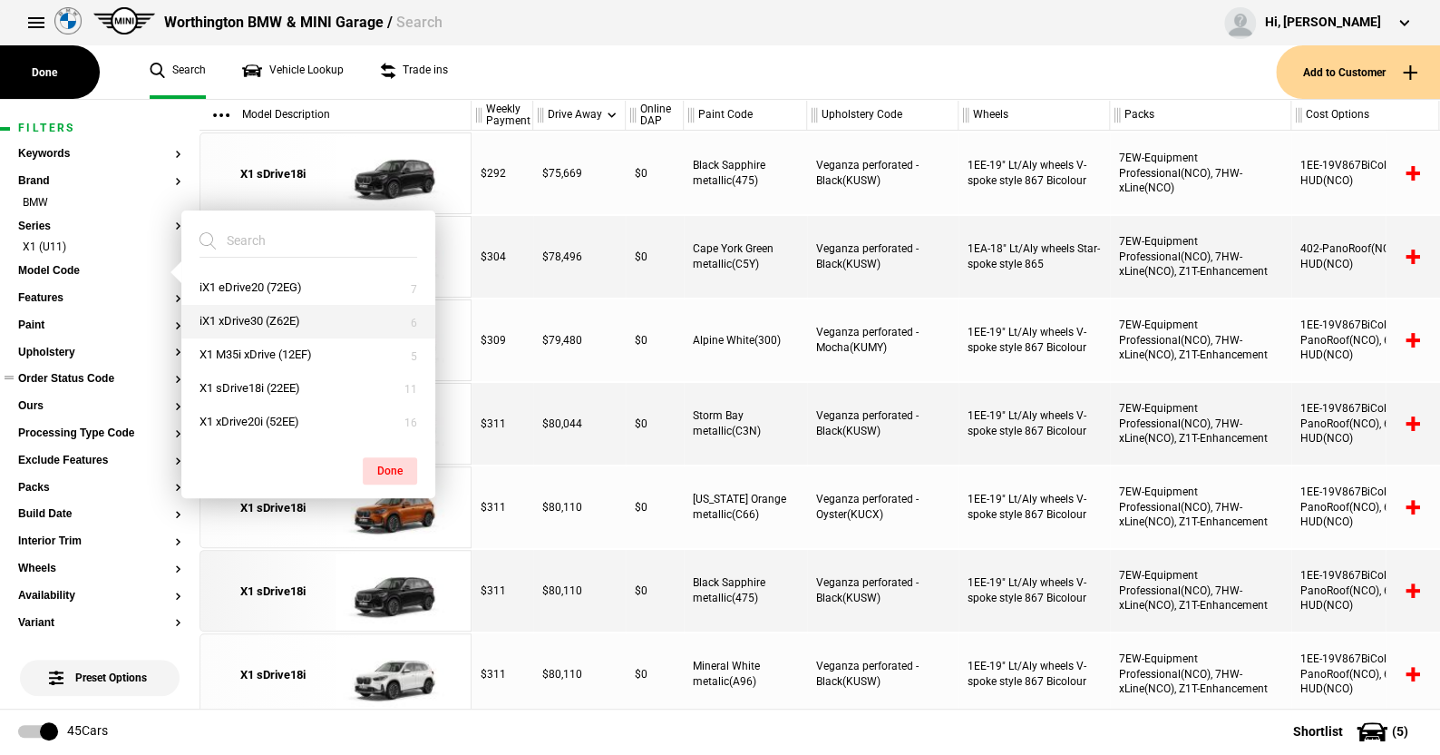
click at [244, 311] on button "iX1 xDrive30 (Z62E)" at bounding box center [308, 322] width 254 height 34
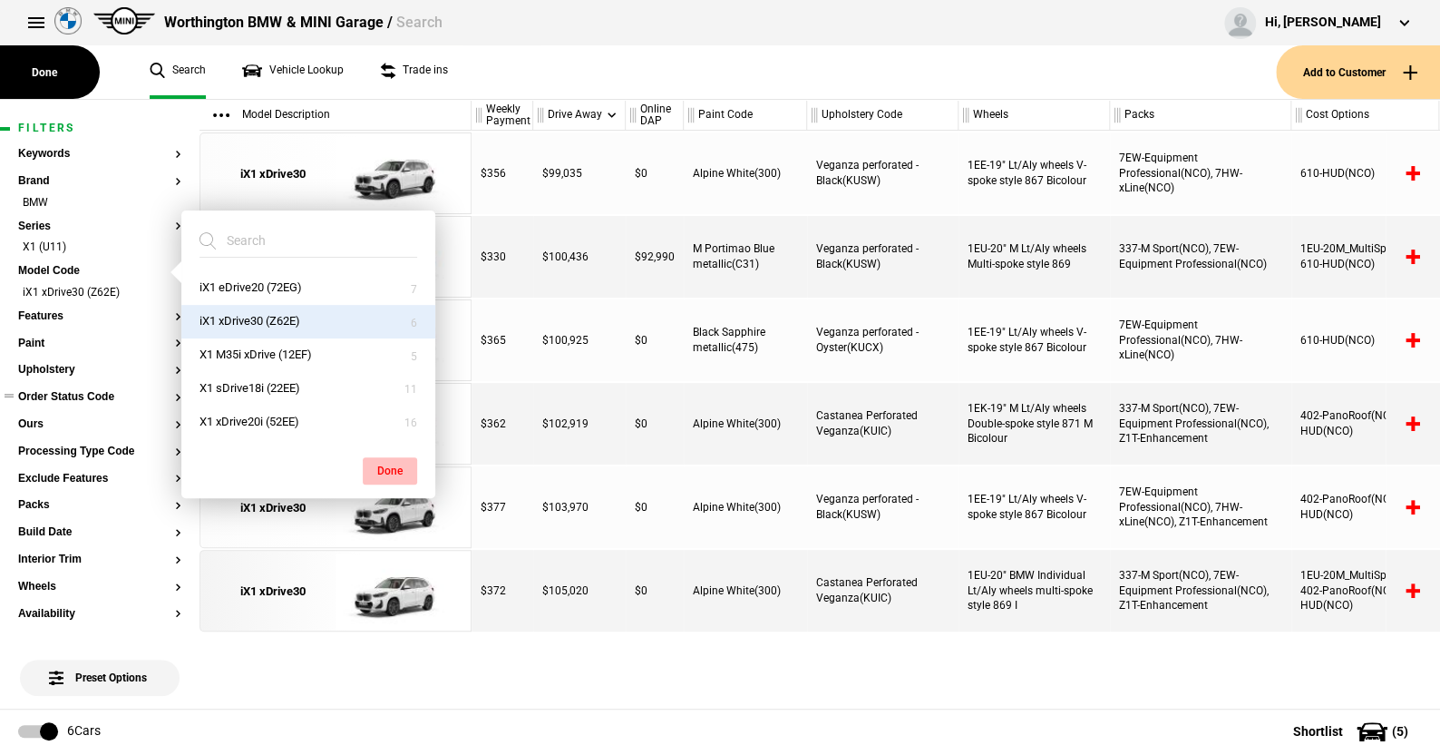
click at [388, 470] on button "Done" at bounding box center [390, 470] width 54 height 27
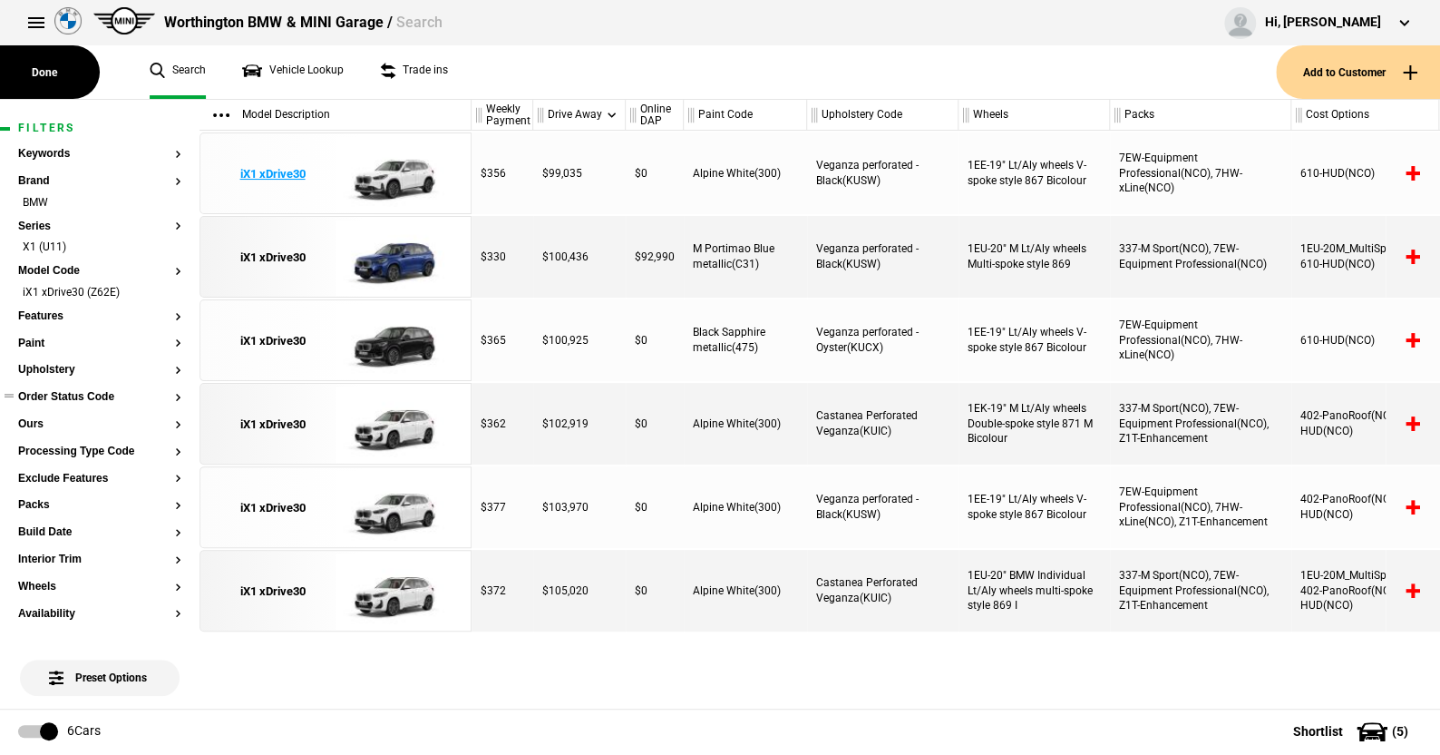
click at [401, 178] on img at bounding box center [399, 174] width 126 height 82
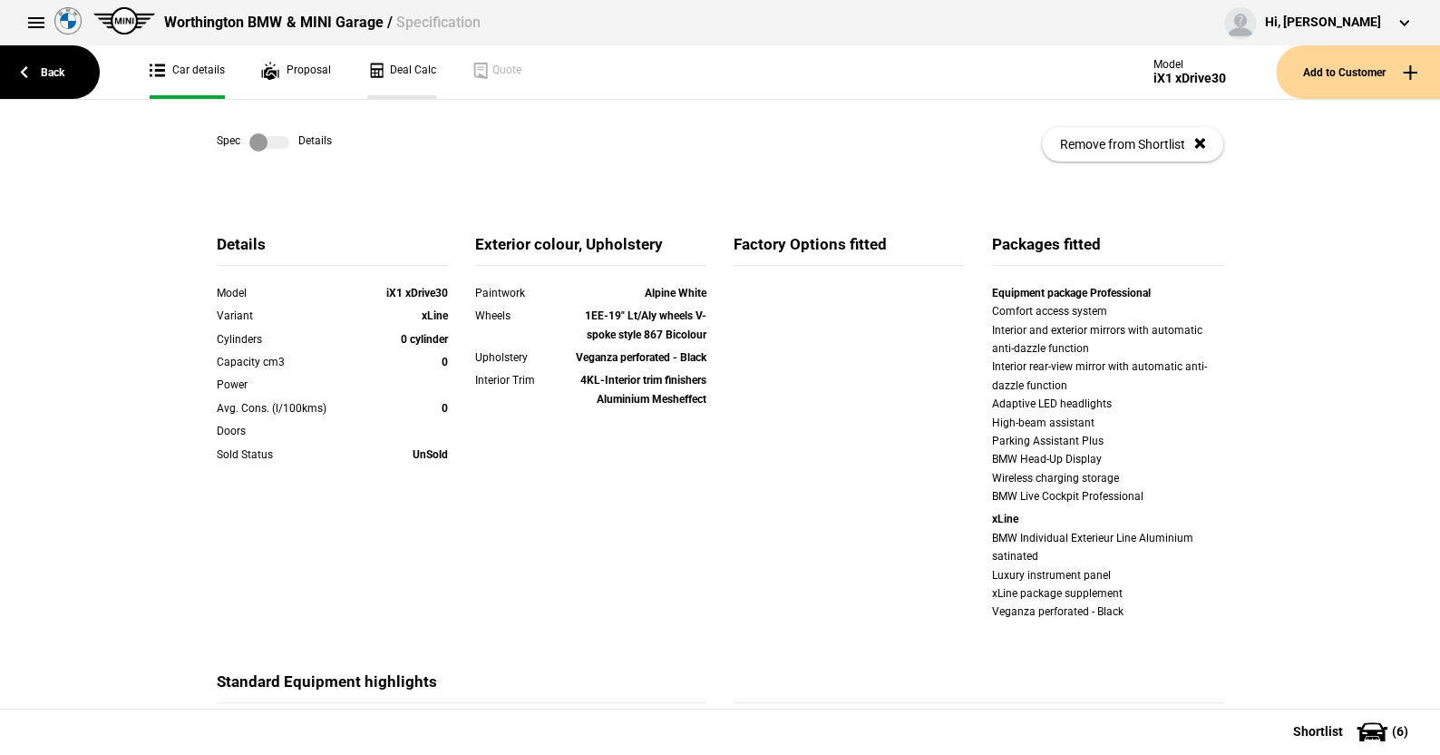
click at [405, 65] on link "Deal Calc" at bounding box center [401, 72] width 69 height 54
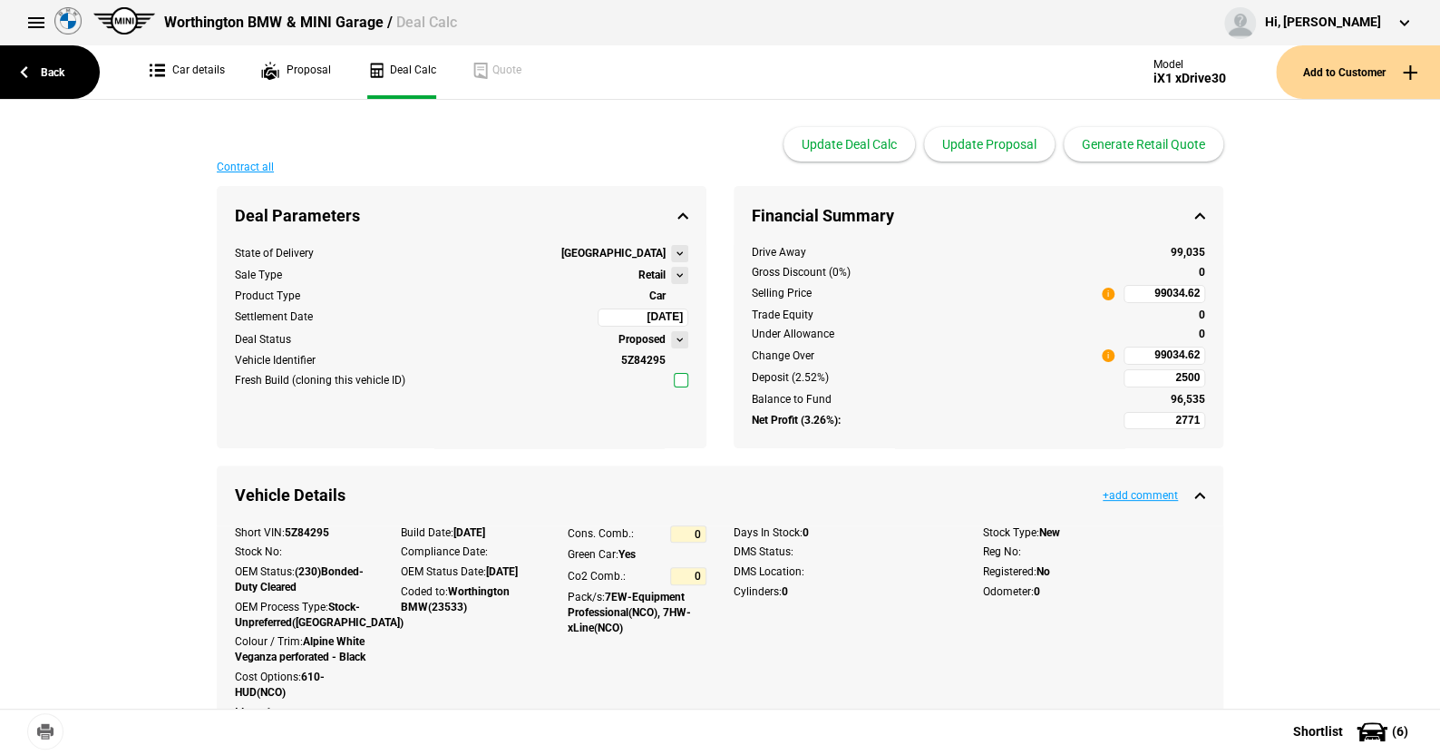
click at [671, 272] on button at bounding box center [679, 275] width 17 height 17
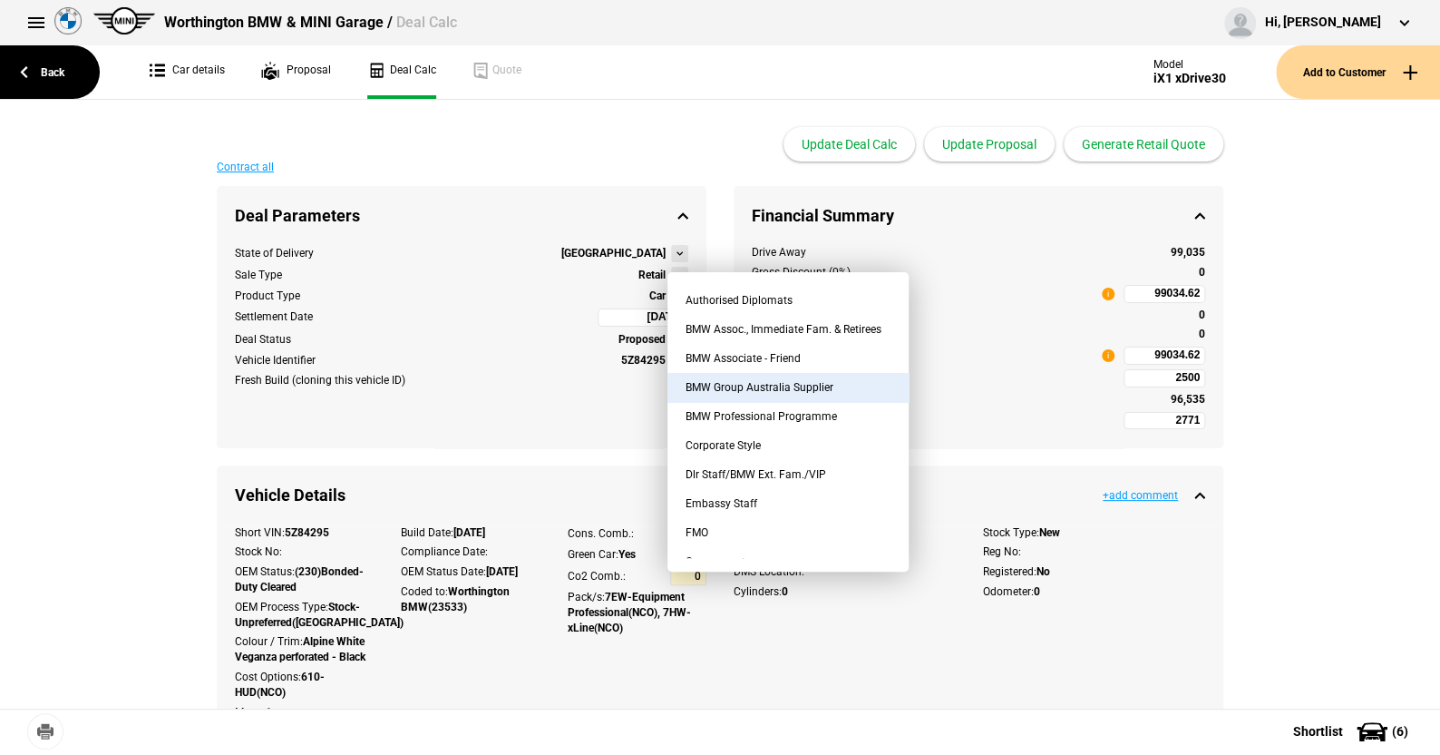
click at [729, 383] on button "BMW Group Australia Supplier" at bounding box center [788, 387] width 241 height 29
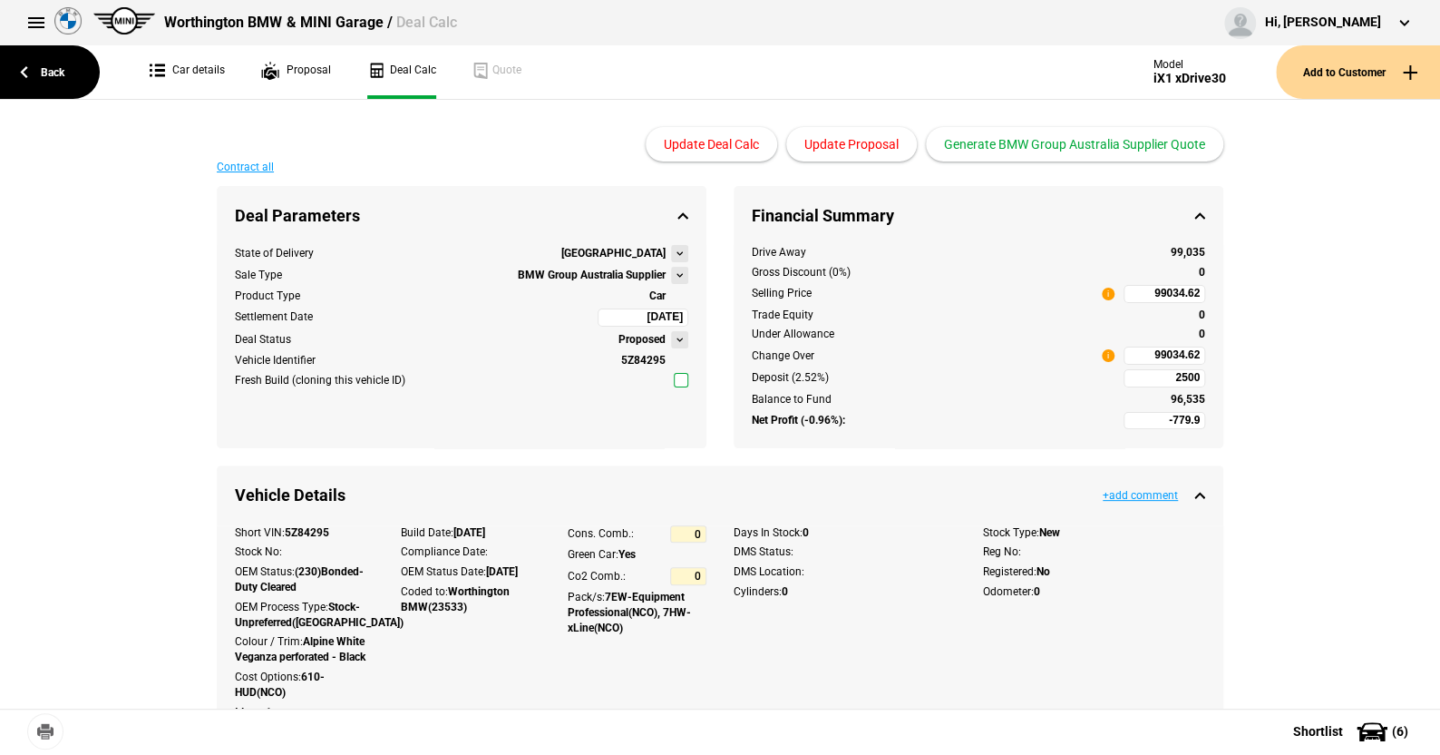
type input "-4924.9"
type input "89057.91"
click at [55, 71] on link "Back" at bounding box center [50, 72] width 100 height 54
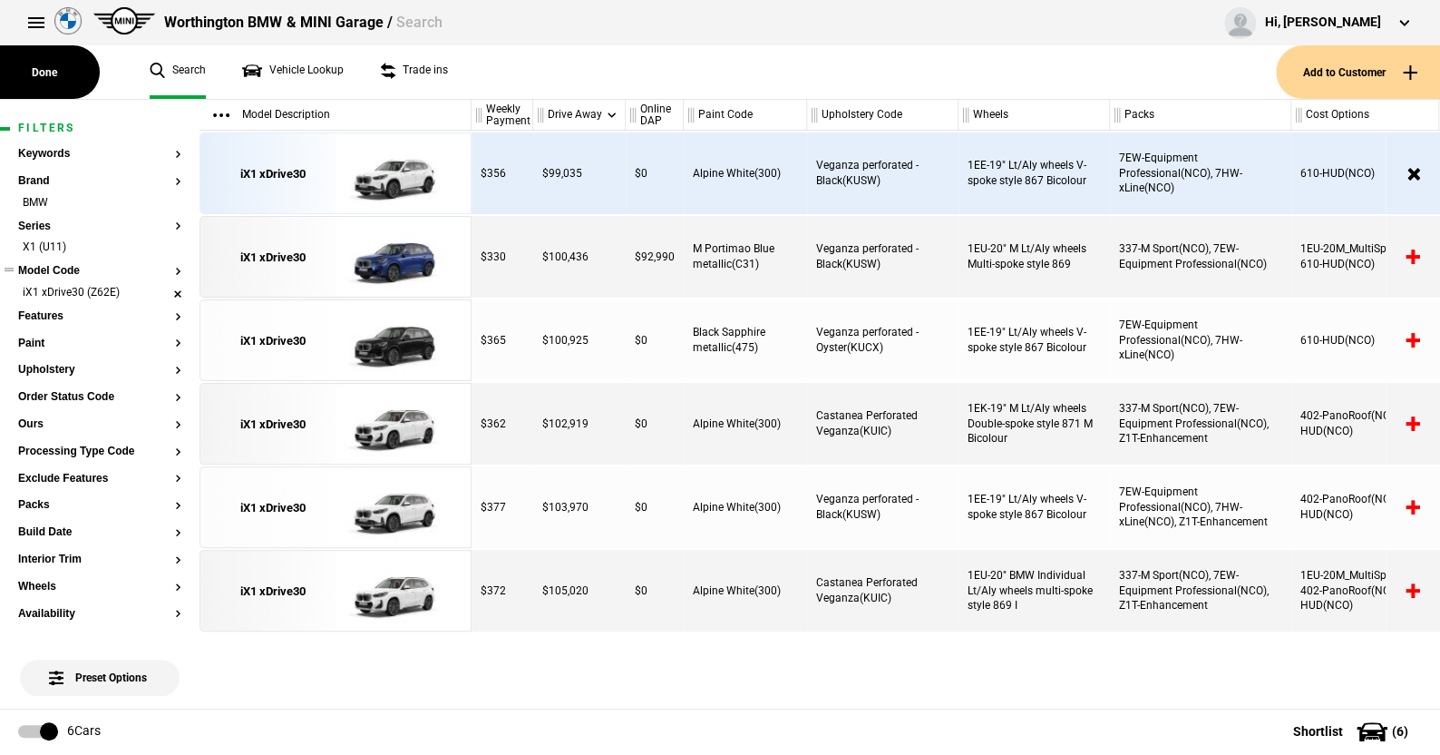
click at [160, 290] on li "iX1 xDrive30 (Z62E)" at bounding box center [99, 294] width 163 height 18
